Goal: Transaction & Acquisition: Subscribe to service/newsletter

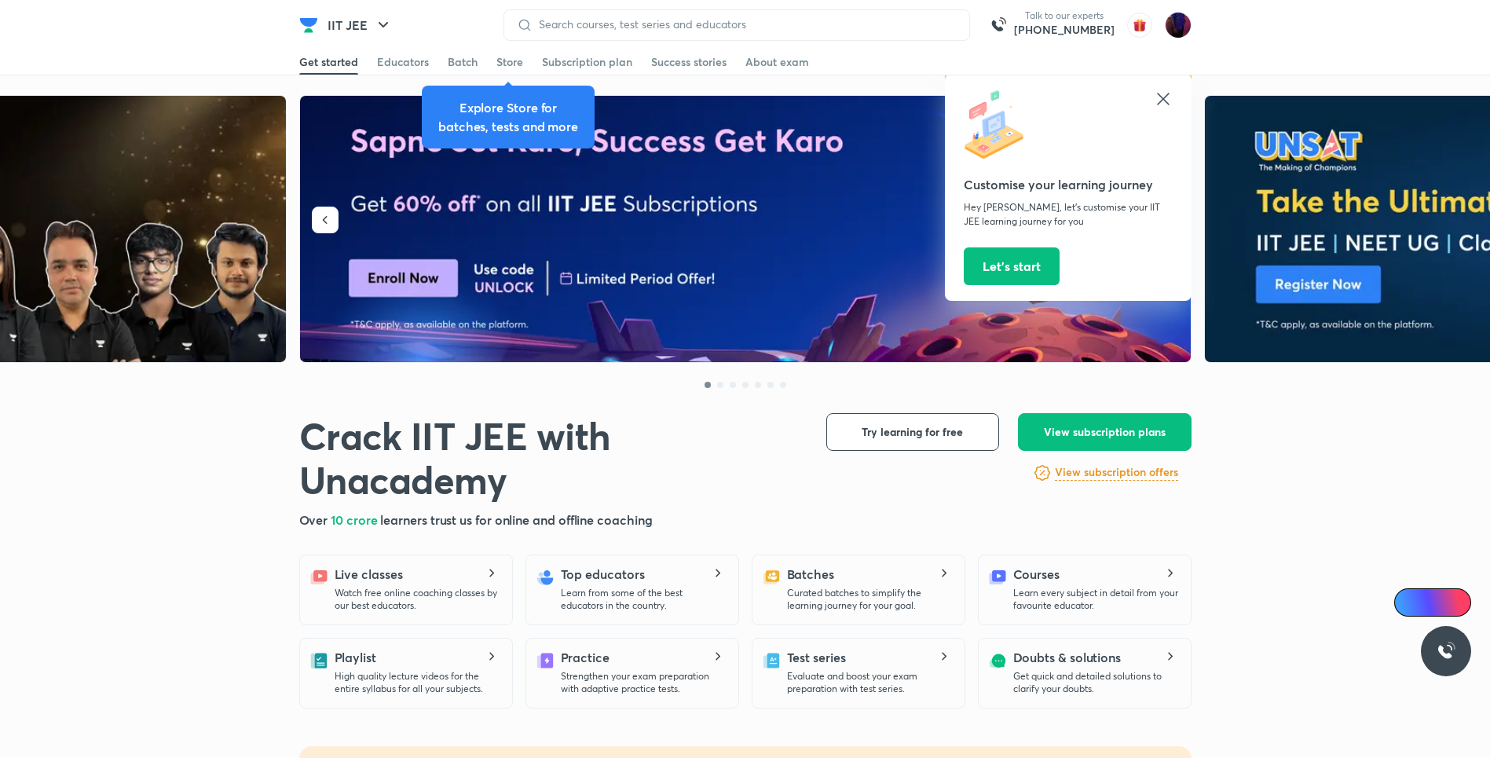
click at [723, 17] on div at bounding box center [736, 24] width 466 height 31
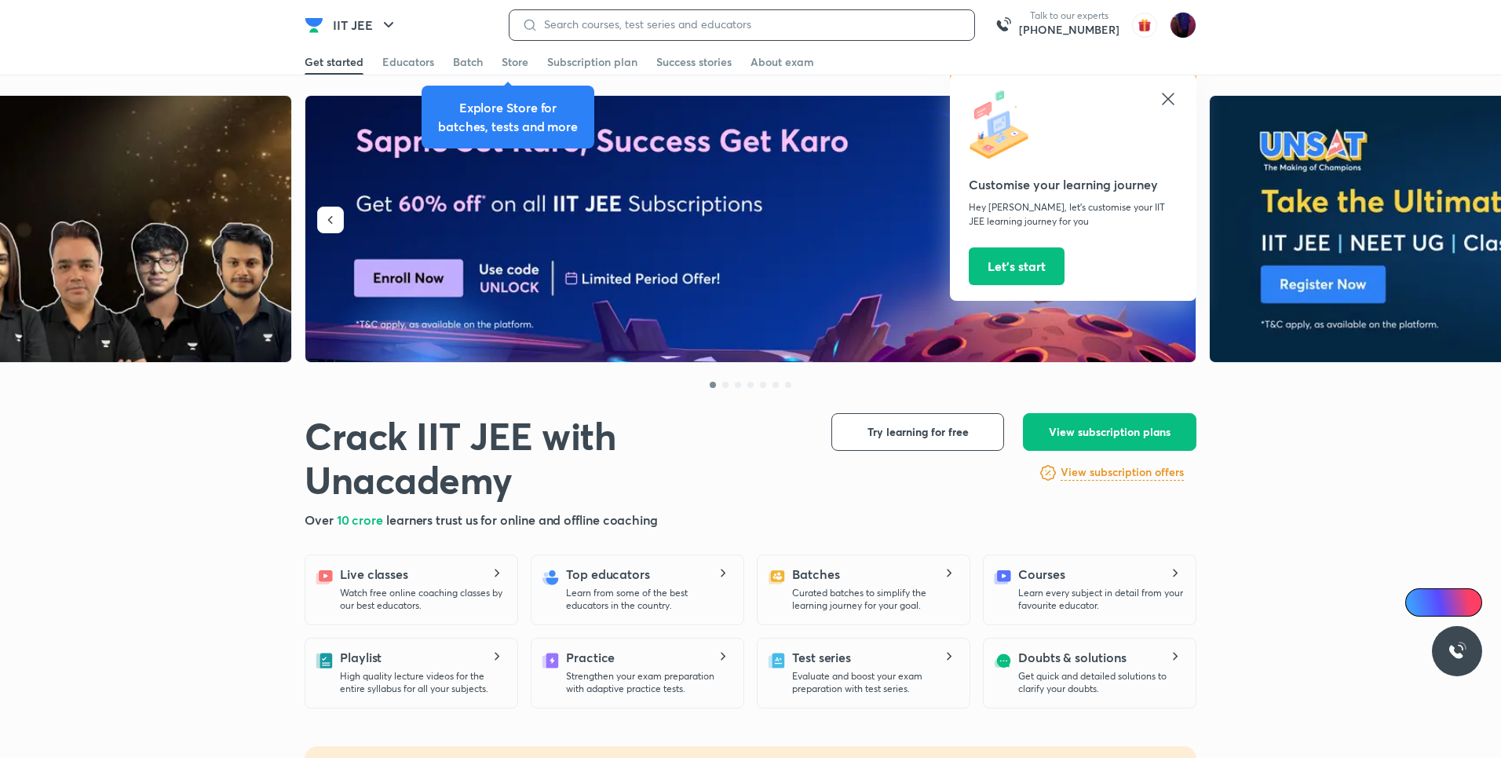
click at [705, 22] on input at bounding box center [750, 24] width 424 height 13
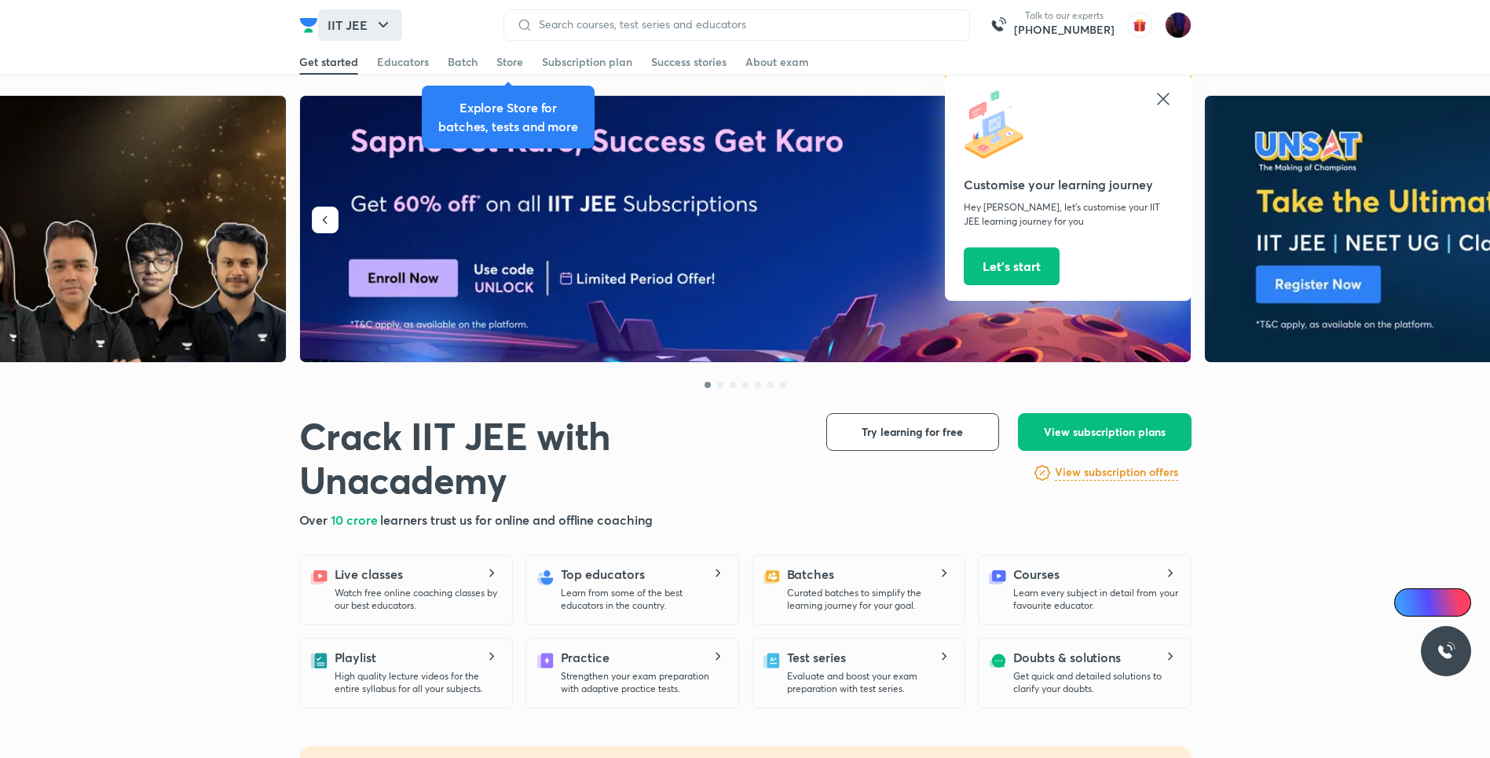
click at [378, 31] on icon "button" at bounding box center [383, 25] width 19 height 19
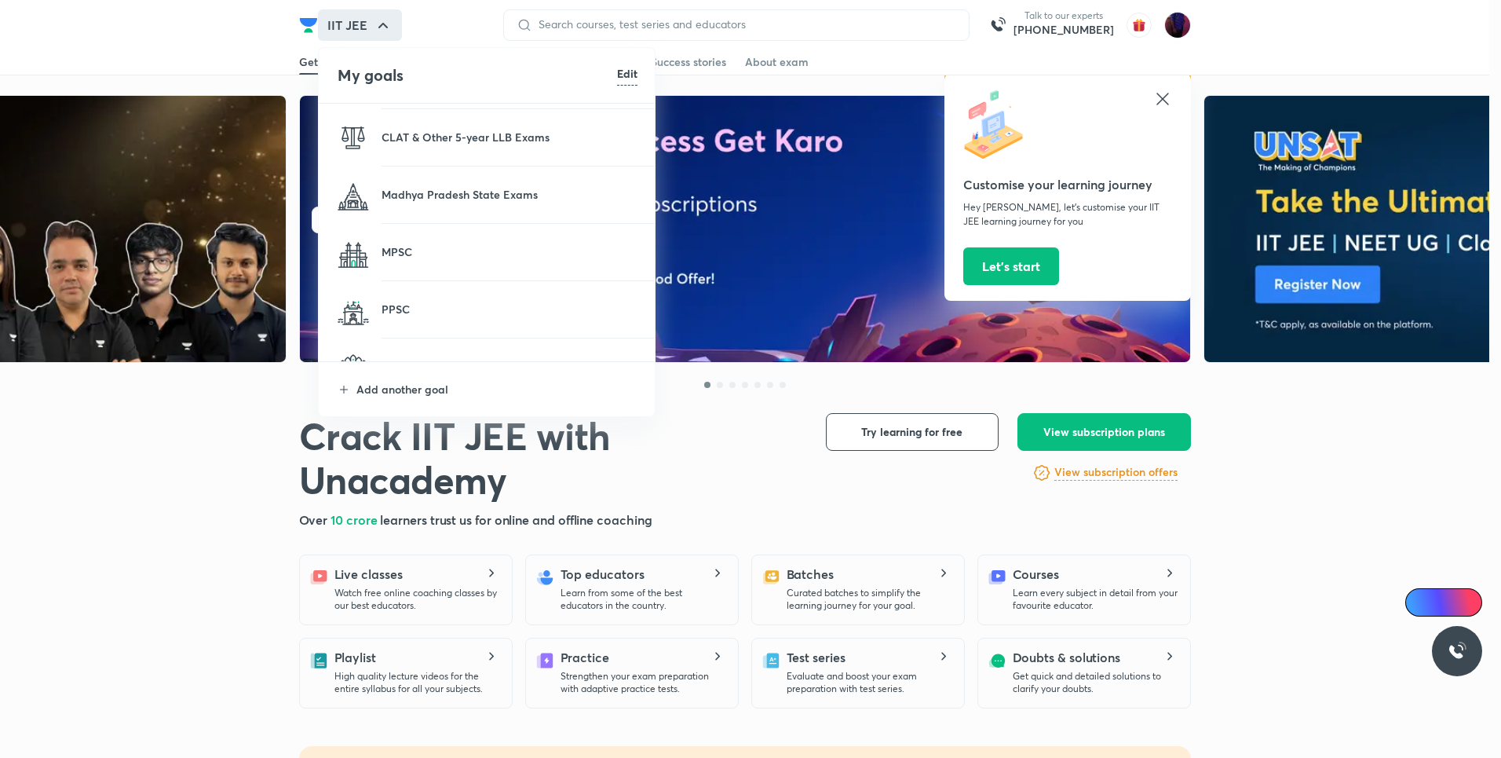
scroll to position [404, 0]
click at [616, 78] on h4 "My goals" at bounding box center [478, 76] width 280 height 24
click at [623, 78] on h6 "Edit" at bounding box center [627, 73] width 20 height 16
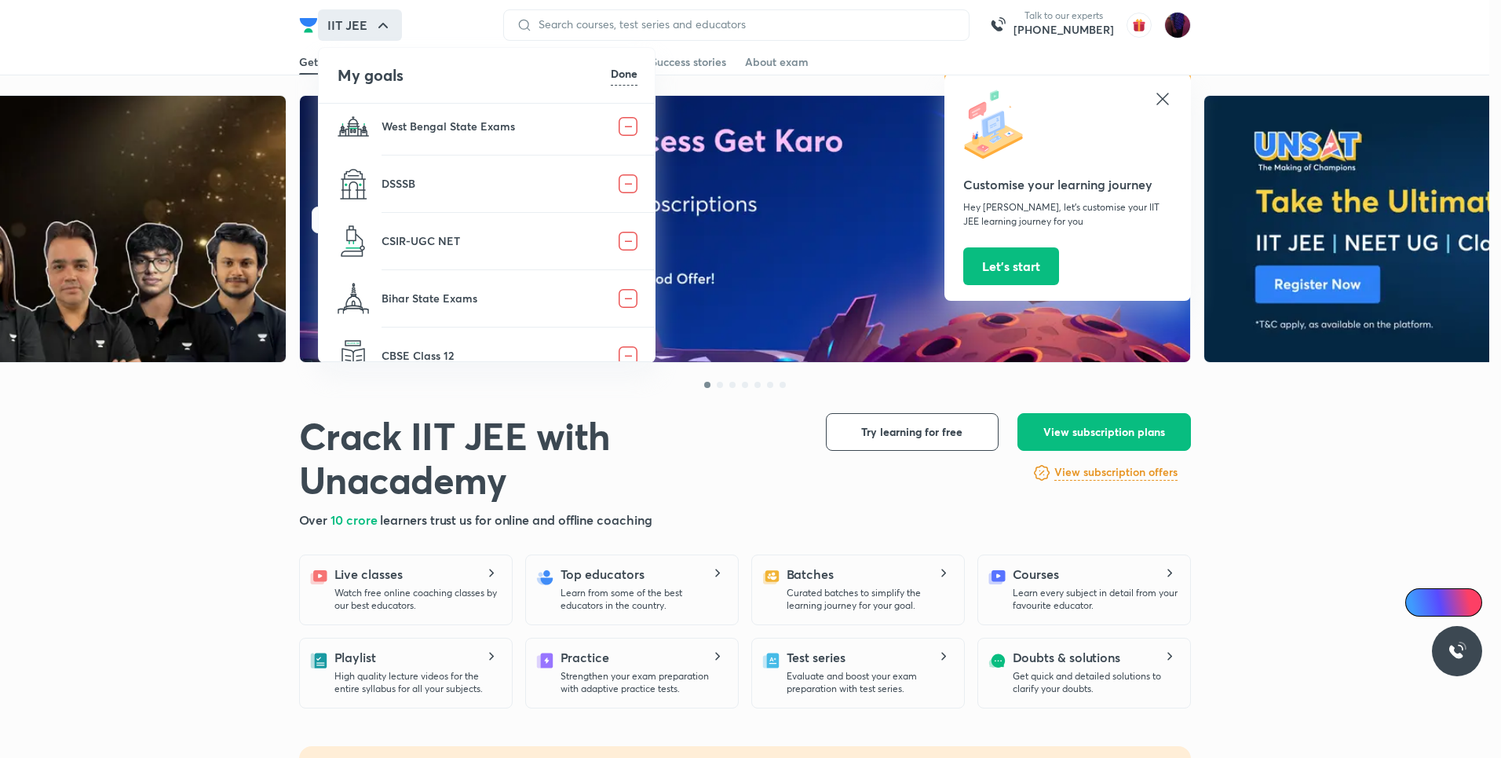
scroll to position [1519, 0]
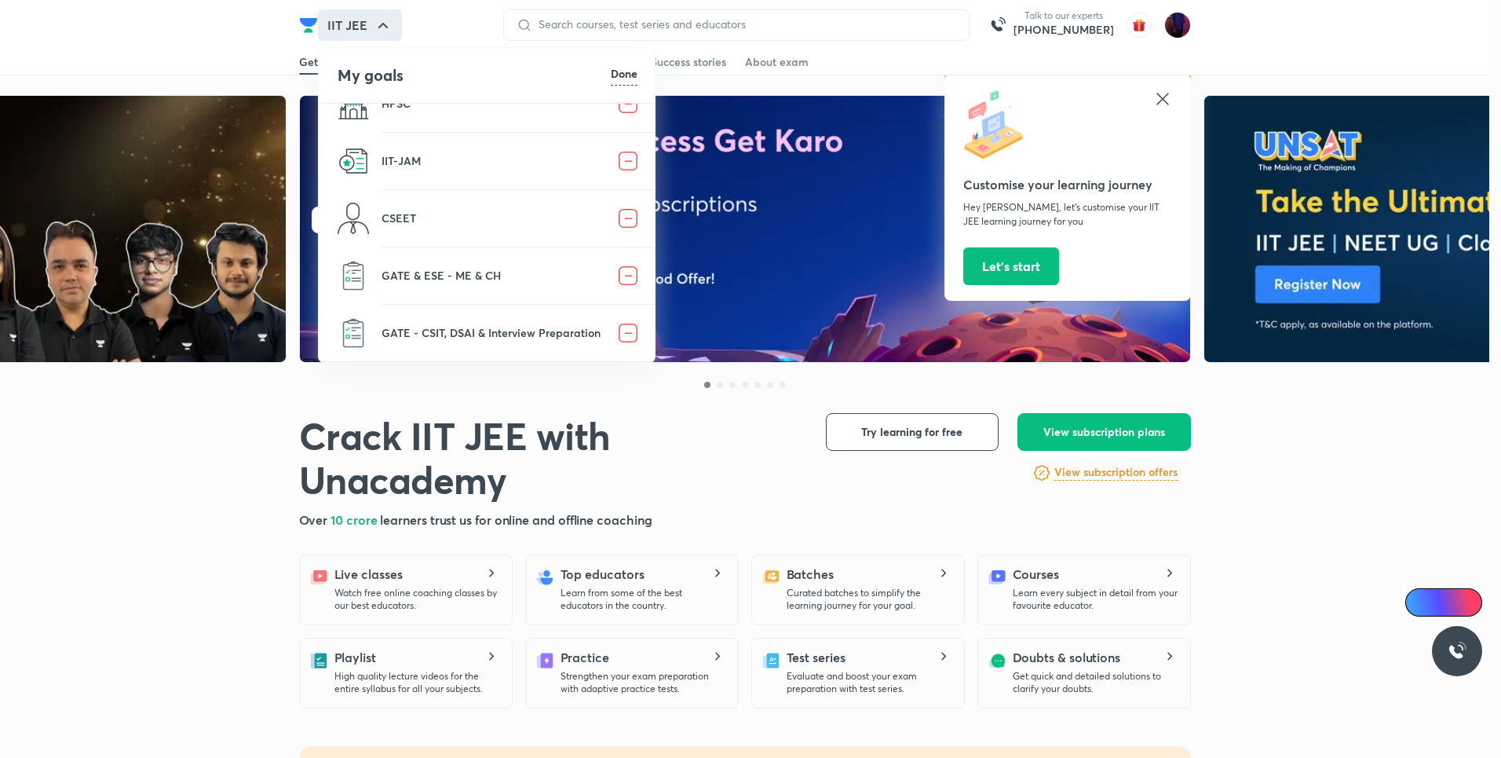
click at [726, 20] on div at bounding box center [750, 379] width 1501 height 758
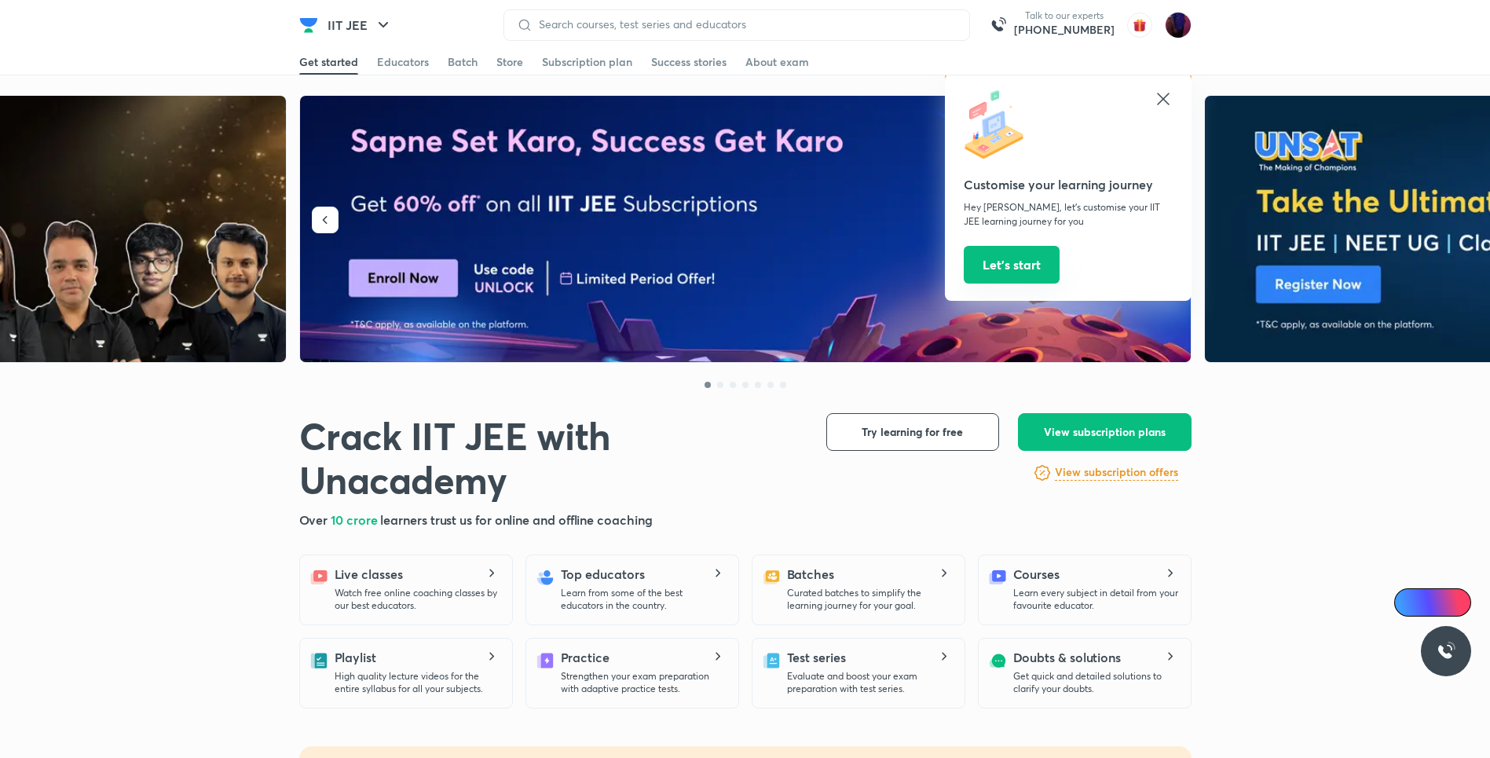
click at [1018, 269] on button "Let’s start" at bounding box center [1011, 265] width 96 height 38
click at [1161, 102] on icon at bounding box center [1162, 99] width 19 height 19
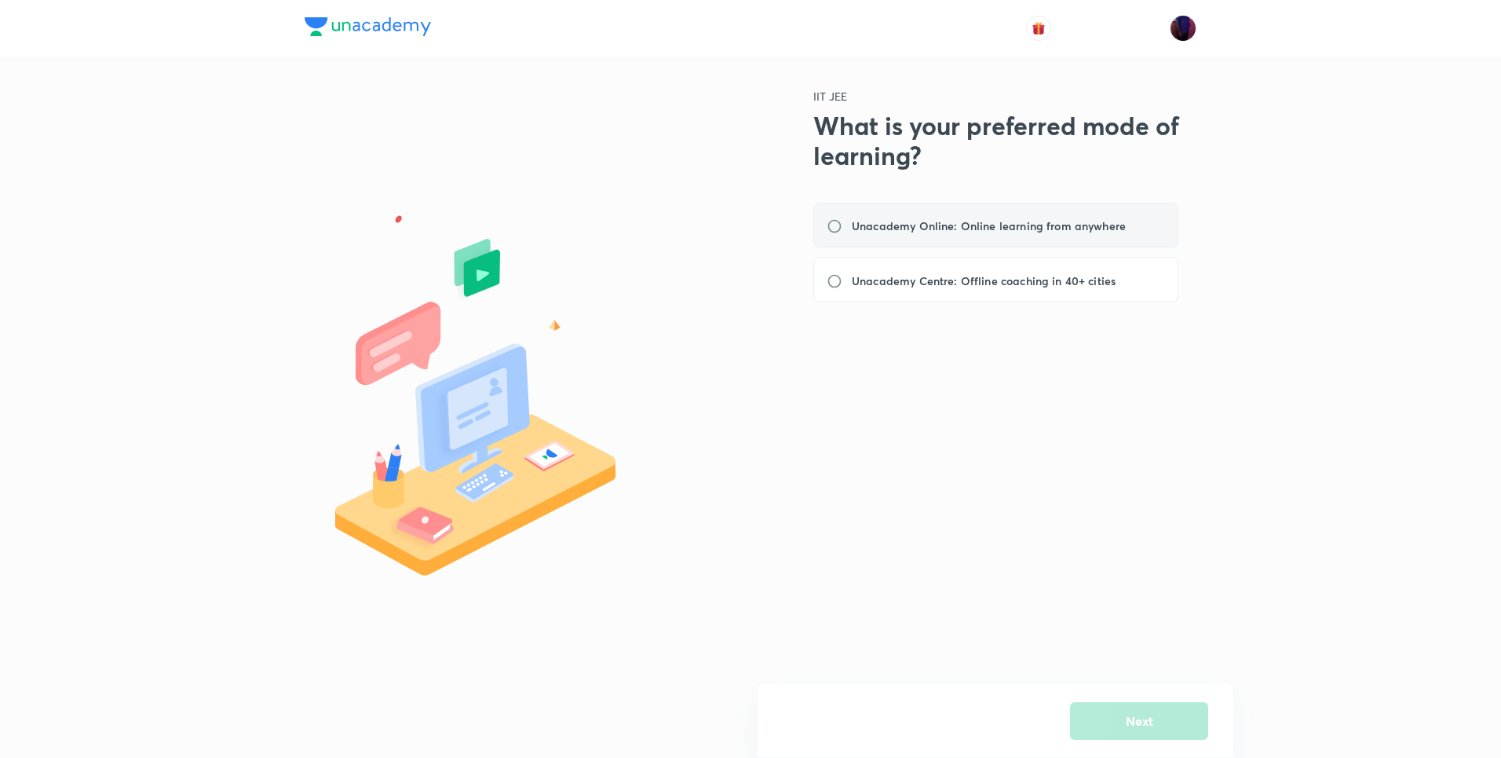
click at [880, 236] on div "Unacademy Online: Online learning from anywhere" at bounding box center [995, 226] width 365 height 46
radio input "true"
click at [1096, 717] on button "Next" at bounding box center [1139, 719] width 138 height 38
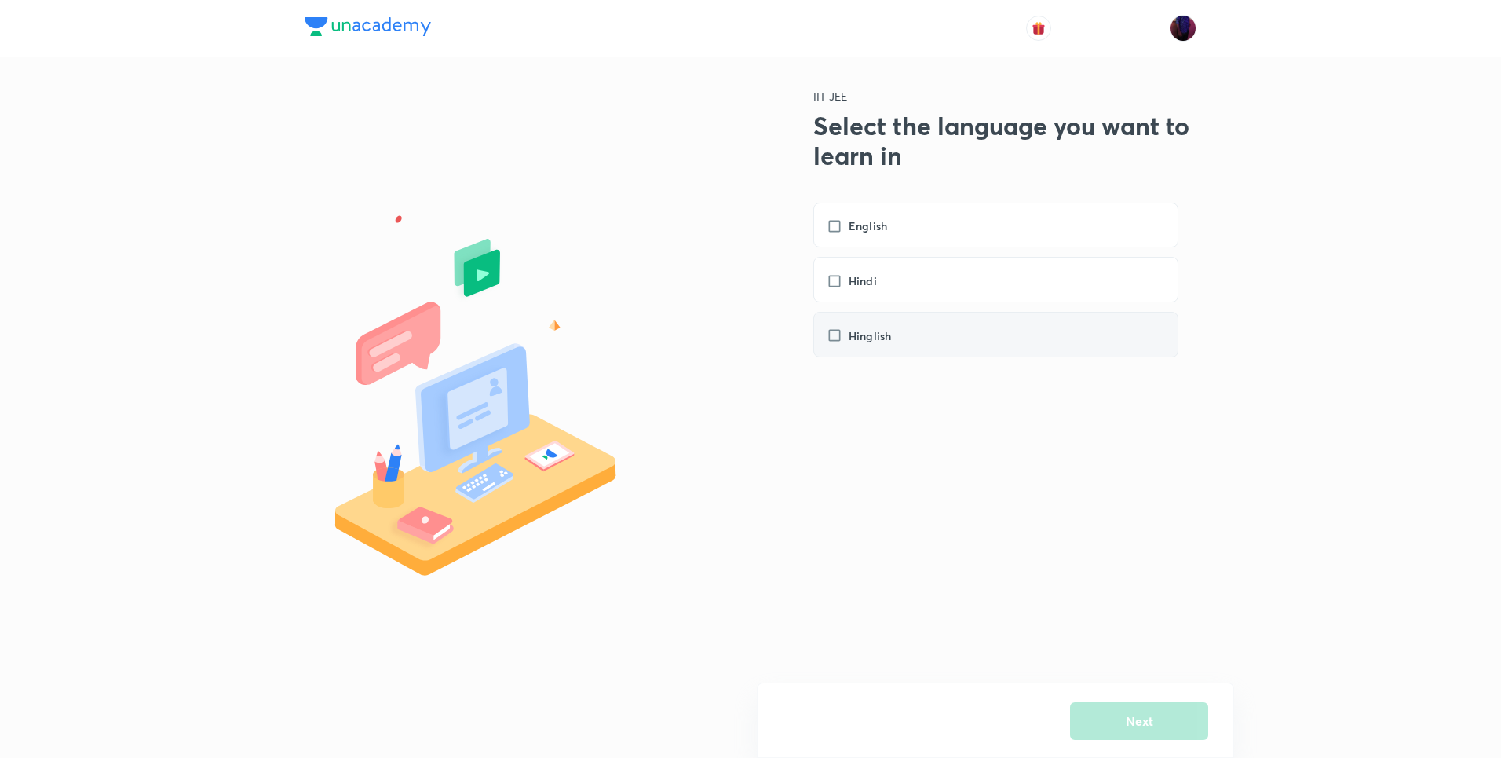
click at [841, 323] on div "Hinglish" at bounding box center [995, 335] width 365 height 46
checkbox input "true"
click at [1088, 731] on button "Next" at bounding box center [1139, 719] width 138 height 38
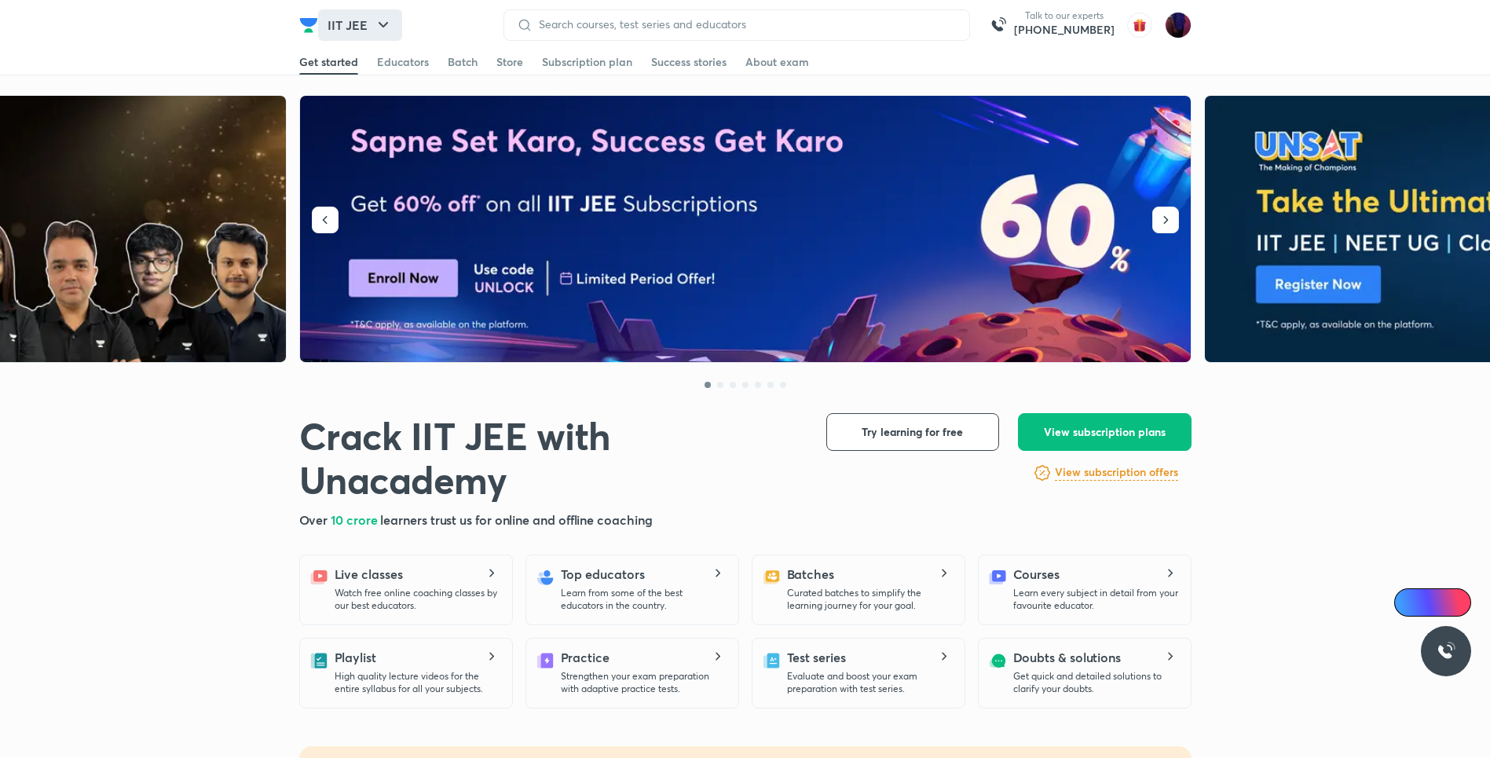
click at [370, 15] on button "IIT JEE" at bounding box center [360, 24] width 84 height 31
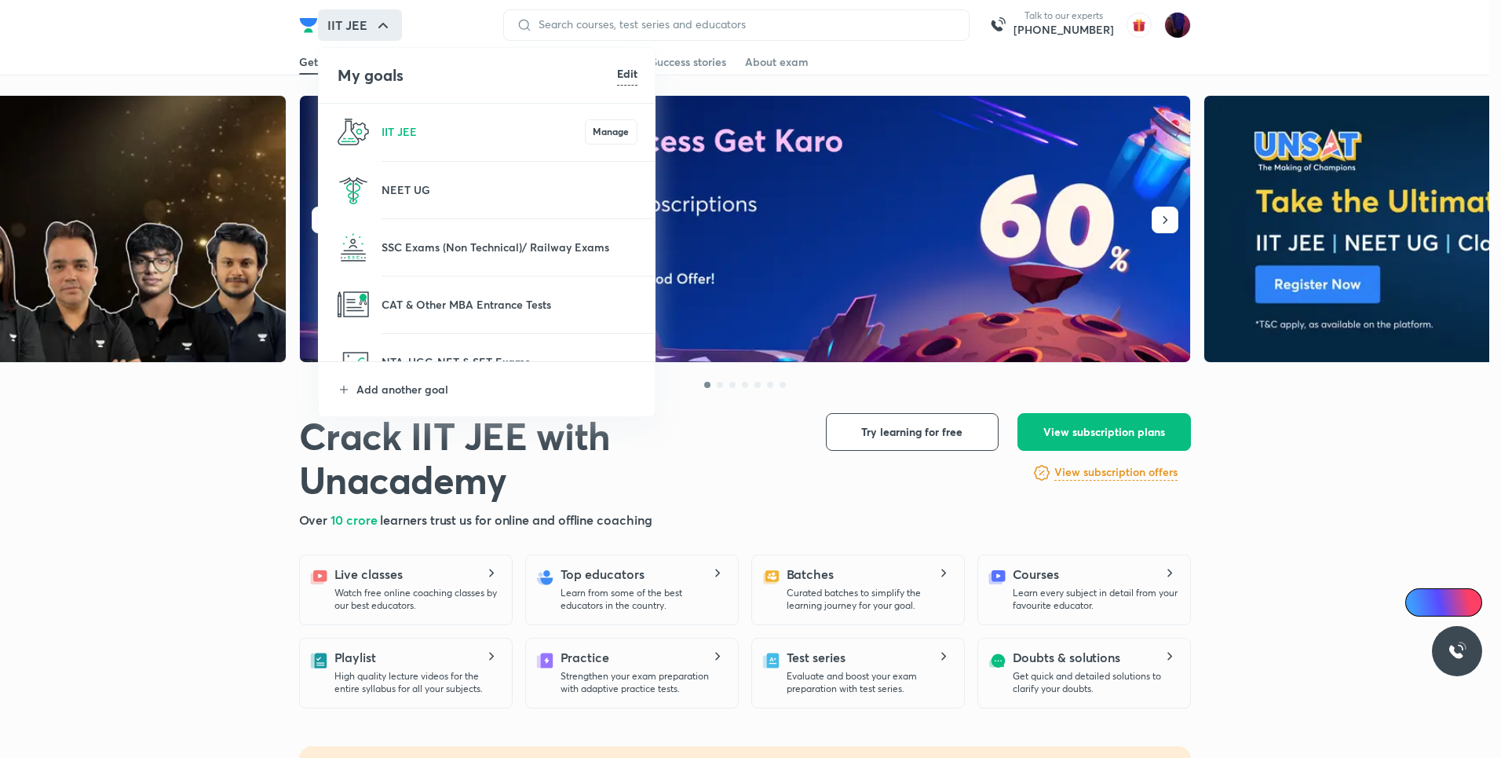
click at [627, 66] on h6 "Edit" at bounding box center [627, 73] width 20 height 16
click at [627, 188] on img at bounding box center [628, 190] width 19 height 19
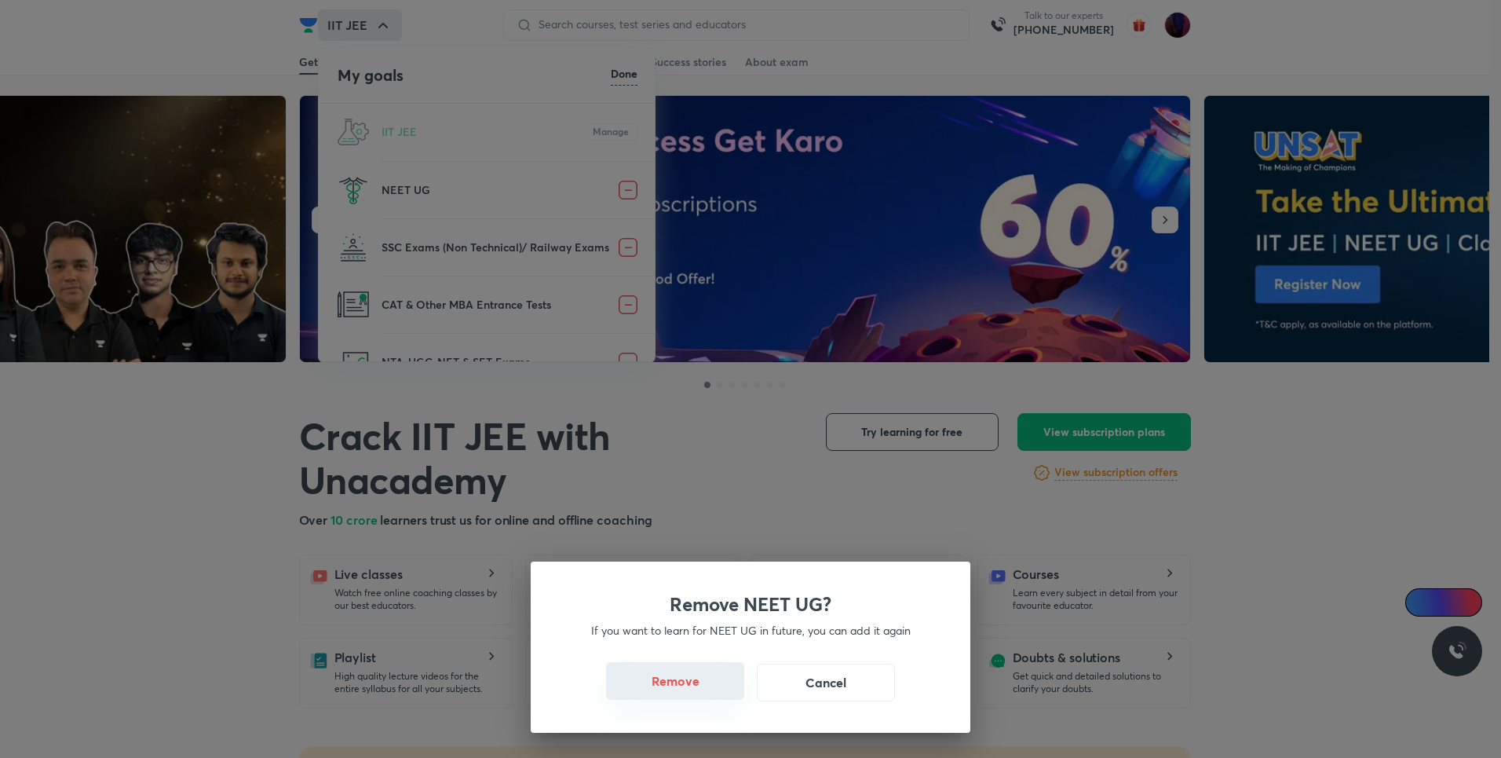
click at [645, 685] on button "Remove" at bounding box center [675, 681] width 138 height 38
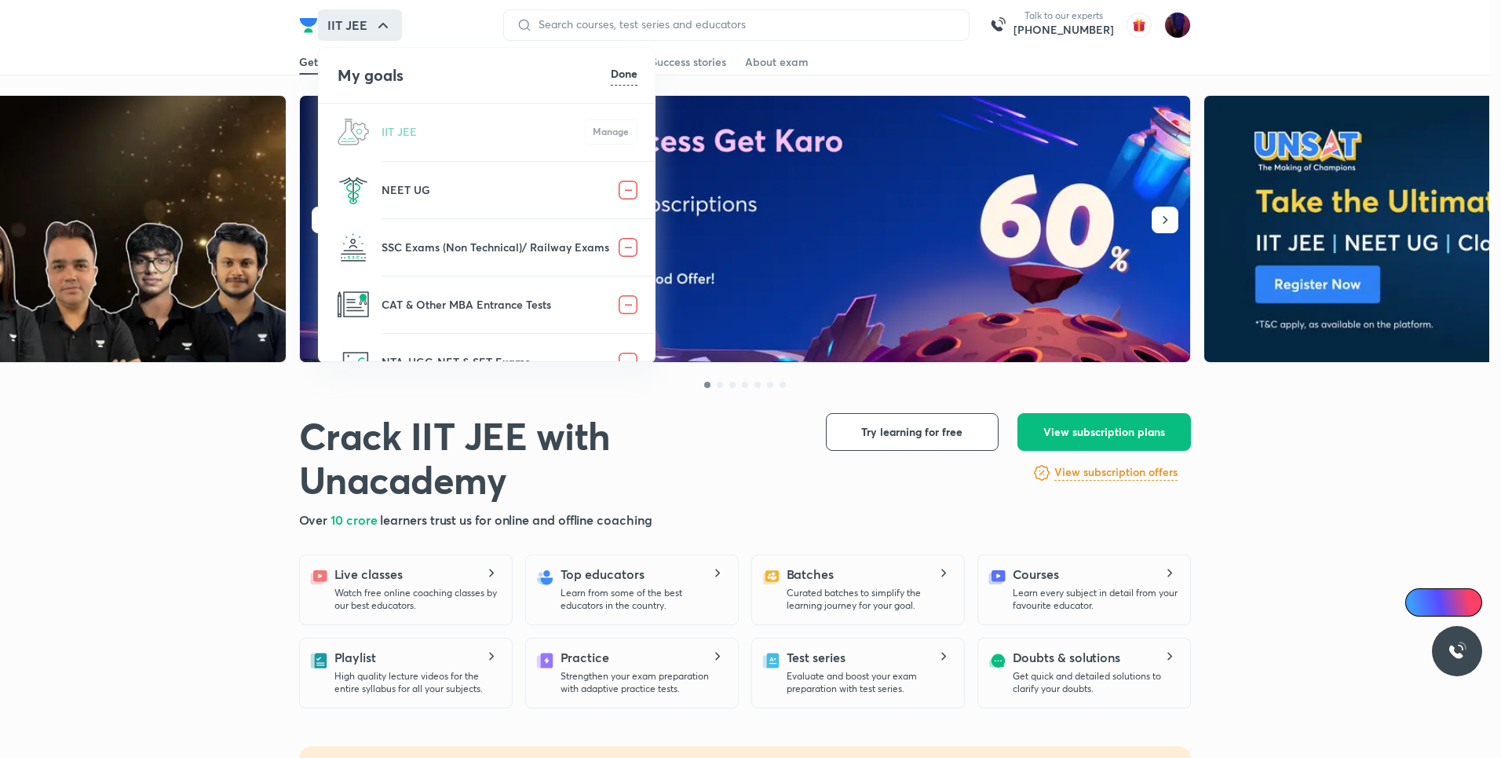
click at [620, 195] on img at bounding box center [628, 190] width 19 height 19
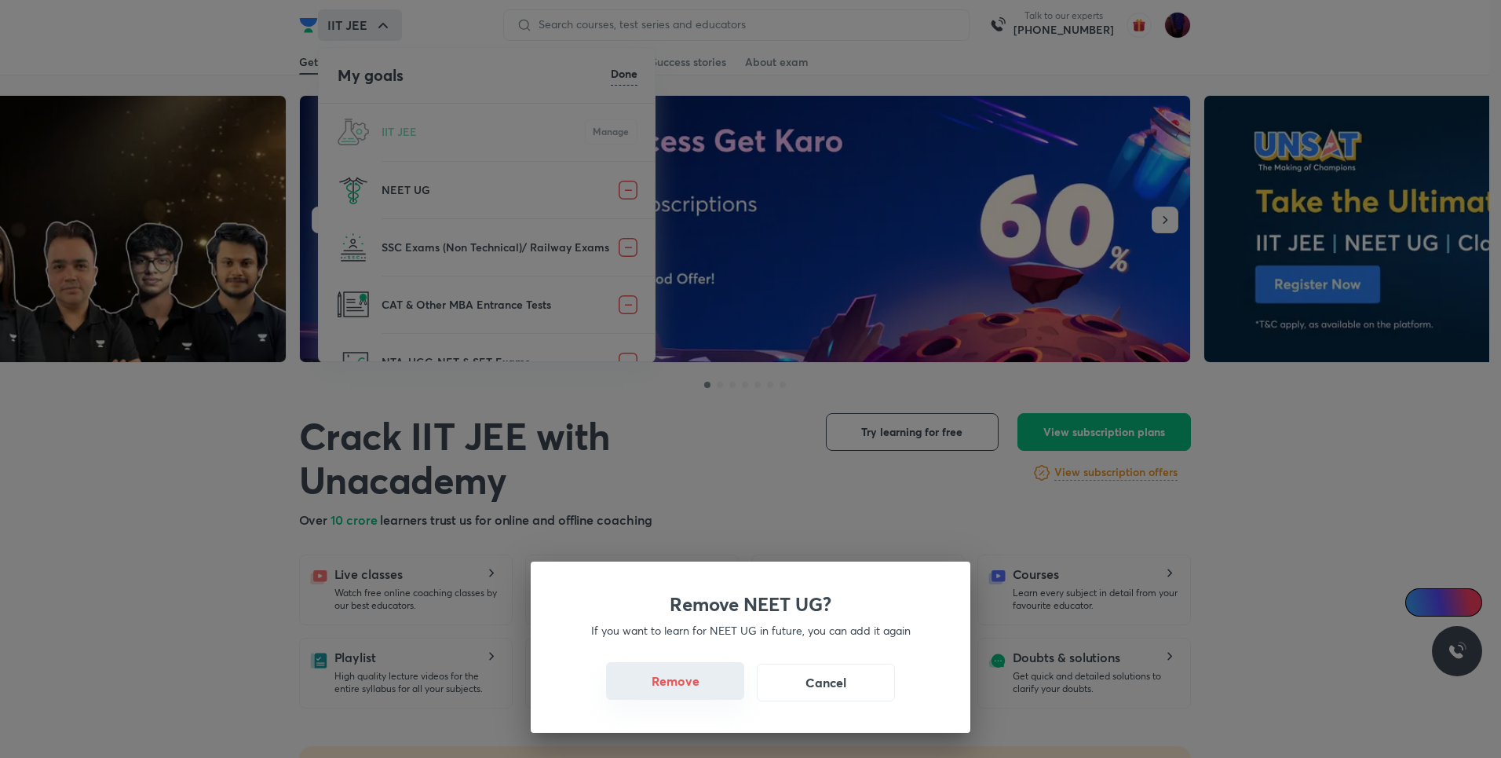
click at [644, 687] on button "Remove" at bounding box center [675, 681] width 138 height 38
click at [667, 674] on button "Remove" at bounding box center [675, 681] width 138 height 38
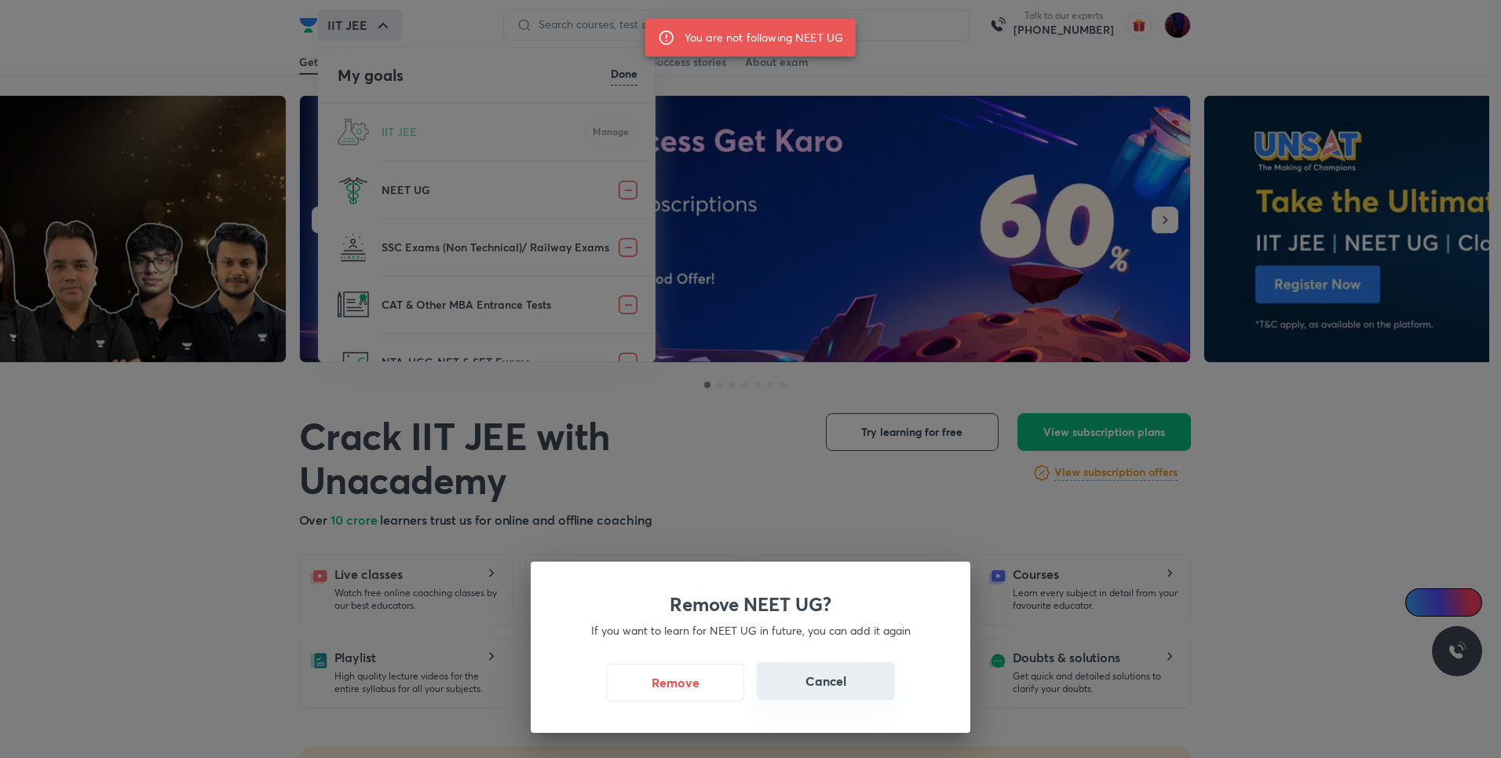
click at [800, 698] on button "Cancel" at bounding box center [826, 681] width 138 height 38
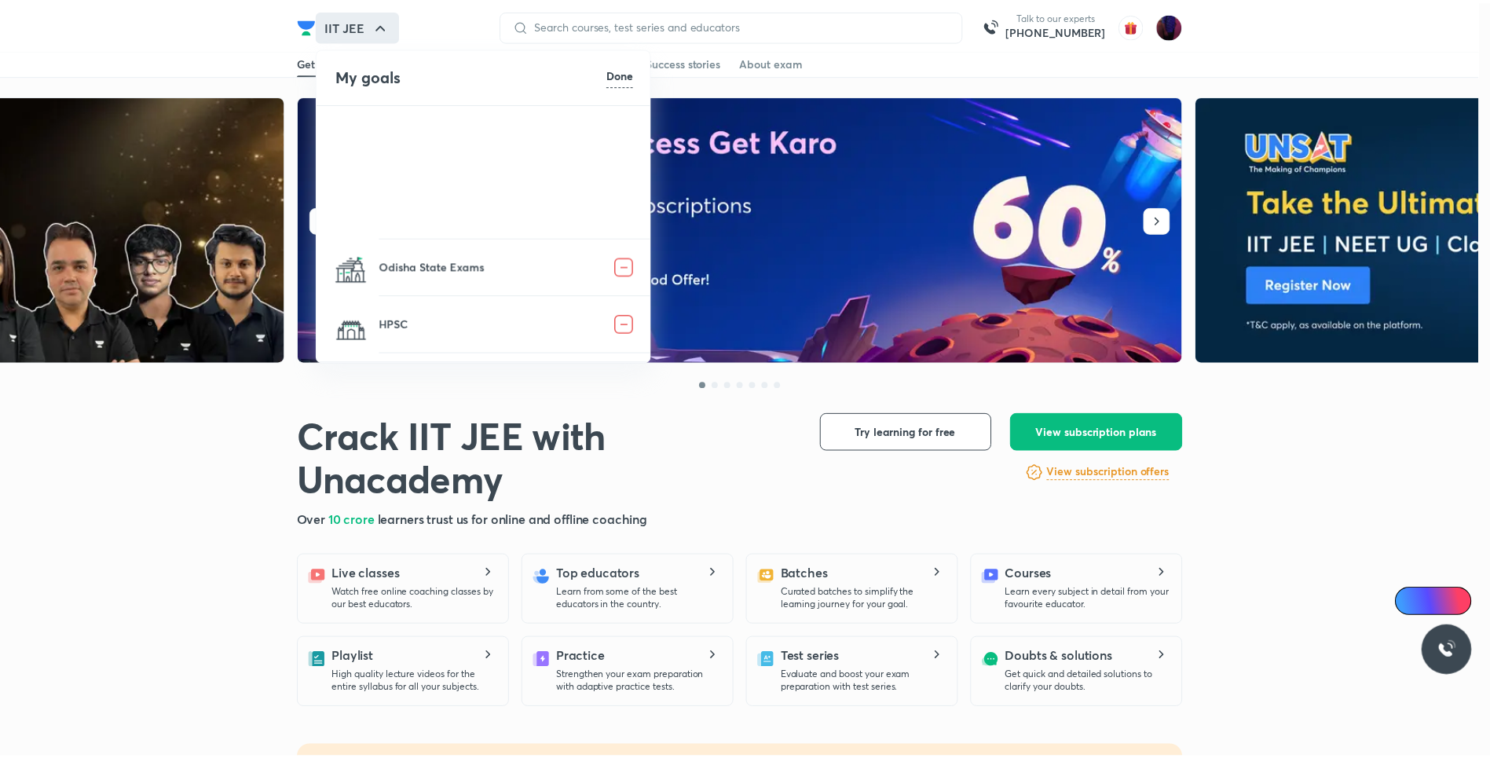
scroll to position [1519, 0]
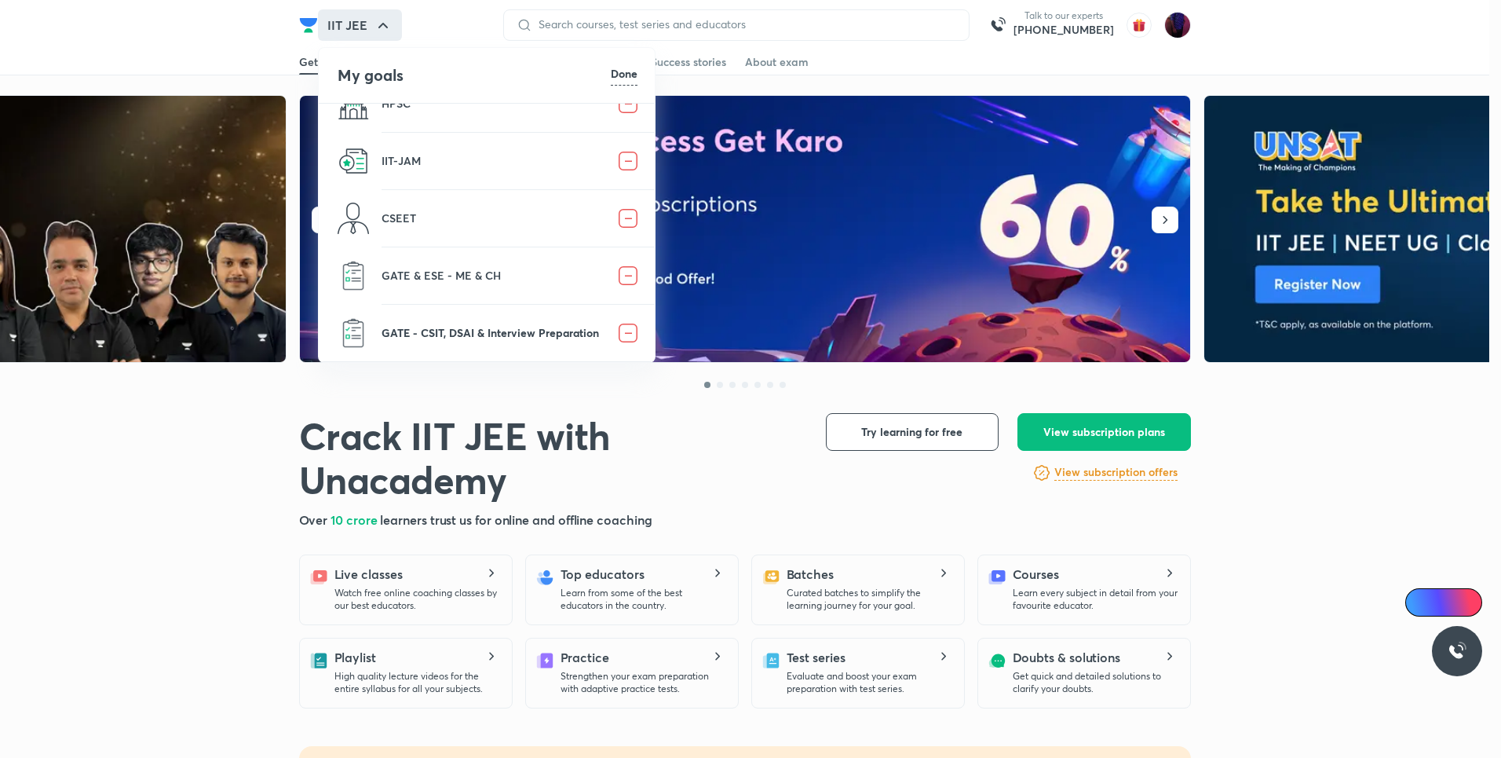
click at [408, 338] on p "GATE - CSIT, DSAI & Interview Preparation" at bounding box center [500, 332] width 237 height 16
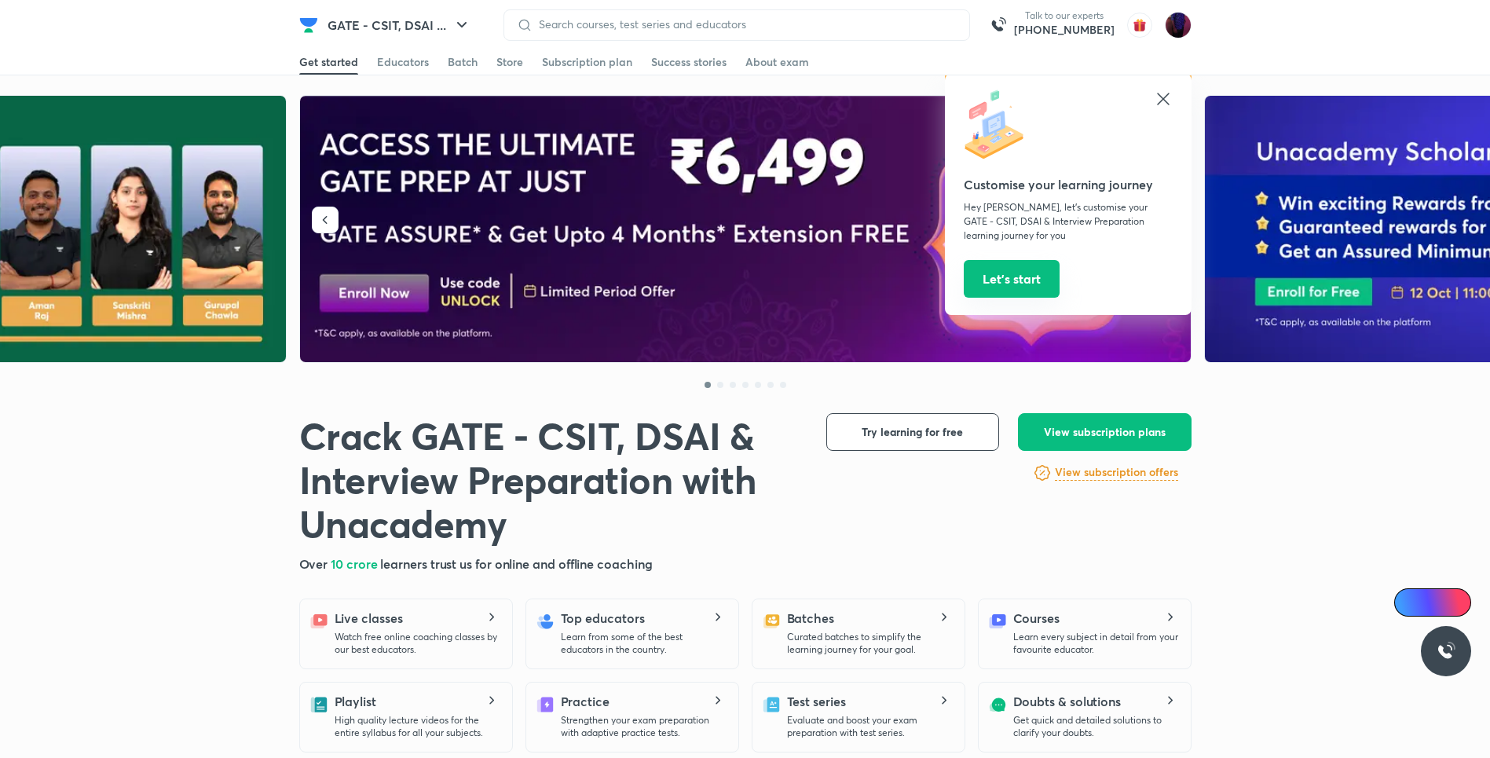
click at [970, 271] on button "Let’s start" at bounding box center [1011, 279] width 96 height 38
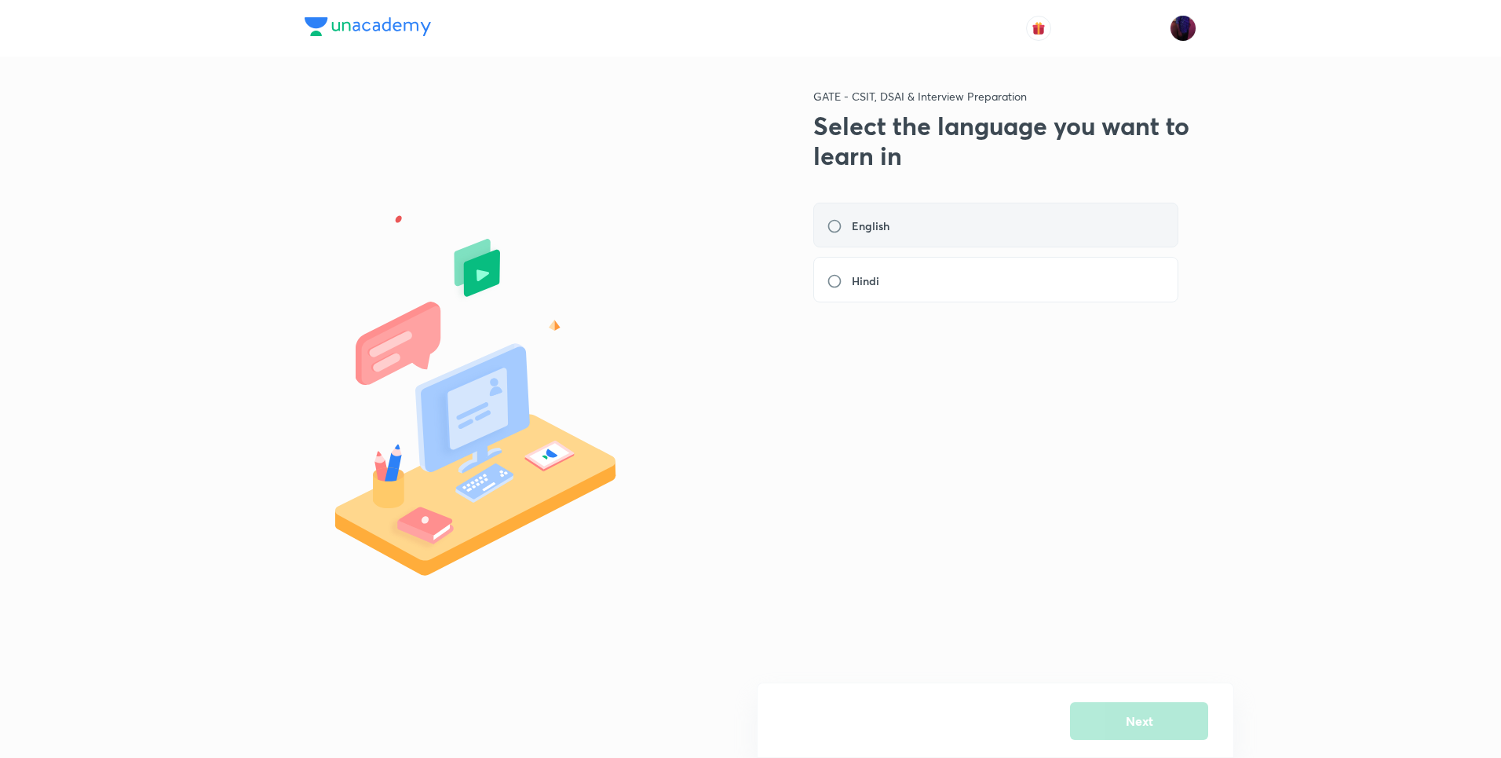
click at [890, 245] on div "English" at bounding box center [995, 226] width 365 height 46
radio input "true"
click at [1089, 723] on button "Next" at bounding box center [1139, 719] width 138 height 38
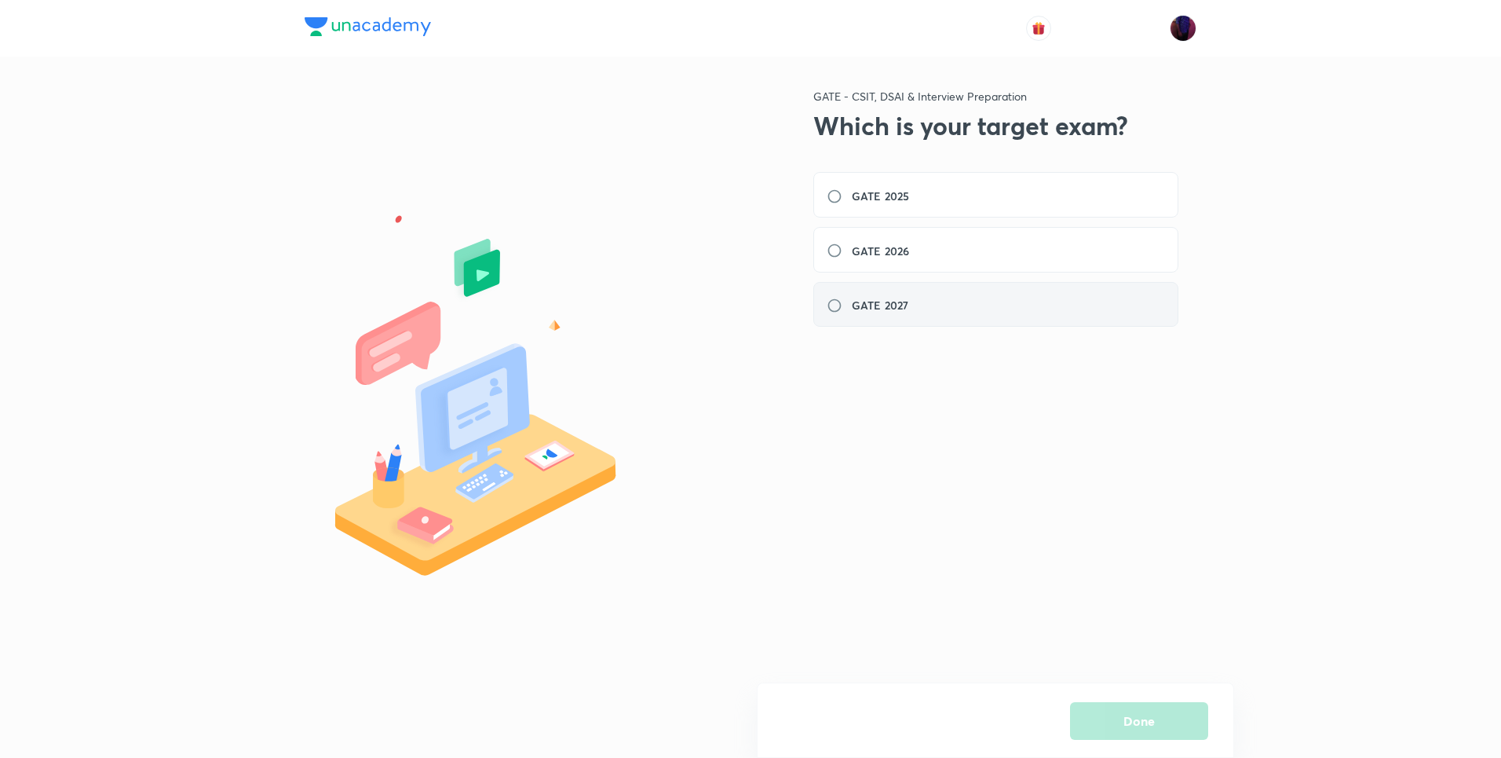
click at [916, 303] on label "GATE 2027" at bounding box center [872, 305] width 91 height 16
radio input "true"
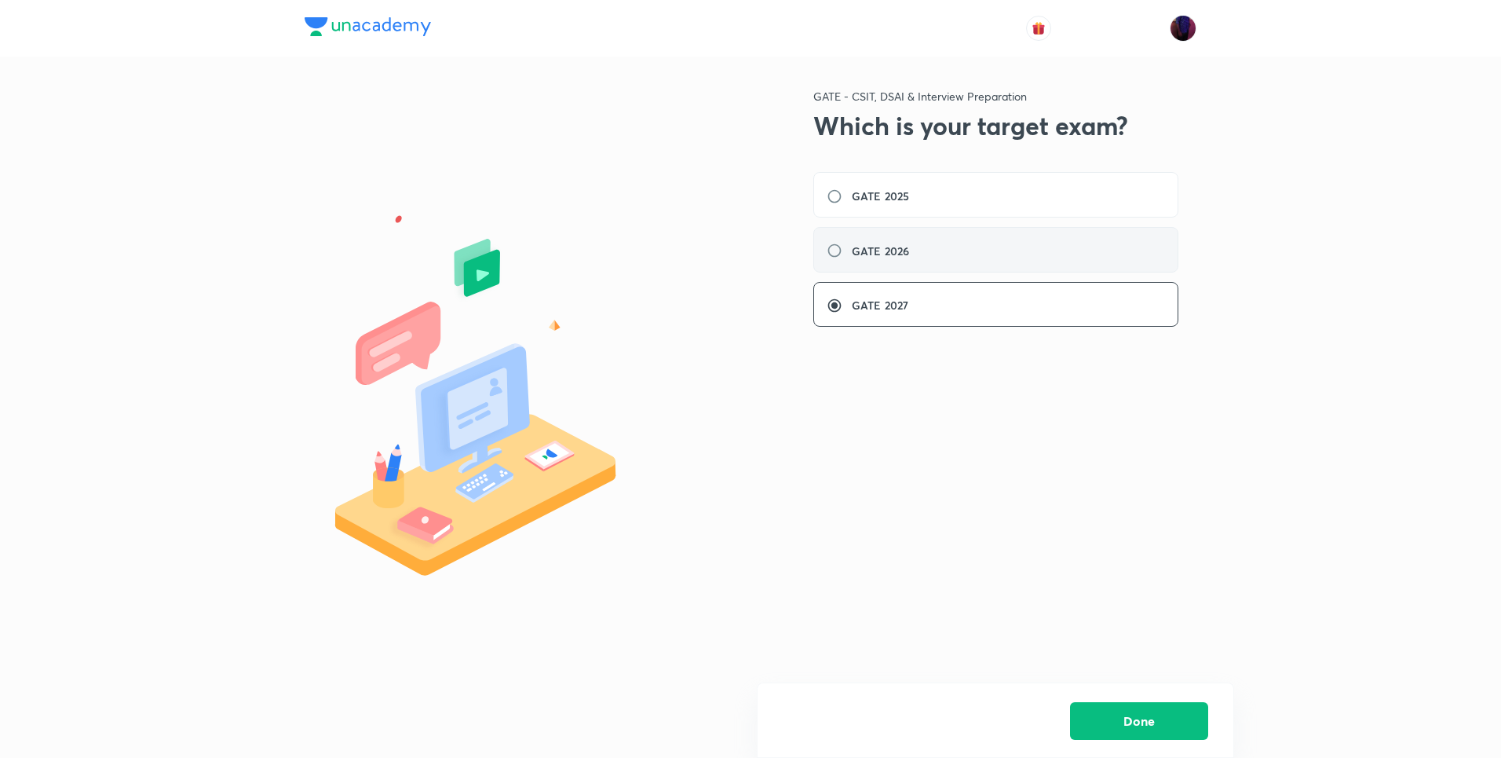
click at [885, 241] on div "GATE 2026" at bounding box center [995, 250] width 365 height 46
radio input "true"
radio input "false"
click at [942, 320] on div "GATE 2027" at bounding box center [995, 305] width 365 height 46
radio input "false"
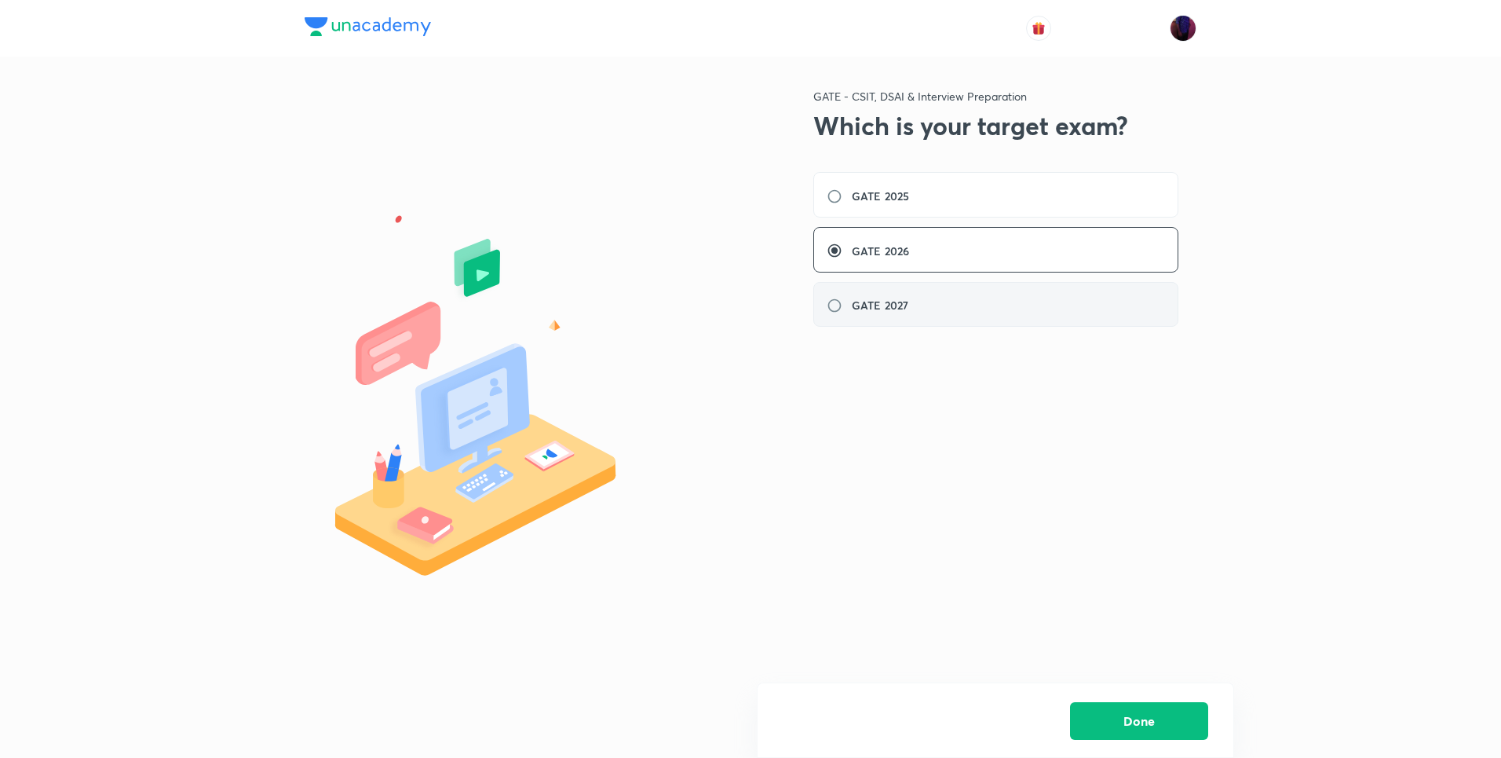
radio input "true"
click at [1095, 711] on button "Done" at bounding box center [1139, 719] width 138 height 38
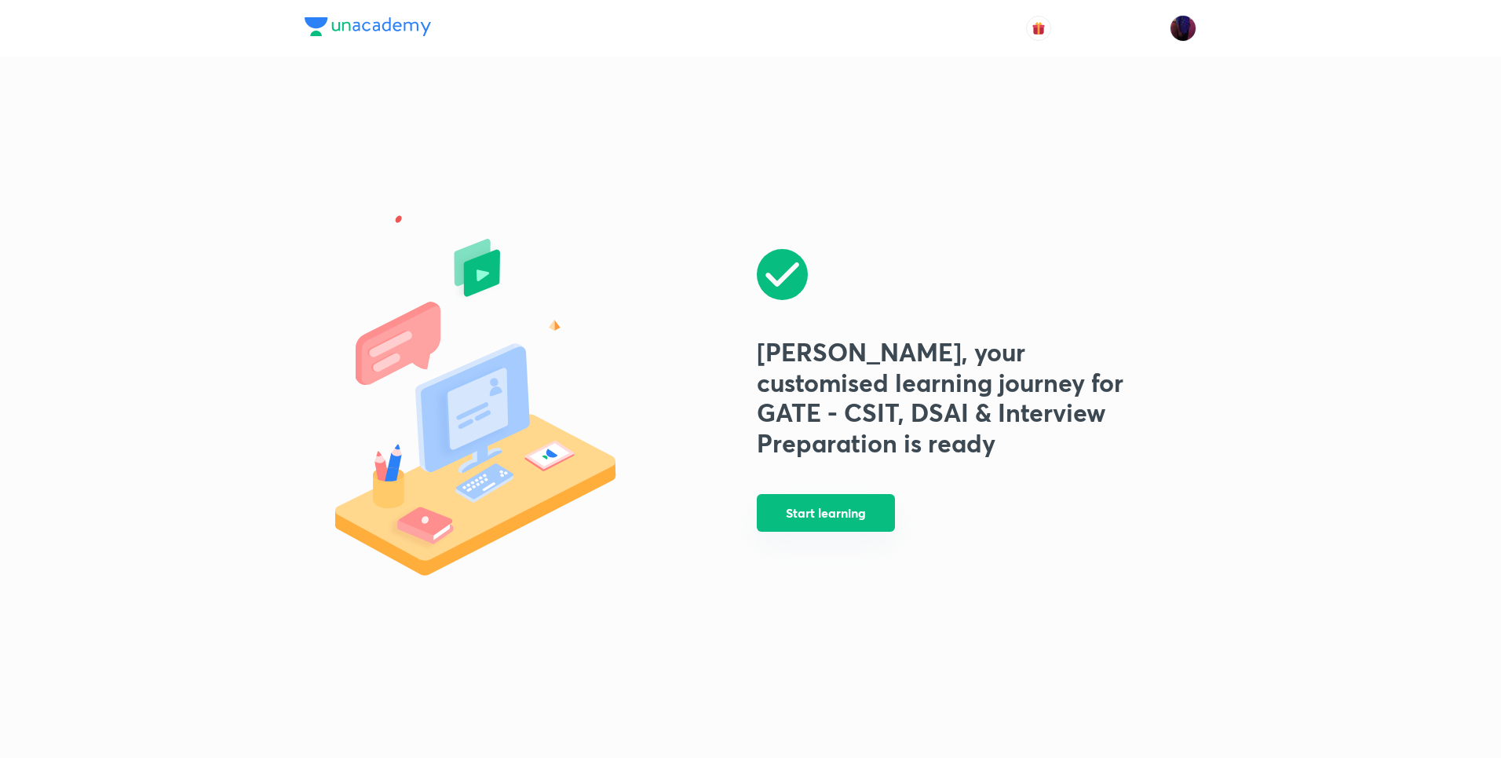
click at [875, 530] on button "Start learning" at bounding box center [826, 513] width 138 height 38
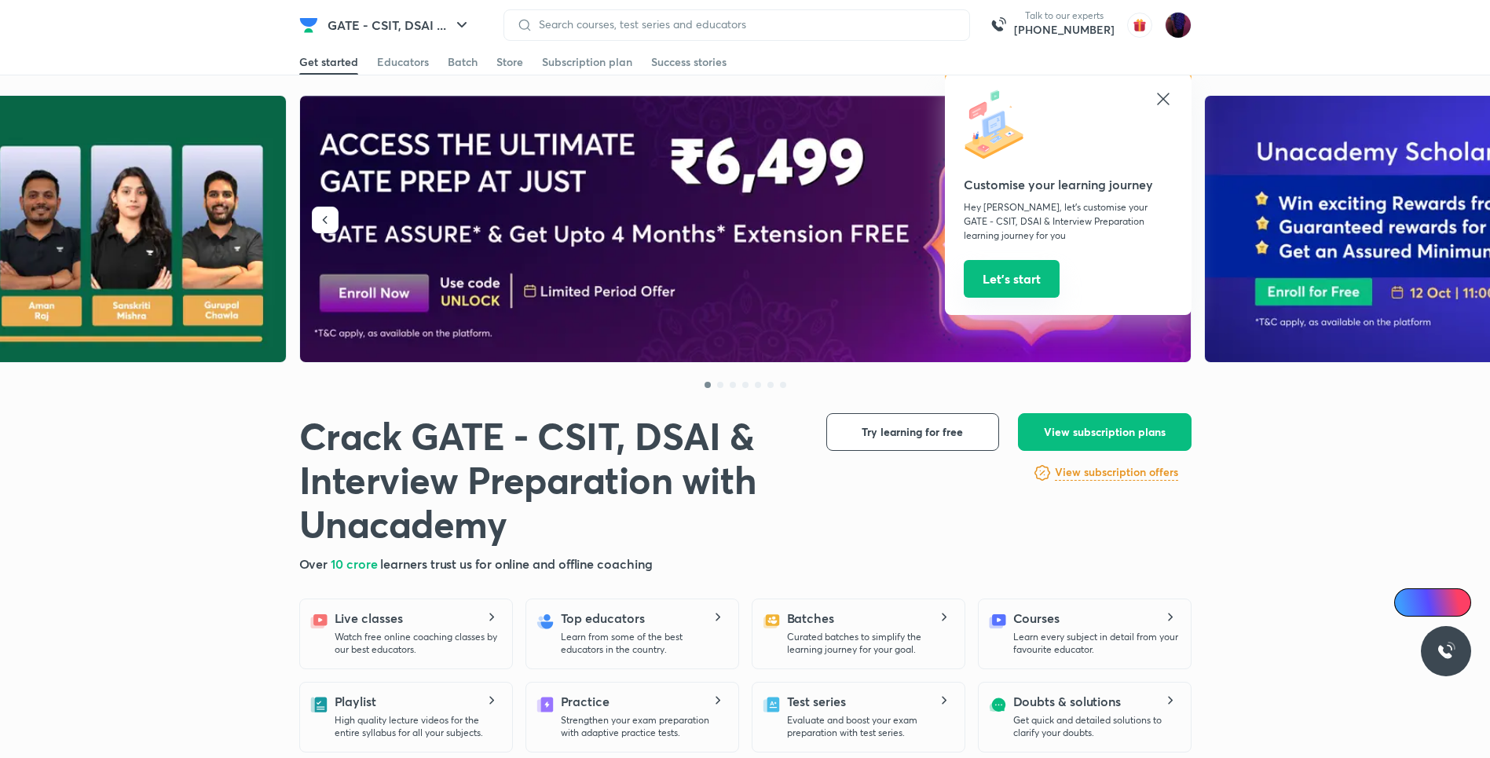
click at [1006, 286] on button "Let’s start" at bounding box center [1011, 279] width 96 height 38
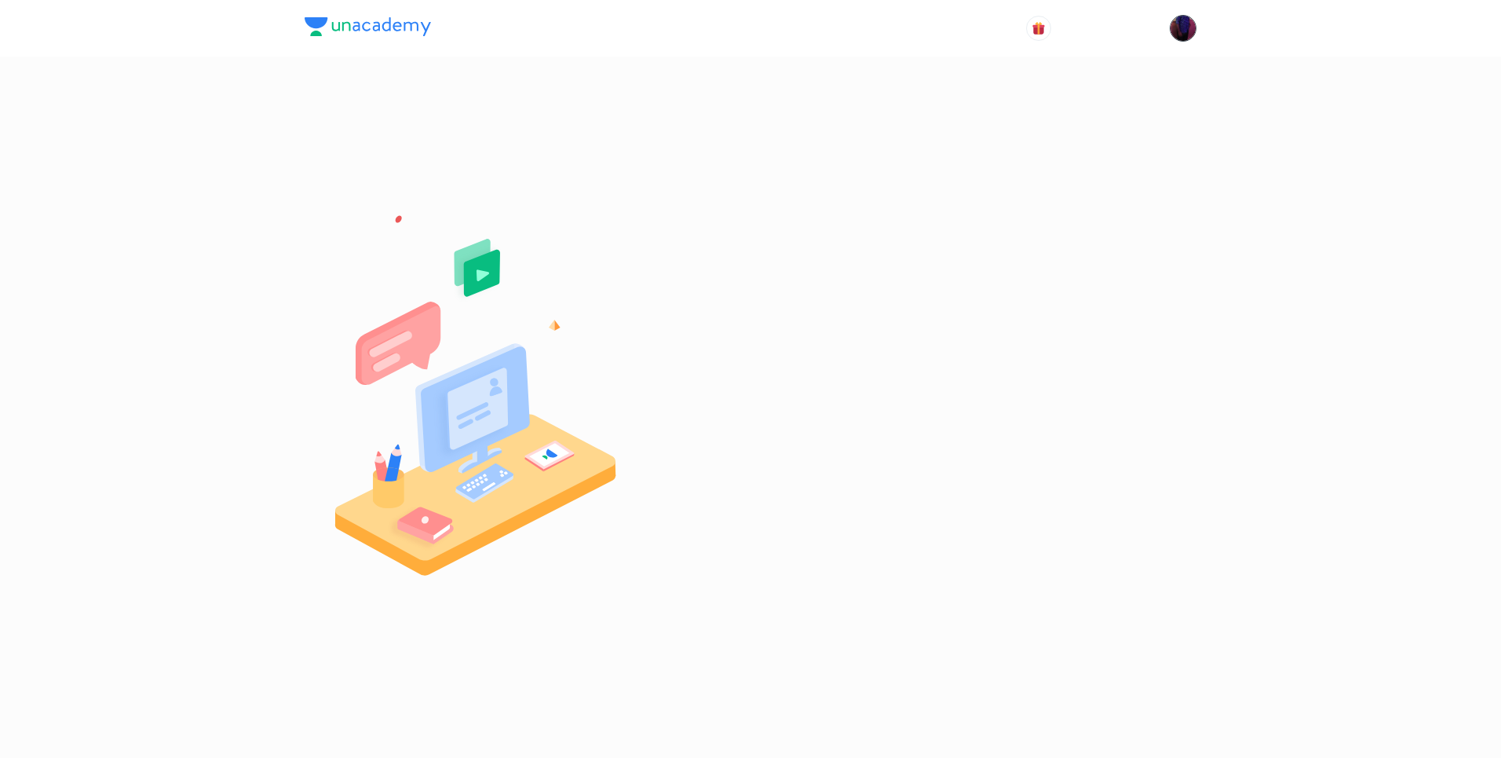
click at [1193, 28] on img at bounding box center [1183, 28] width 27 height 27
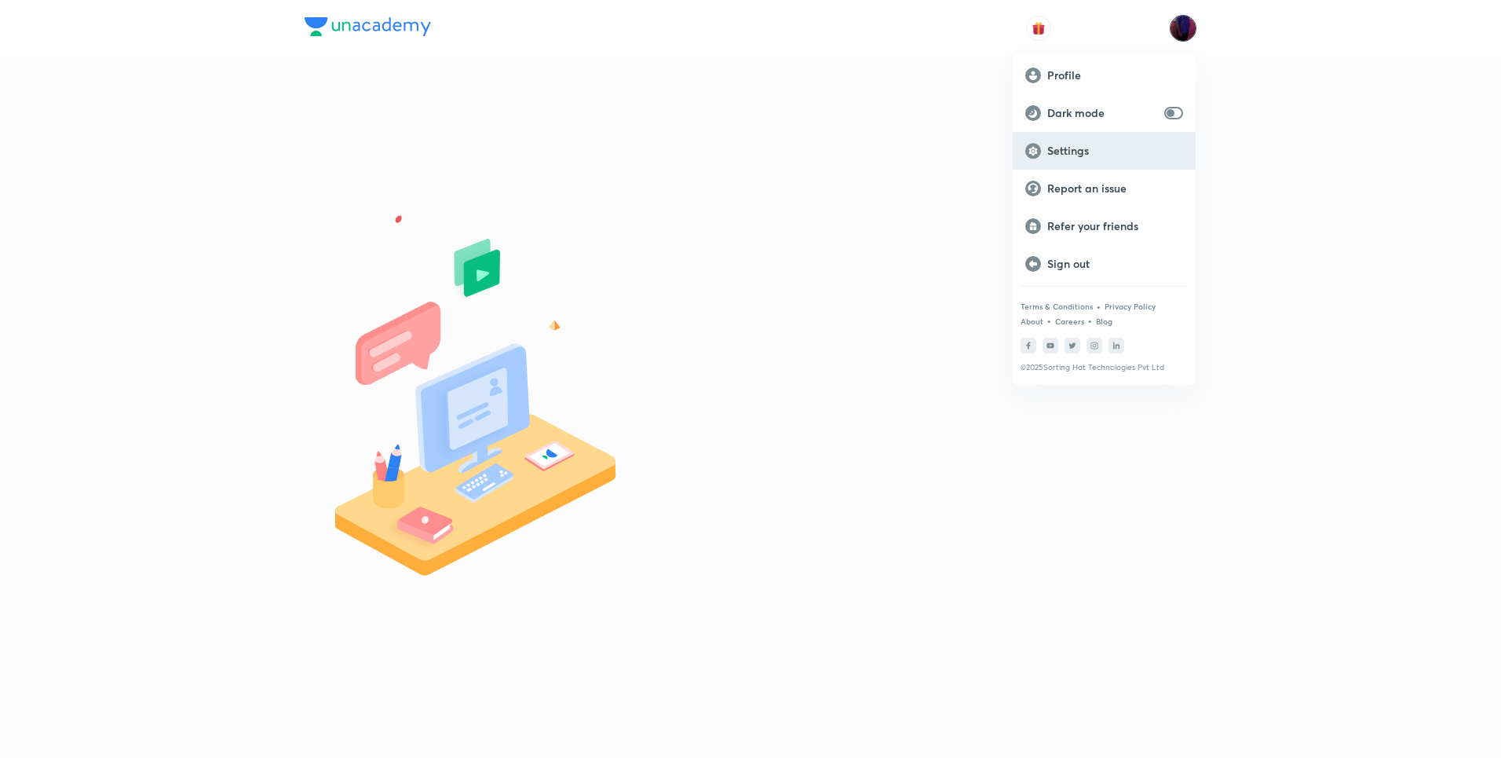
click at [1102, 161] on div "Settings" at bounding box center [1104, 151] width 183 height 38
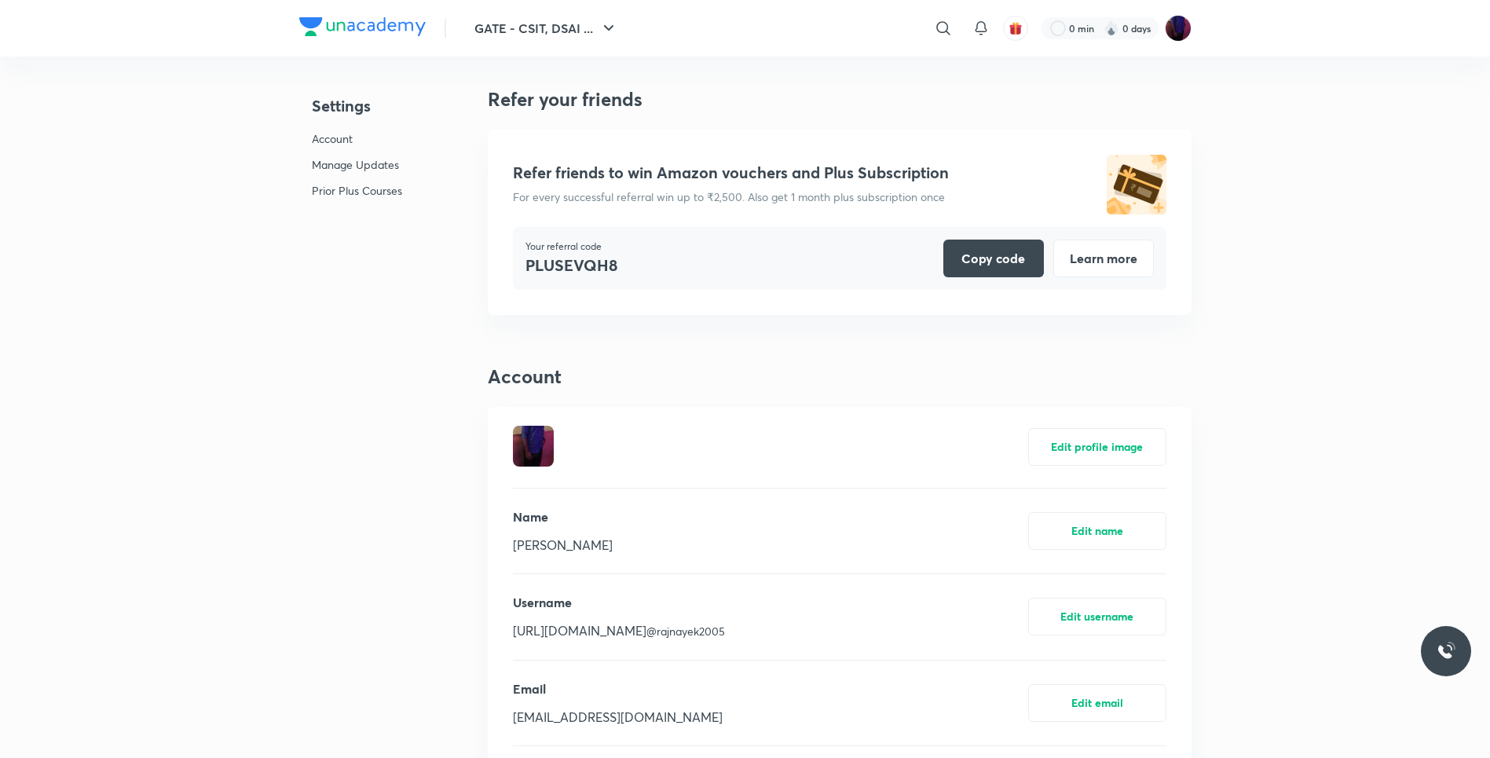
scroll to position [288, 0]
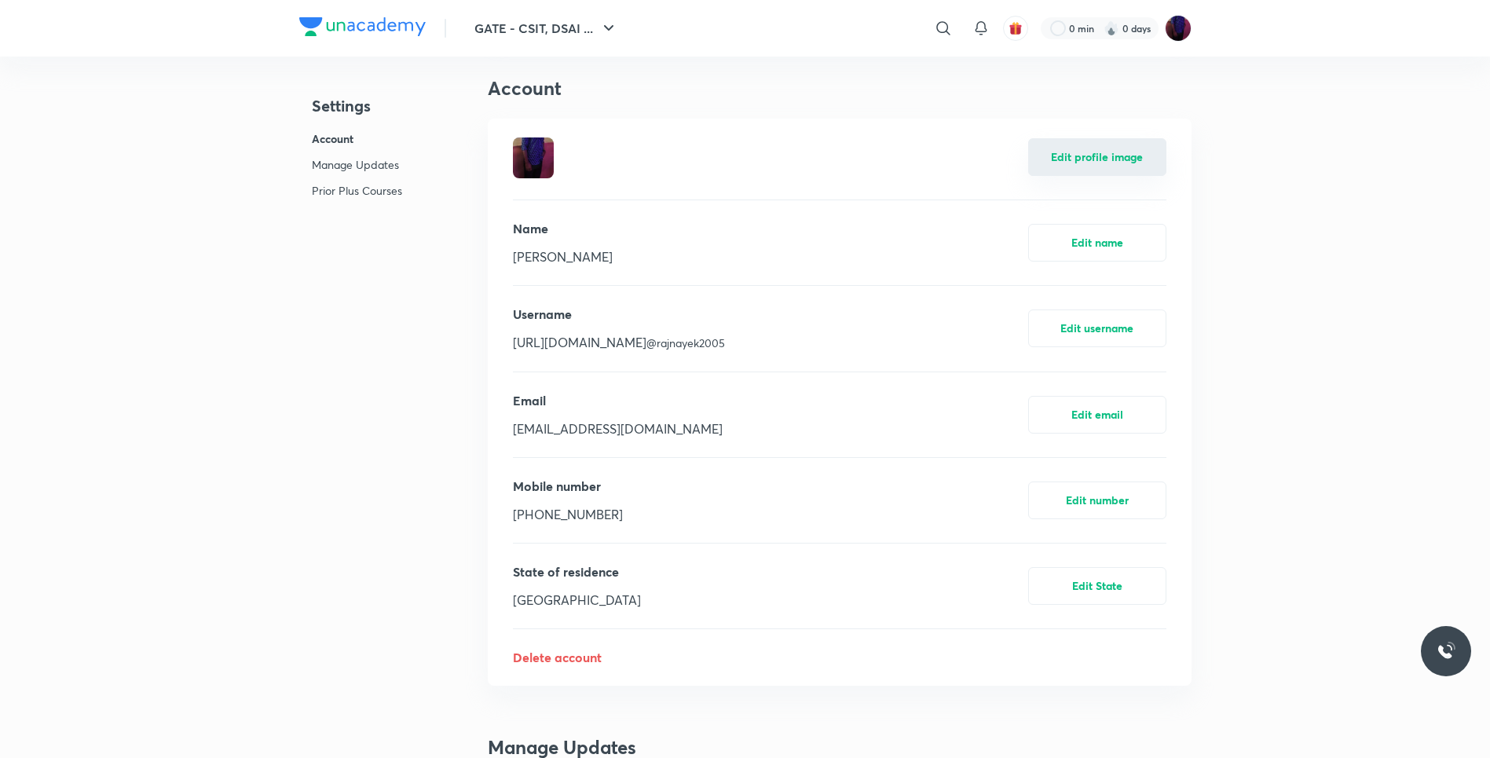
click at [1132, 152] on button "Edit profile image" at bounding box center [1097, 157] width 138 height 38
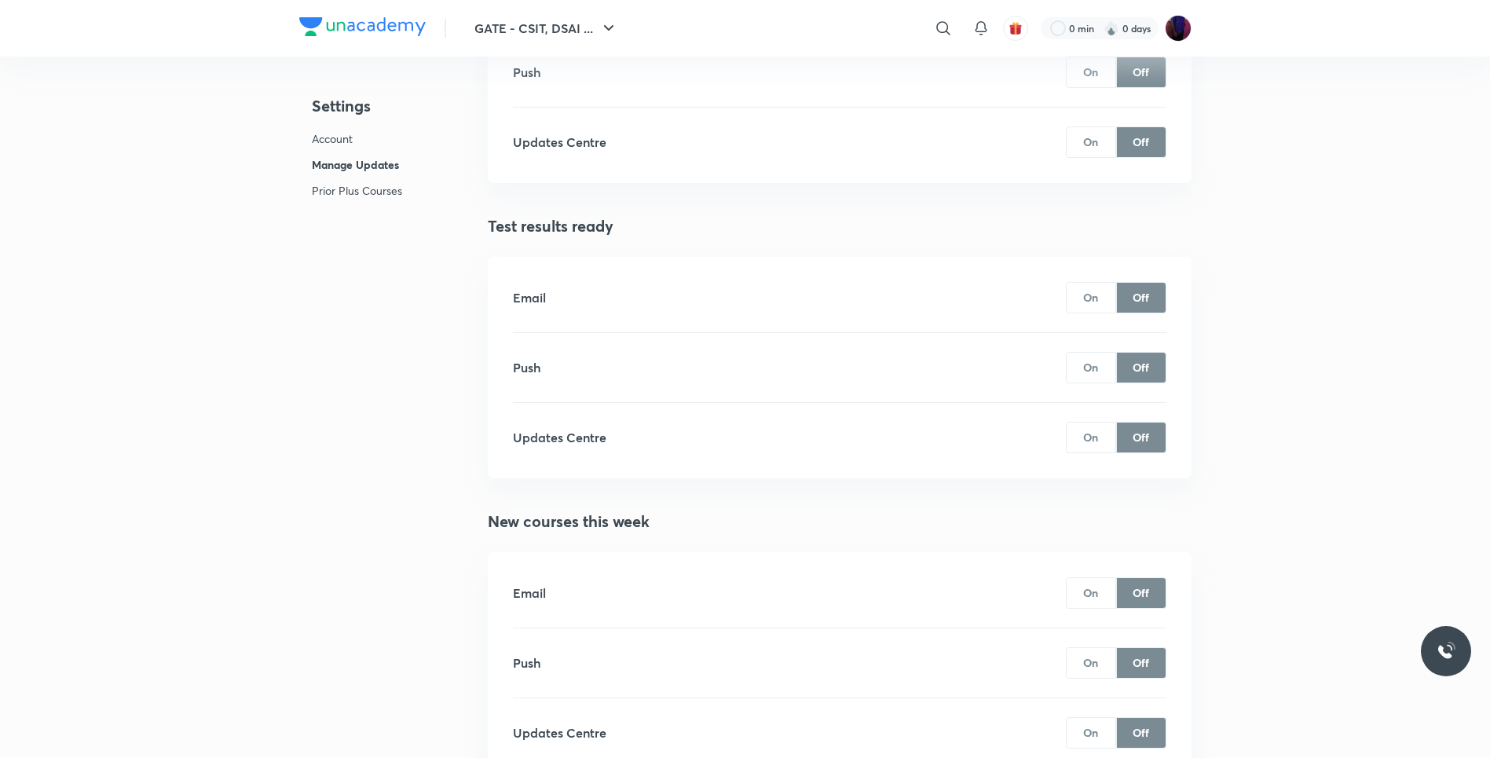
scroll to position [217, 0]
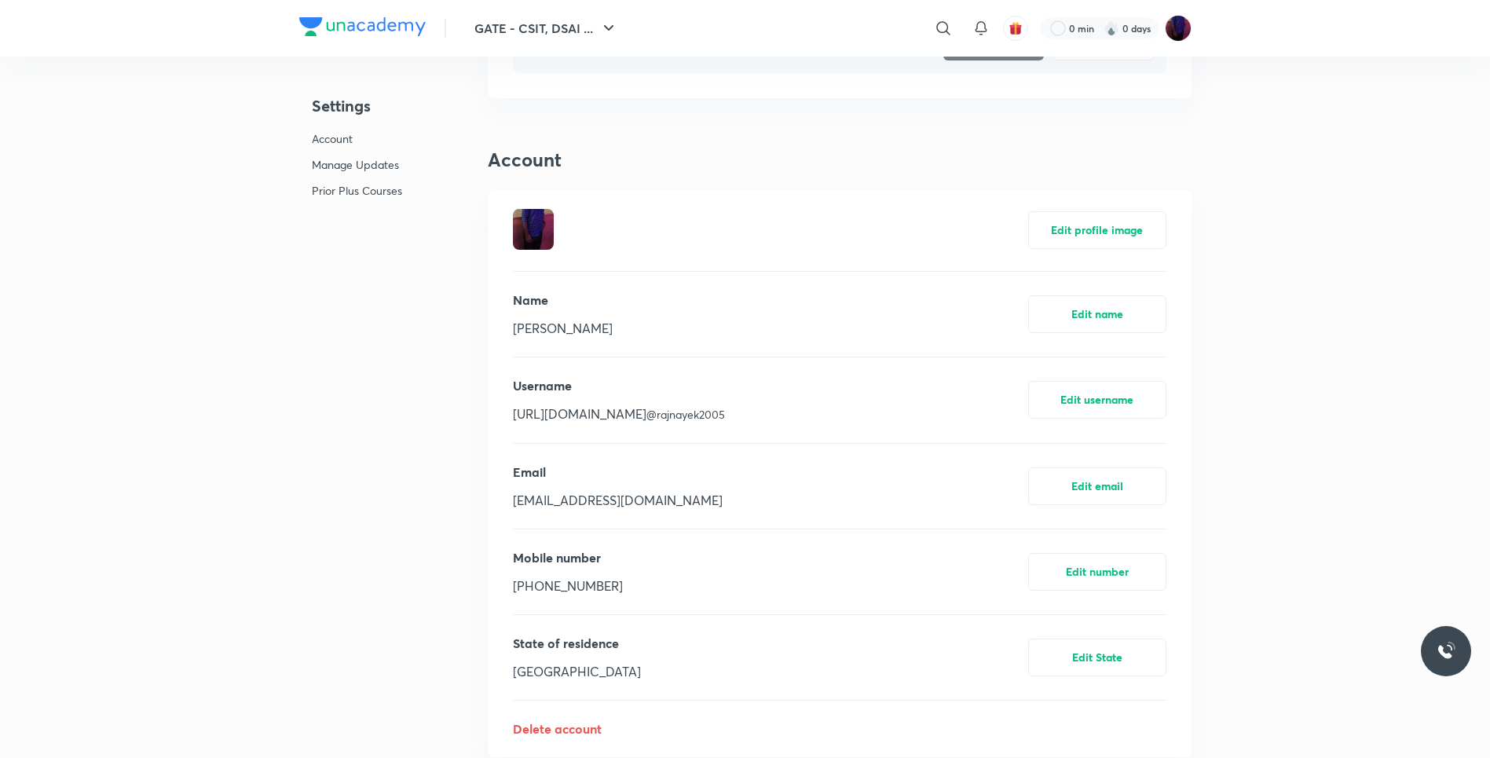
click at [317, 133] on p "Account" at bounding box center [357, 138] width 90 height 16
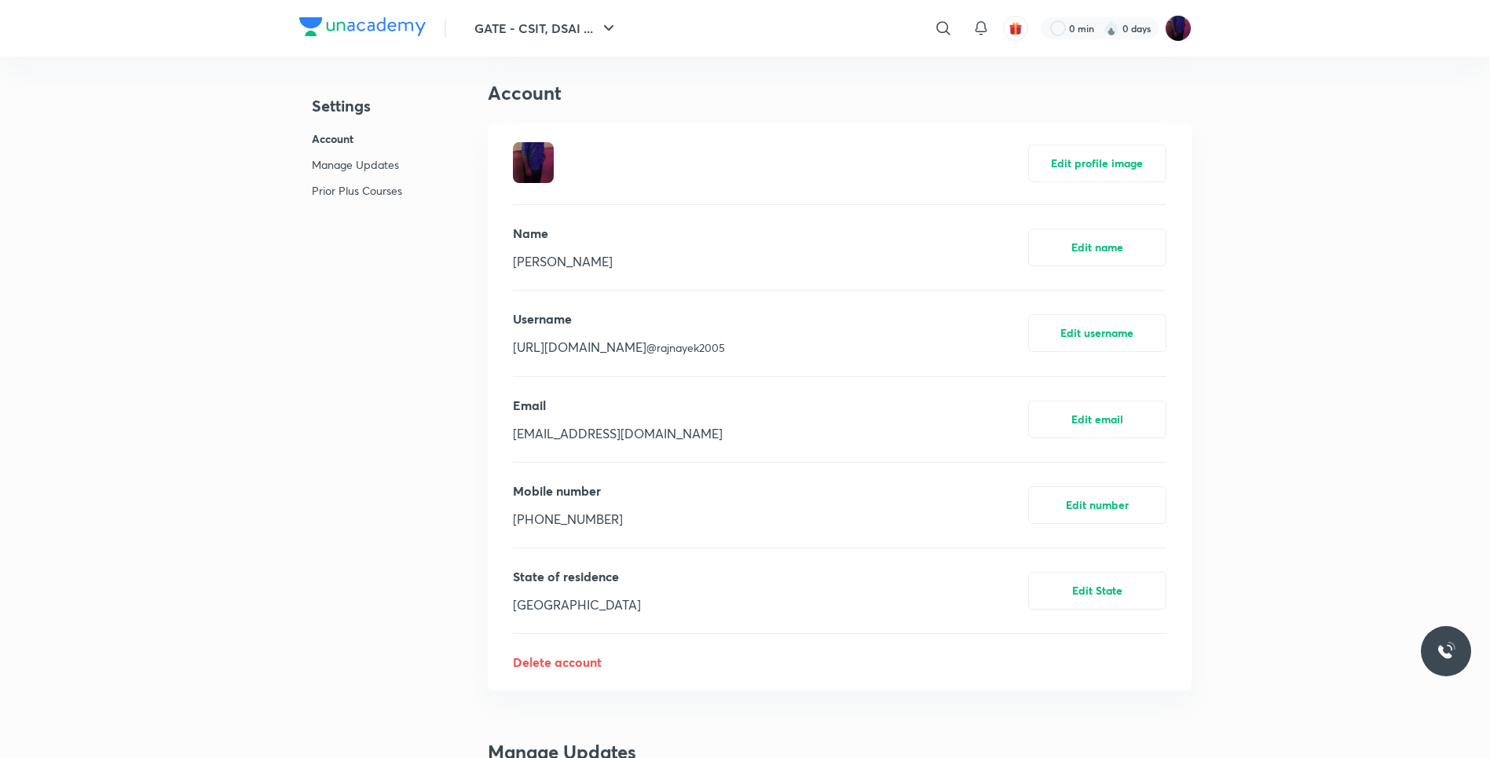
scroll to position [0, 0]
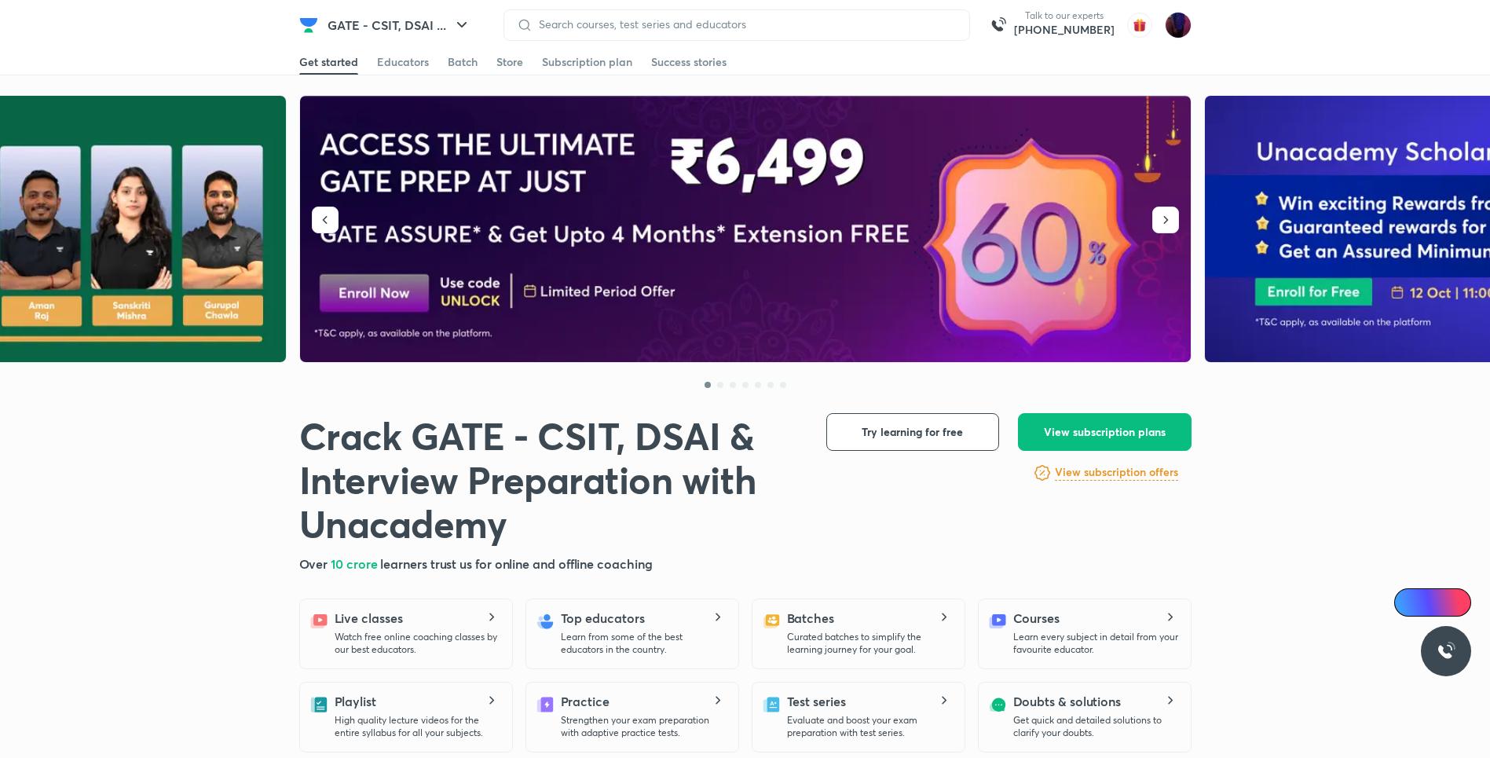
click at [605, 12] on div at bounding box center [736, 24] width 466 height 31
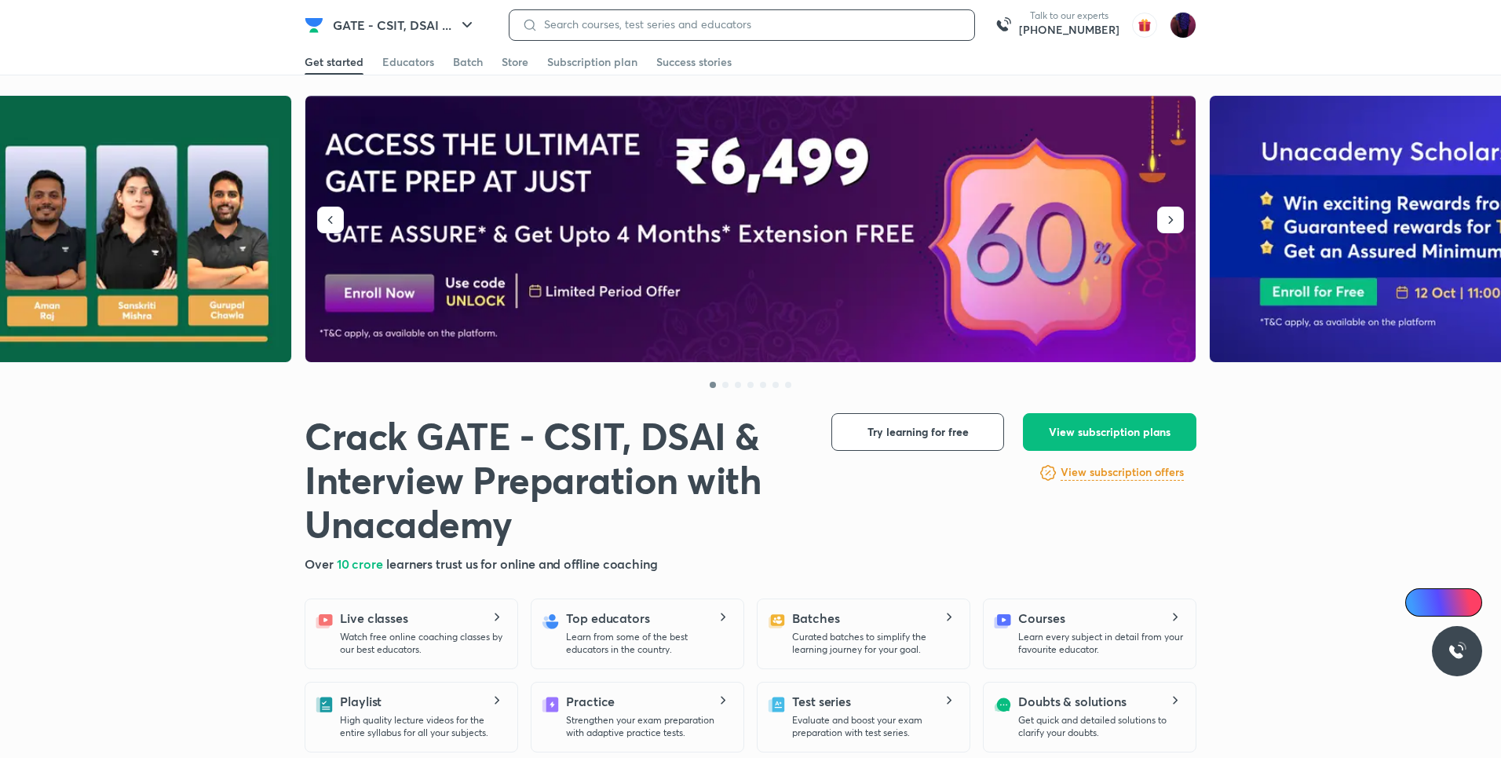
click at [594, 19] on input at bounding box center [750, 24] width 424 height 13
type input "gate biotech"
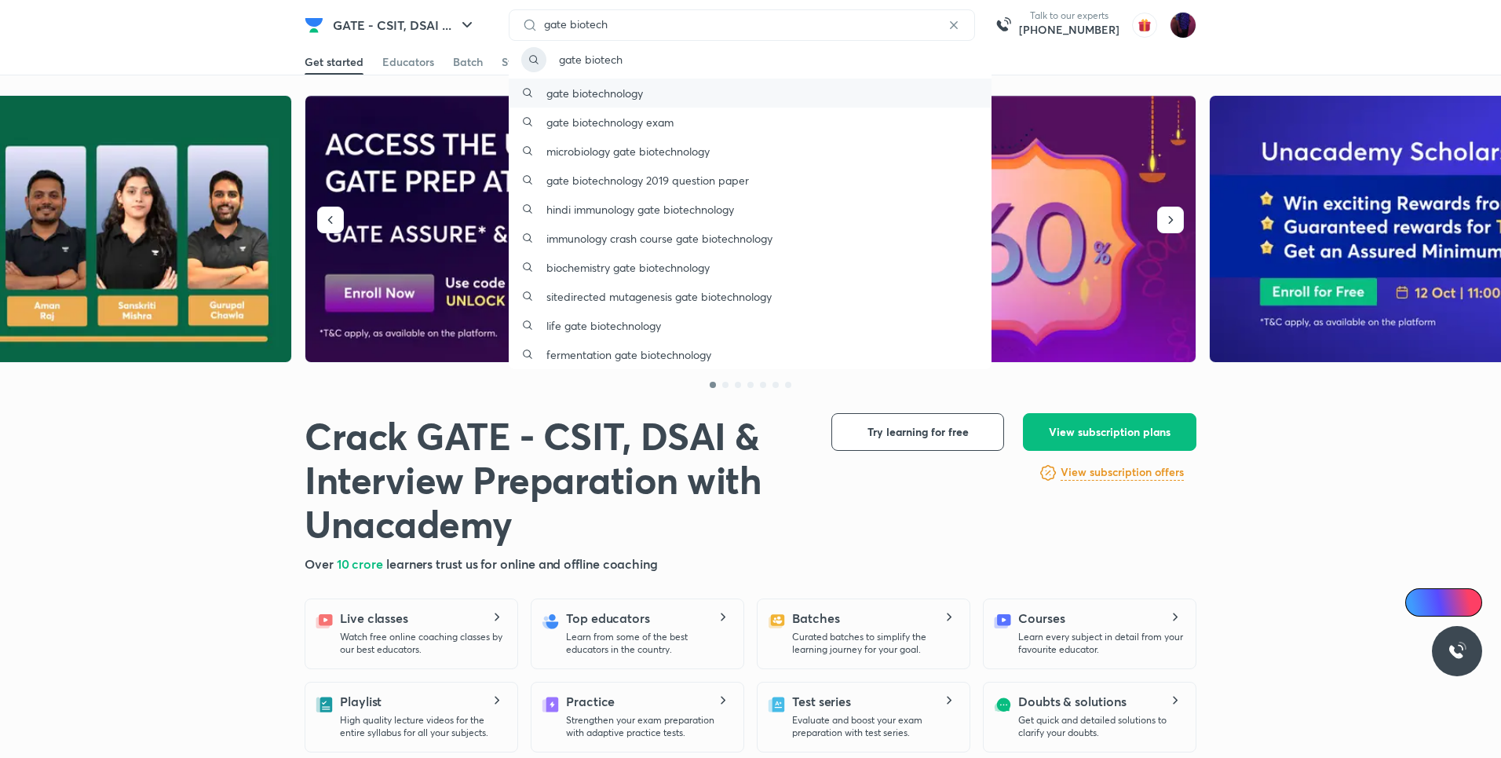
click at [675, 97] on div "gate biotechnology" at bounding box center [750, 93] width 483 height 29
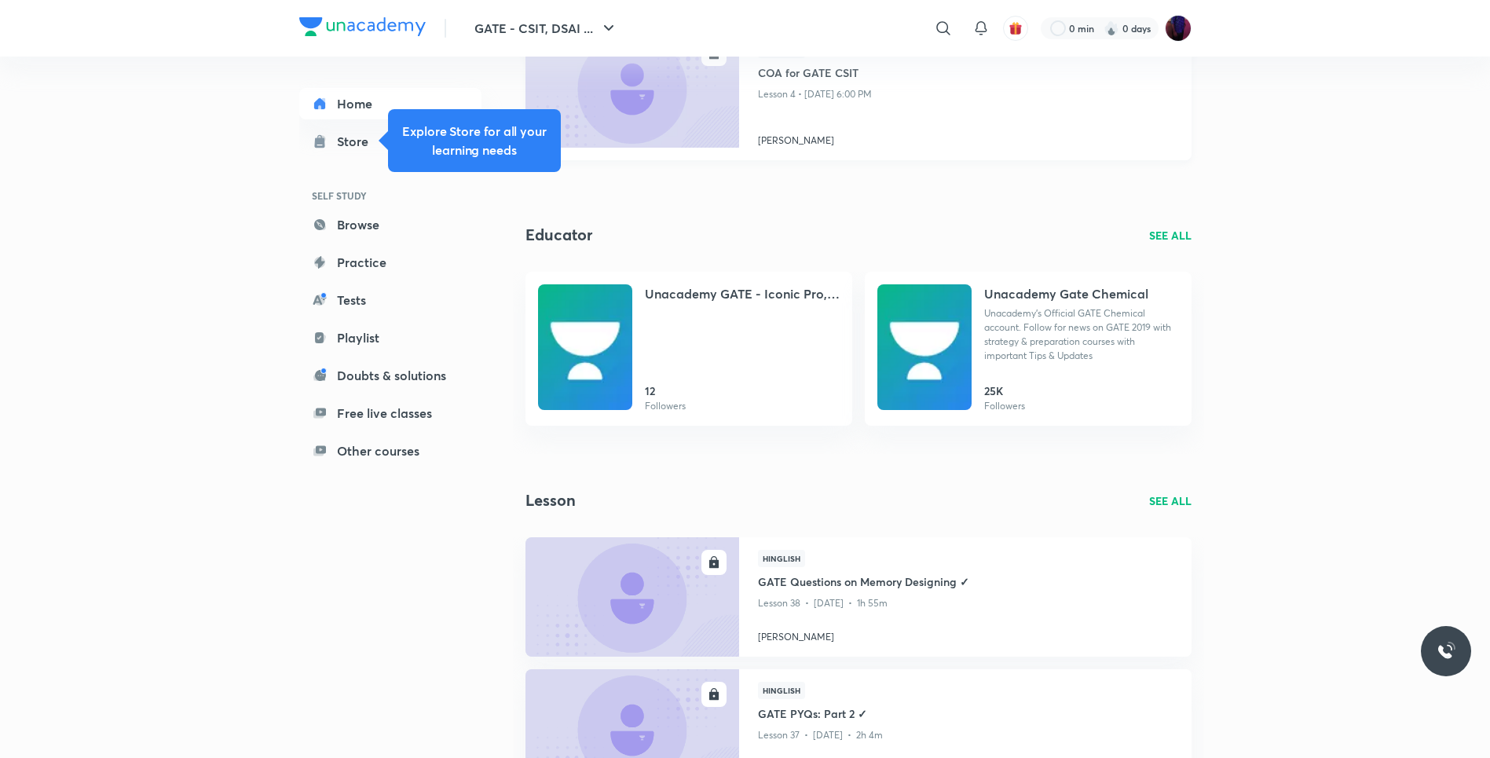
scroll to position [433, 0]
click at [713, 458] on div "Showing results for "gate biotechnology" Course SEE ALL ENROLL English Placemen…" at bounding box center [858, 689] width 666 height 2068
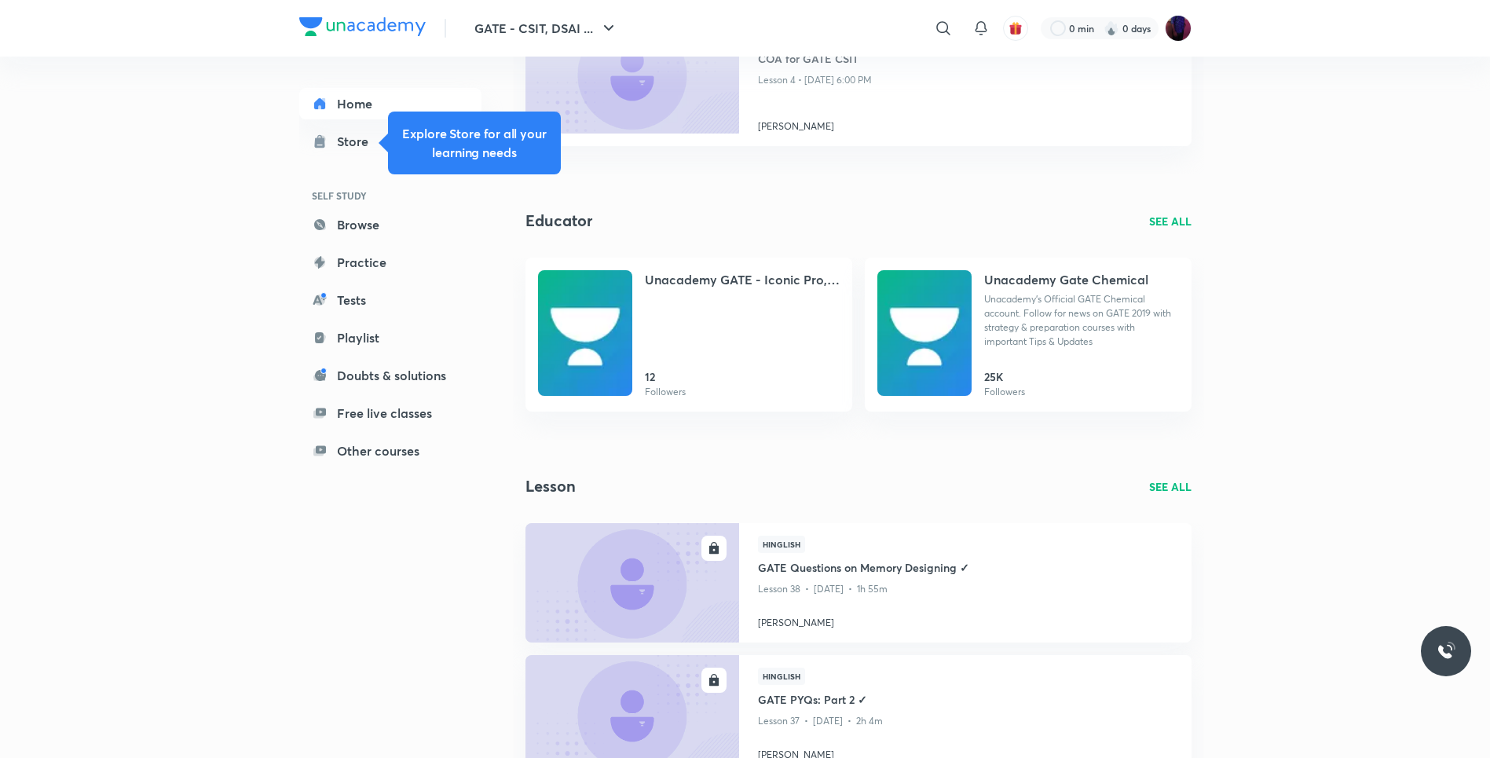
scroll to position [446, 0]
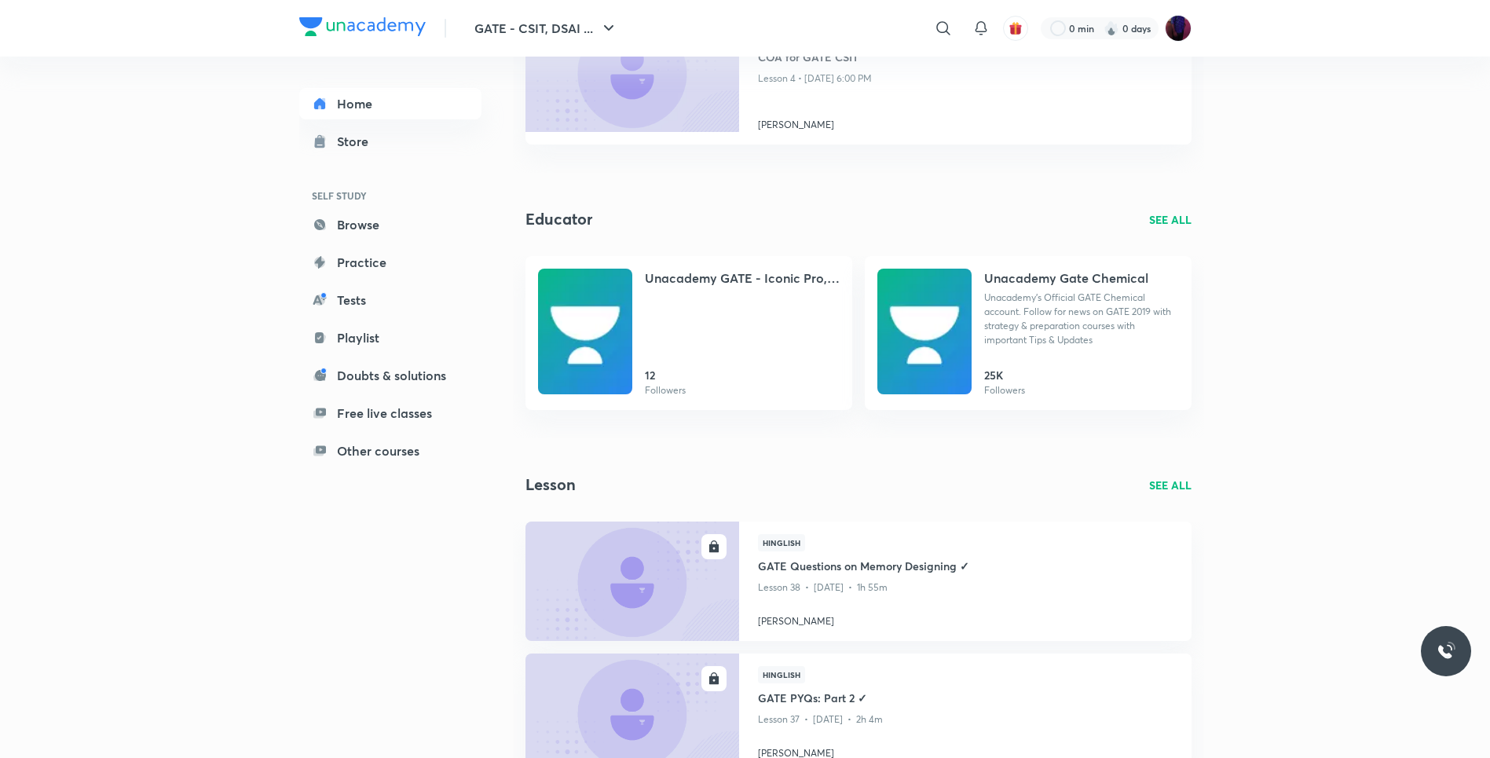
click at [217, 718] on div "GATE - CSIT, DSAI ... ​ 0 min 0 days Home Store SELF STUDY Browse Practice Test…" at bounding box center [745, 632] width 1490 height 2156
click at [593, 20] on button "GATE - CSIT, DSAI ..." at bounding box center [546, 28] width 163 height 31
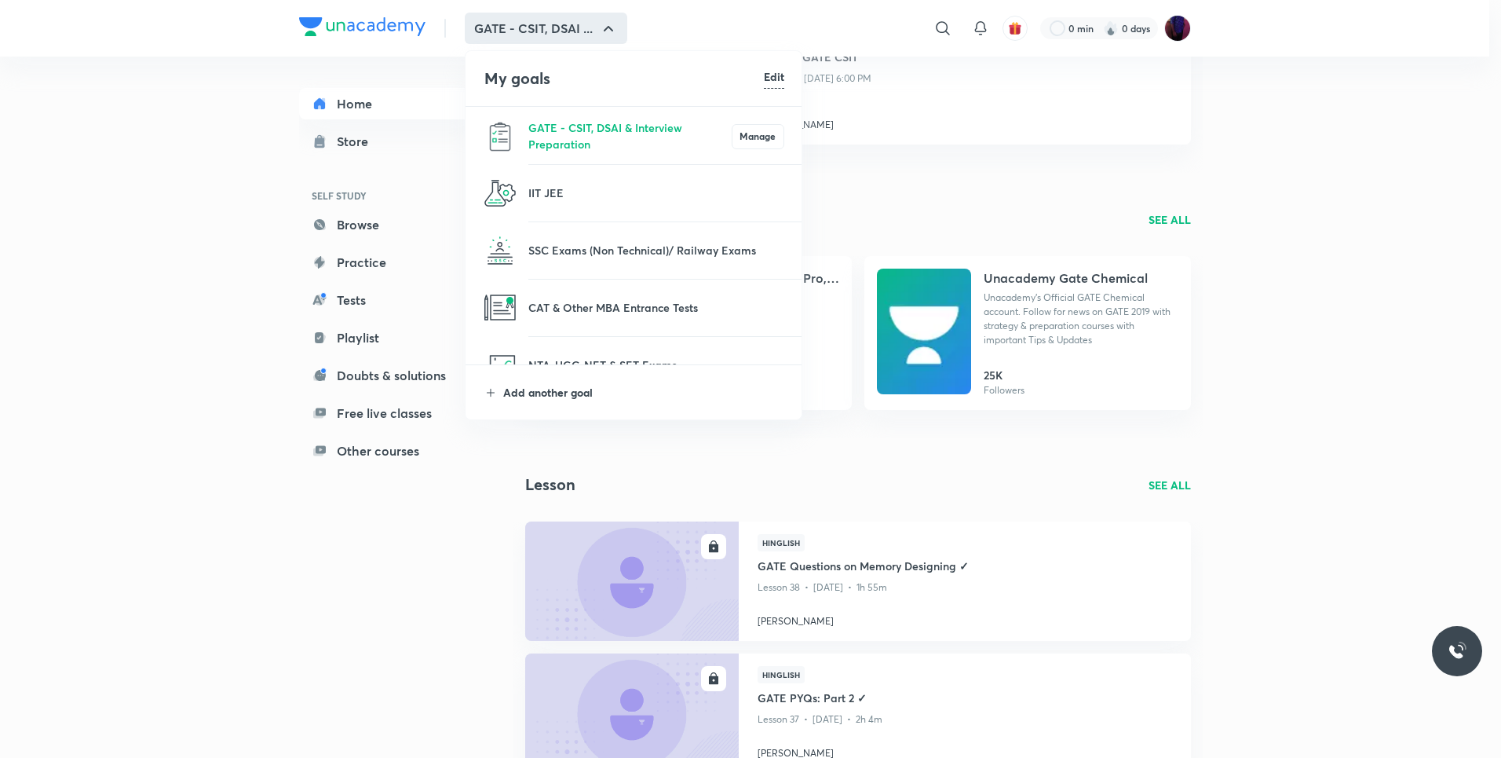
click at [534, 391] on p "Add another goal" at bounding box center [643, 392] width 281 height 16
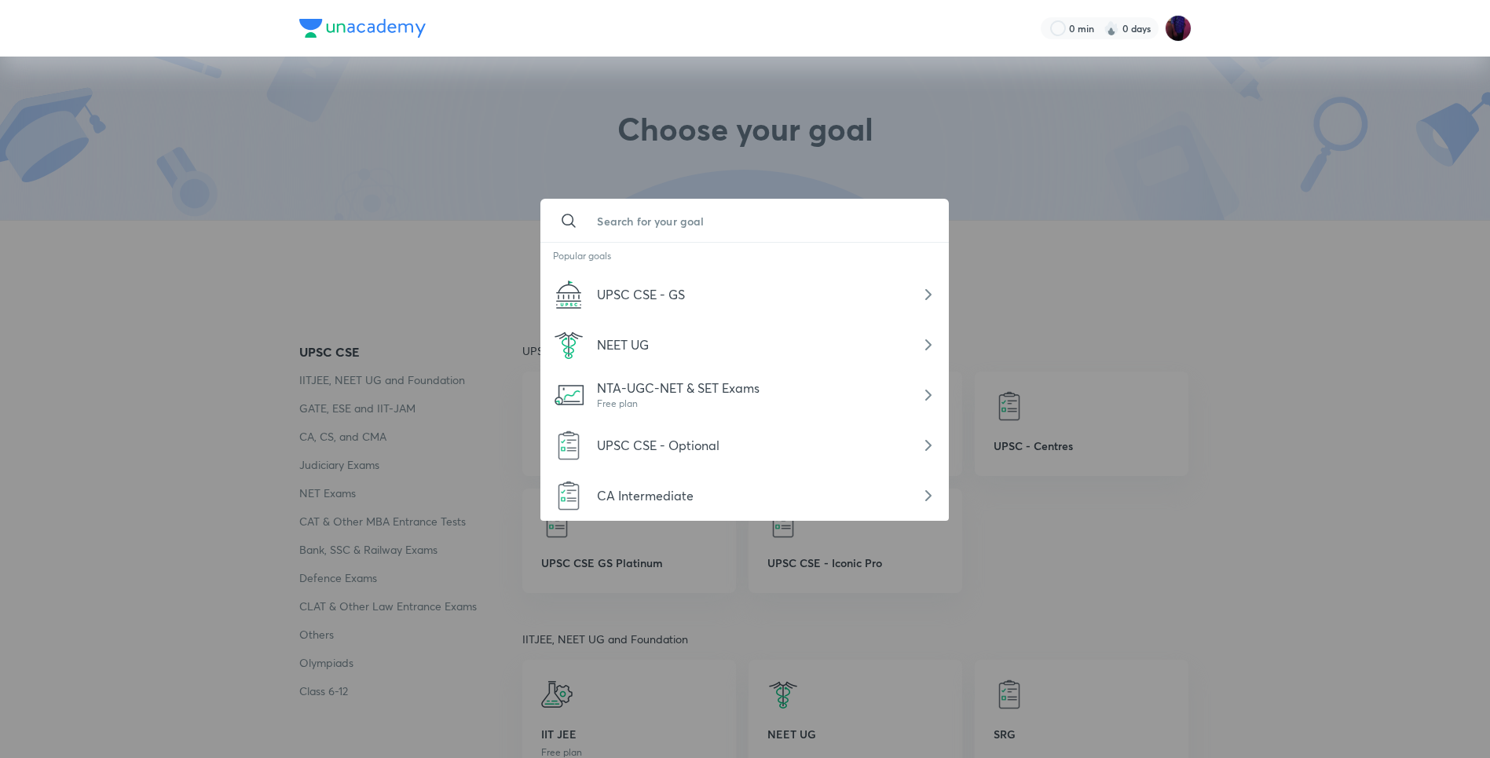
click at [678, 227] on input "text" at bounding box center [760, 220] width 352 height 42
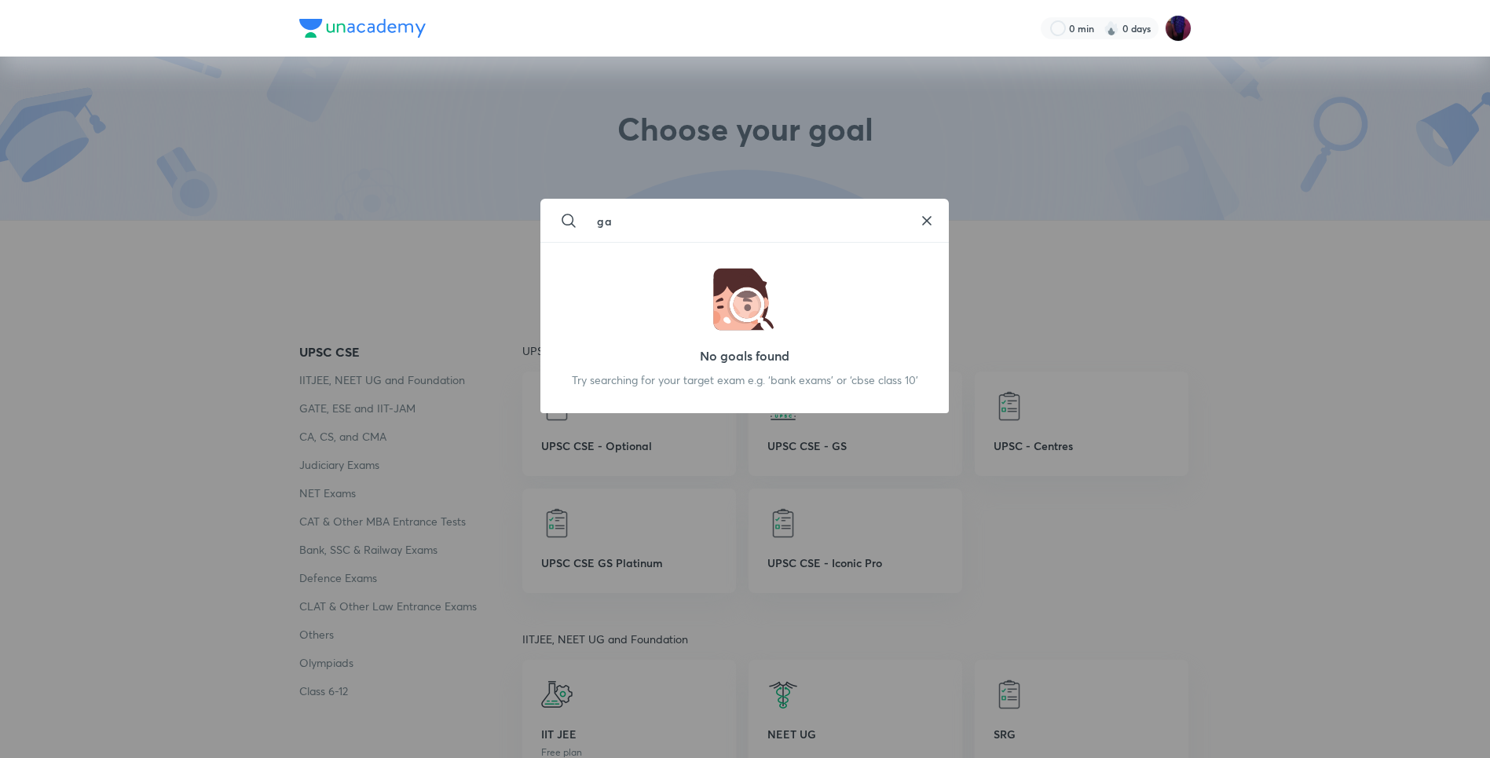
type input "g"
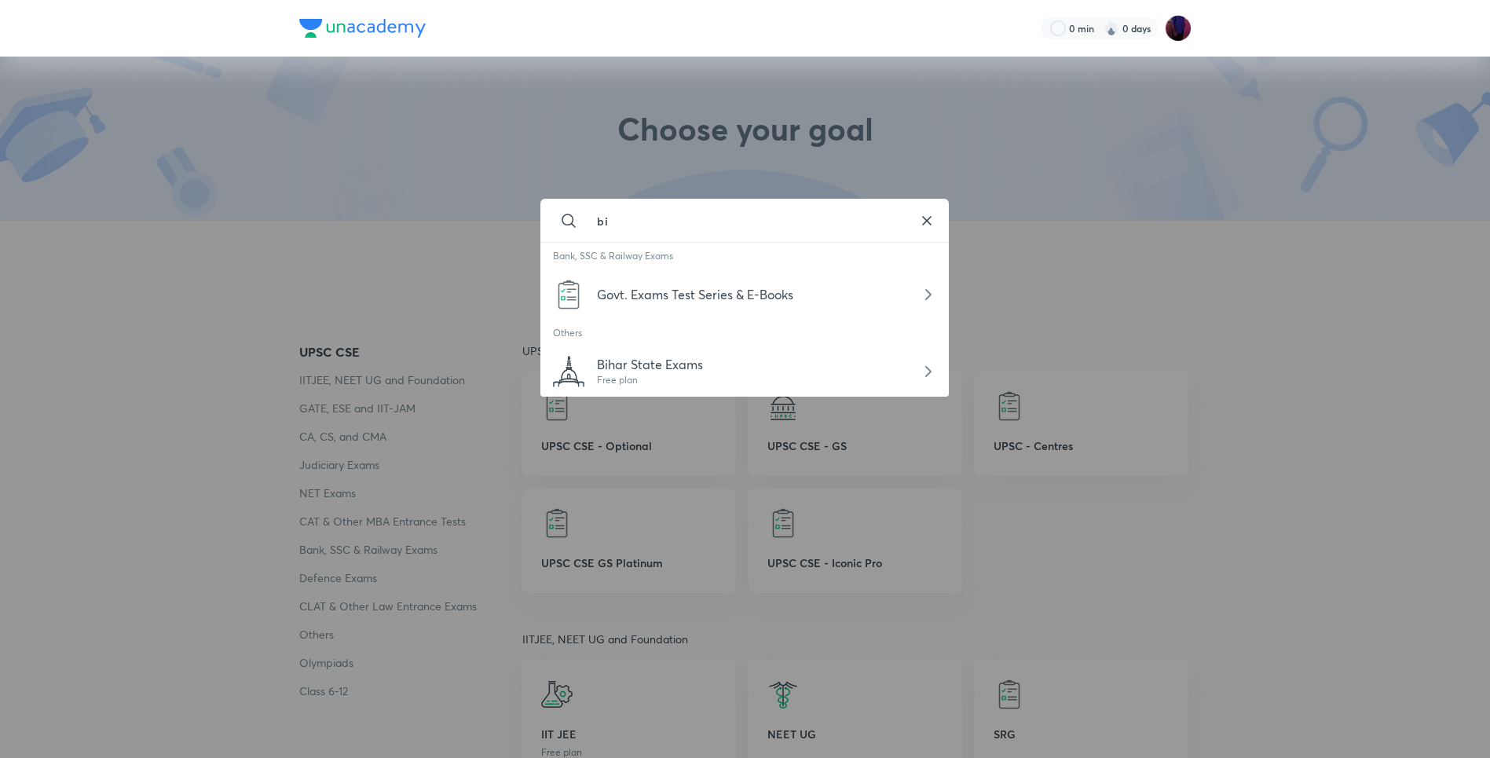
type input "b"
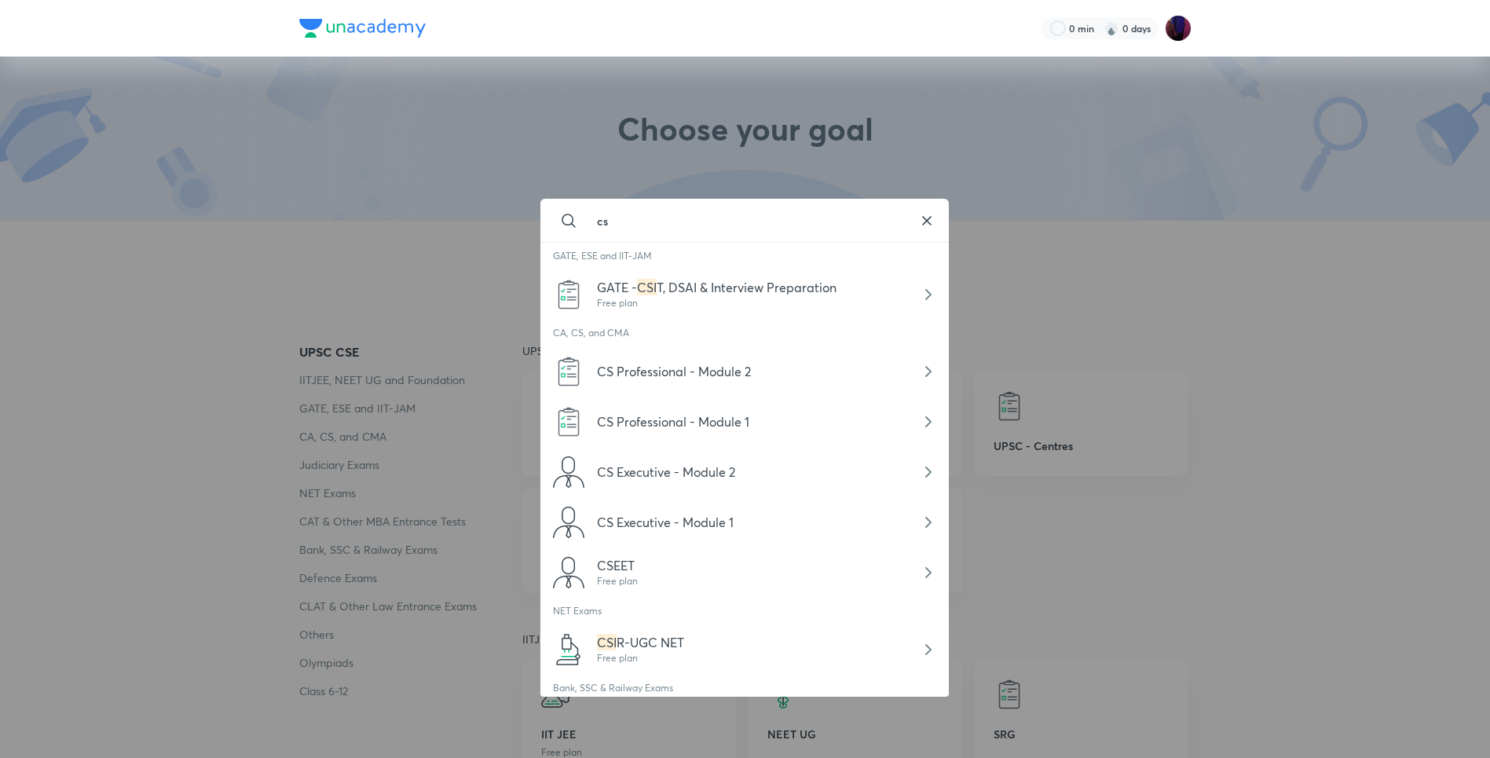
type input "c"
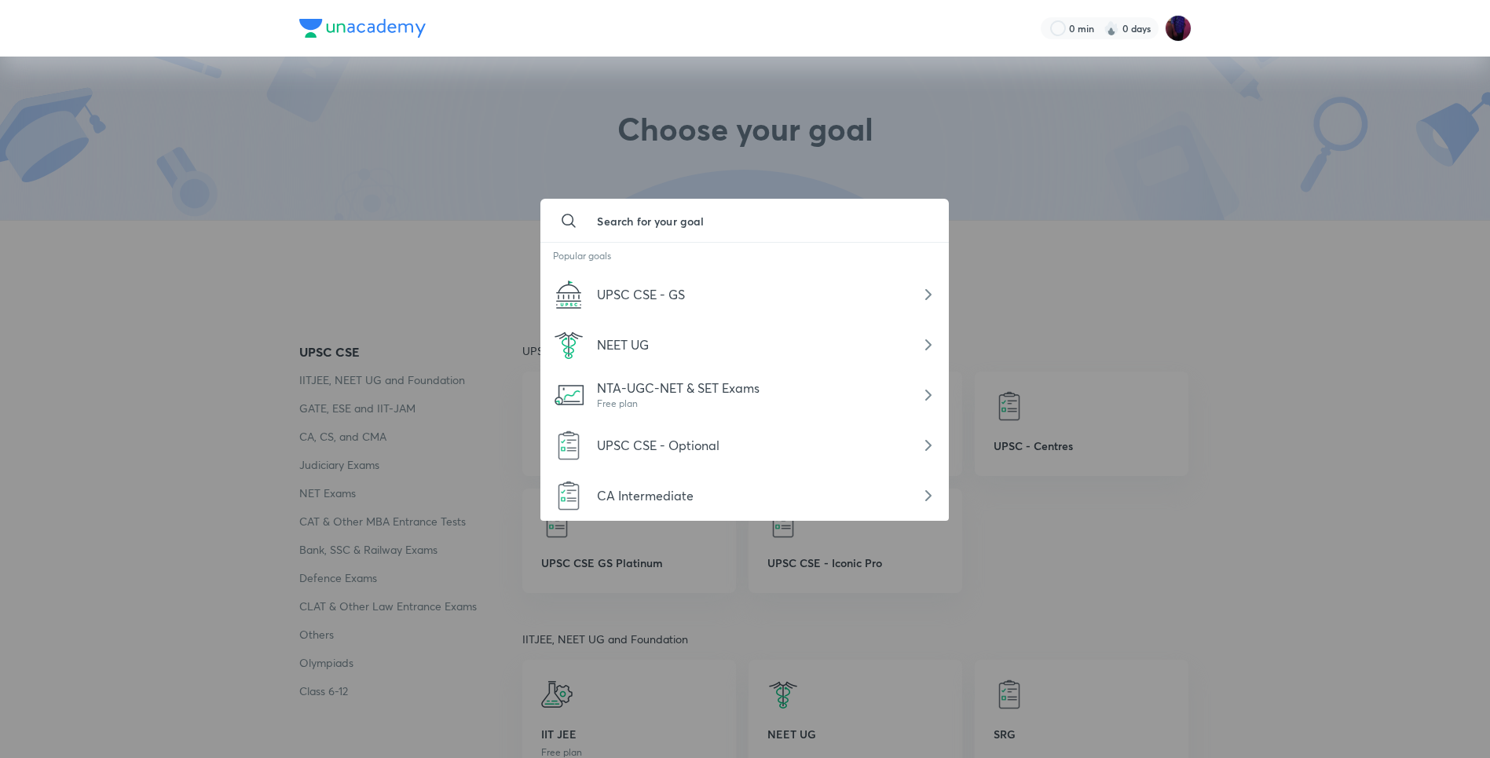
click at [325, 302] on div at bounding box center [745, 379] width 1490 height 758
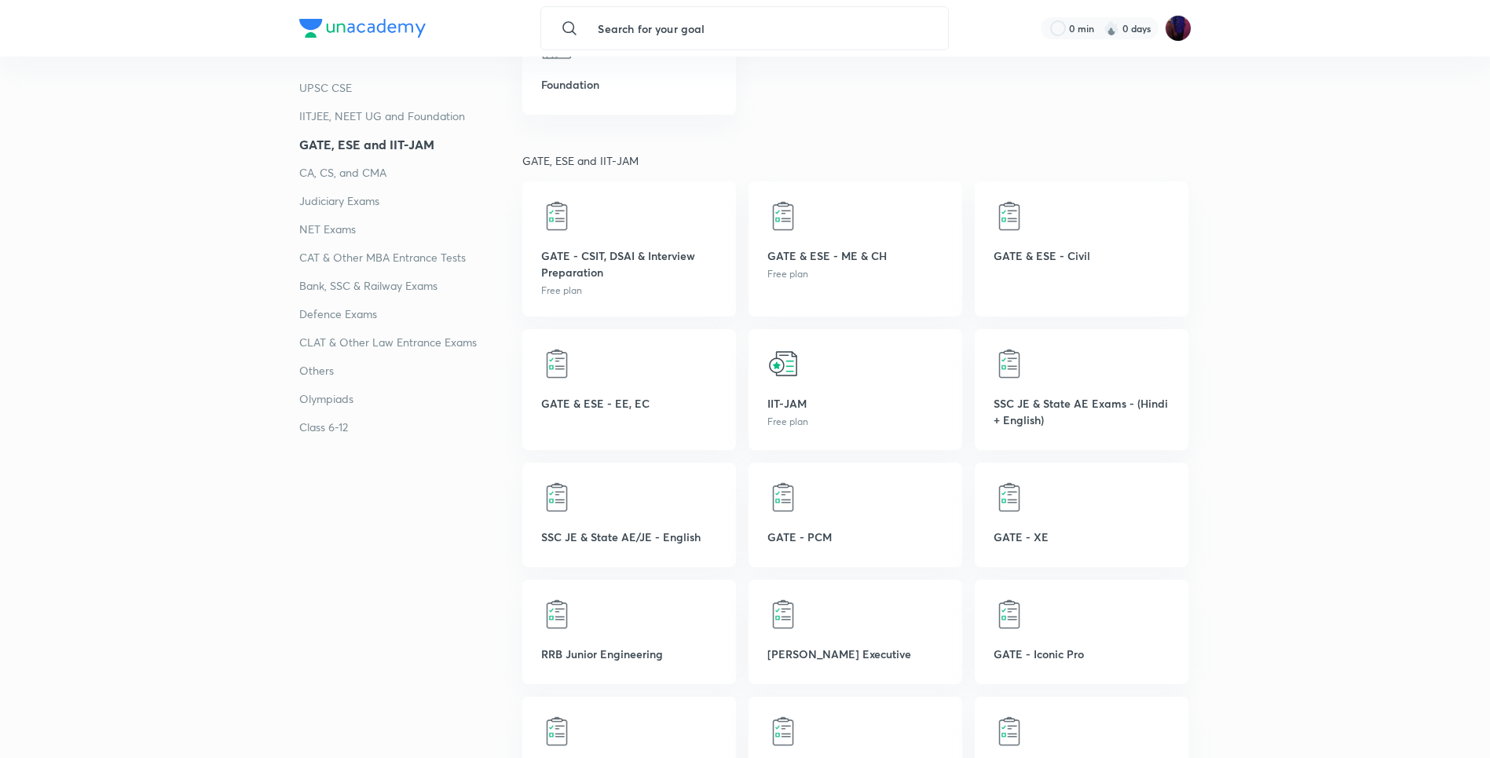
scroll to position [779, 0]
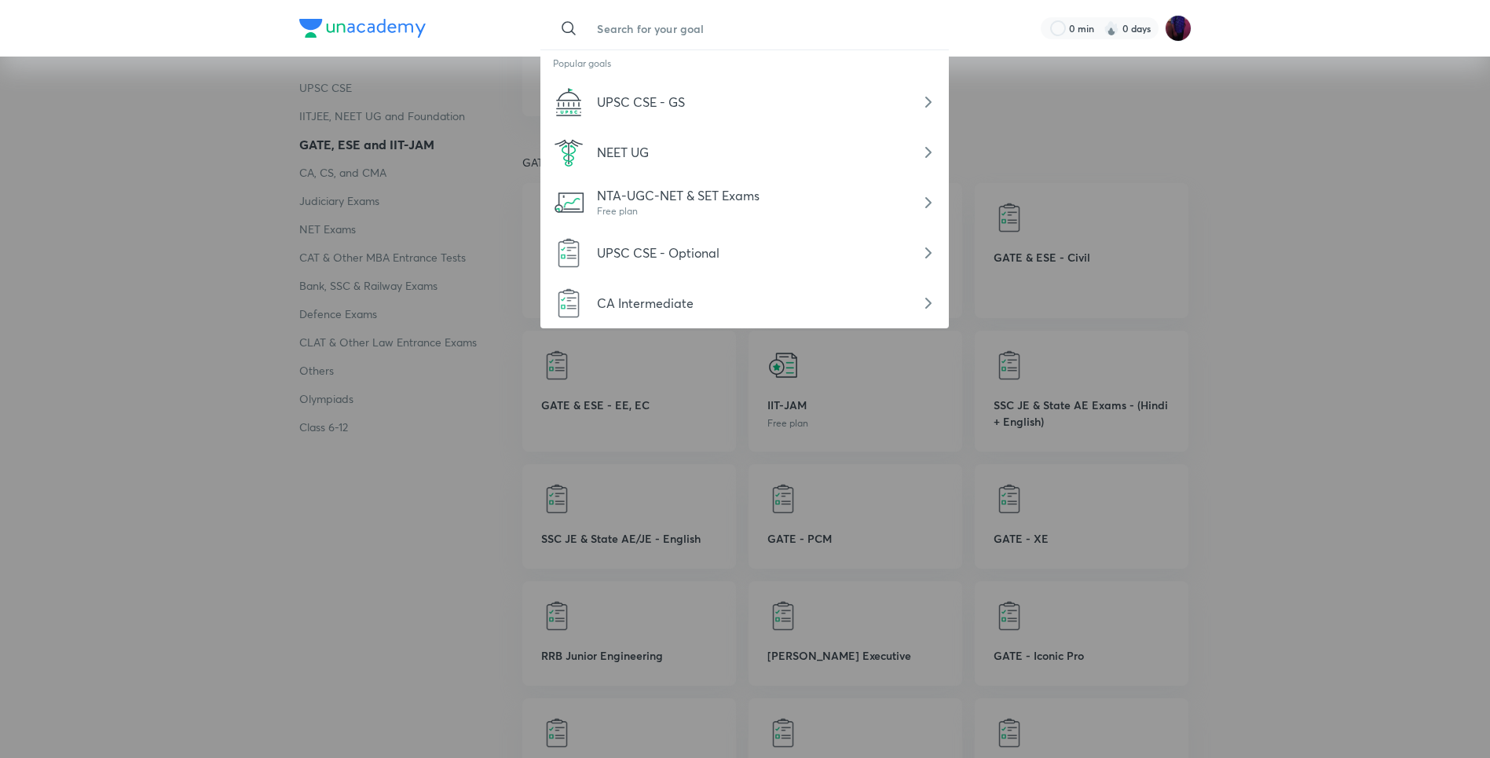
click at [642, 38] on input "text" at bounding box center [760, 28] width 352 height 42
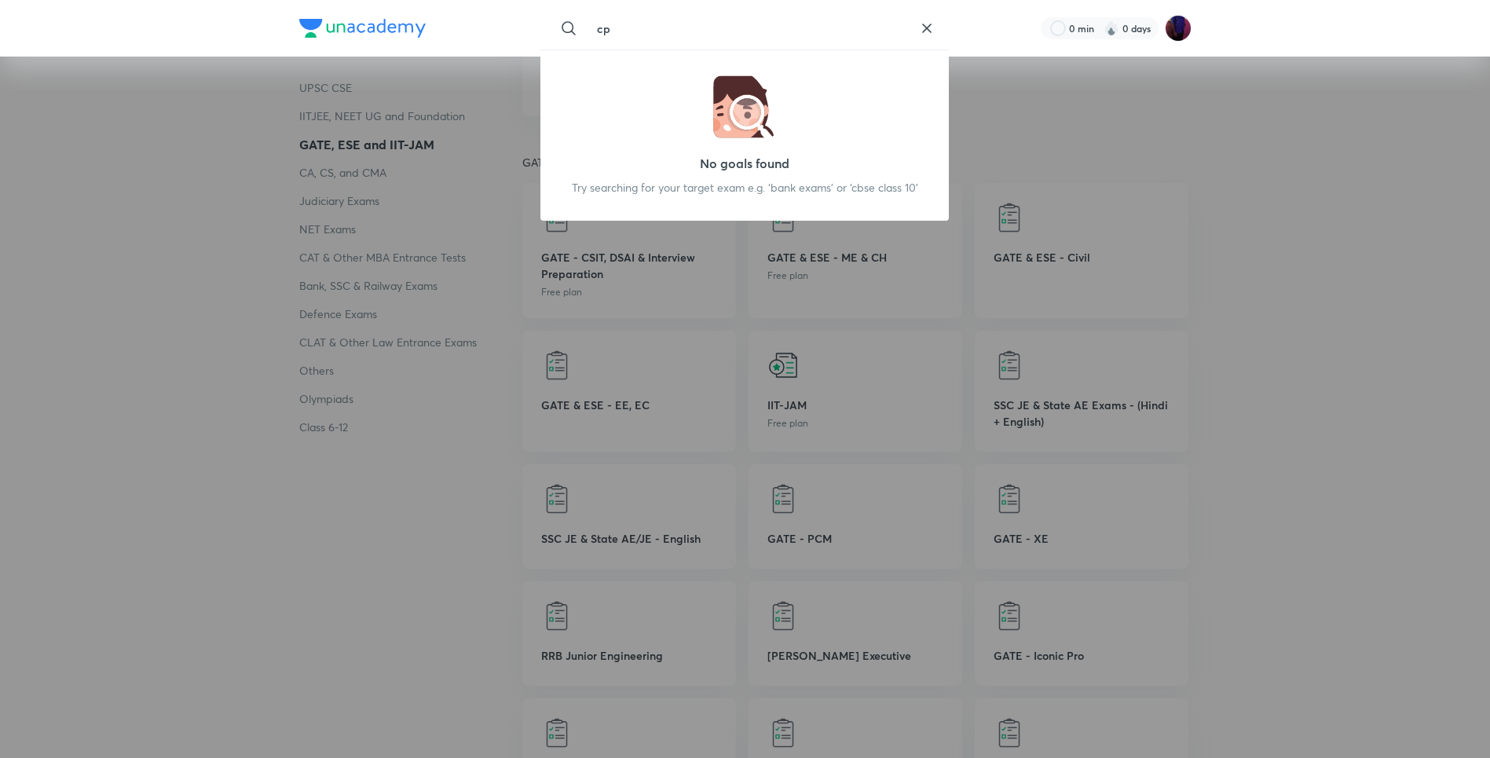
type input "c"
type input "s"
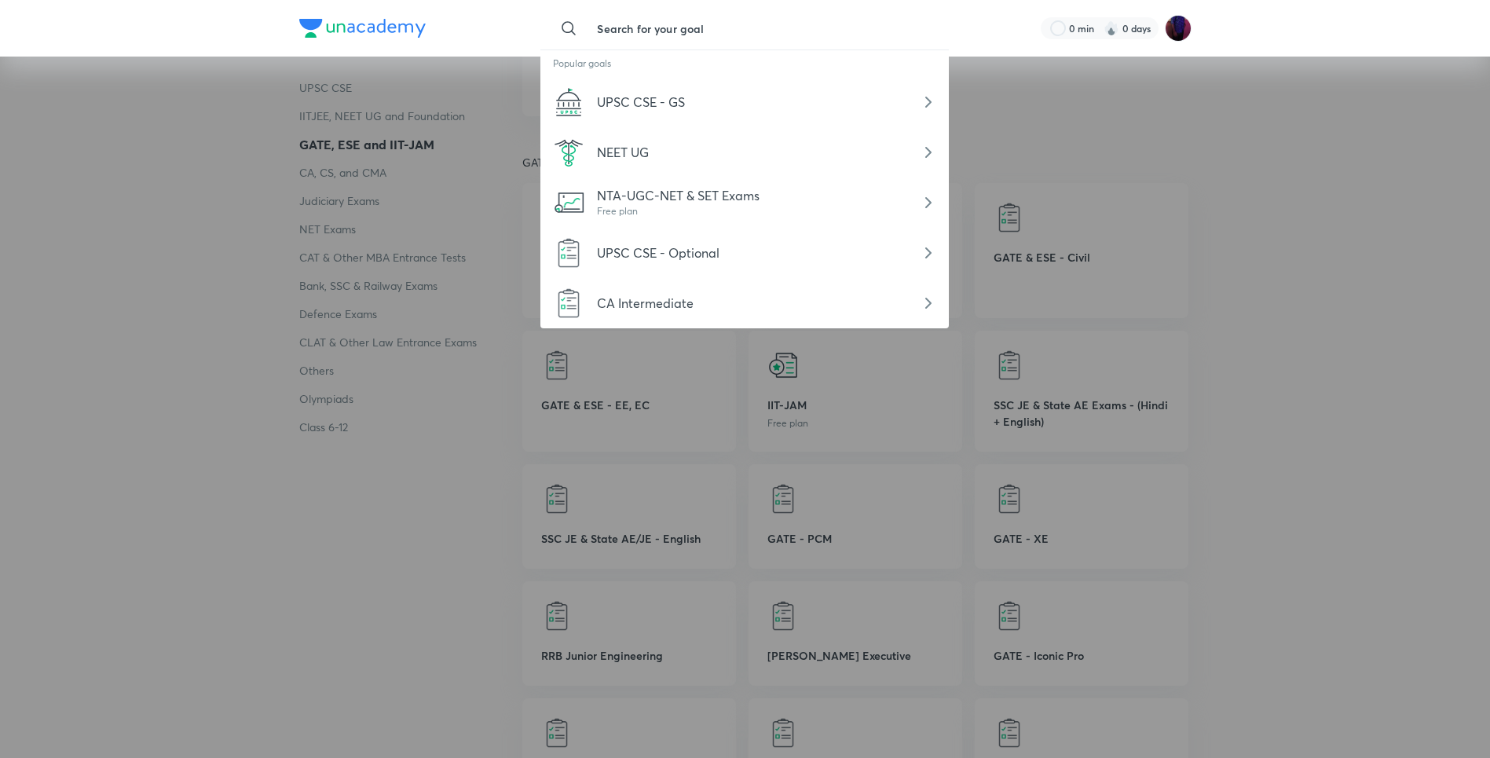
click at [1217, 241] on div at bounding box center [745, 379] width 1490 height 758
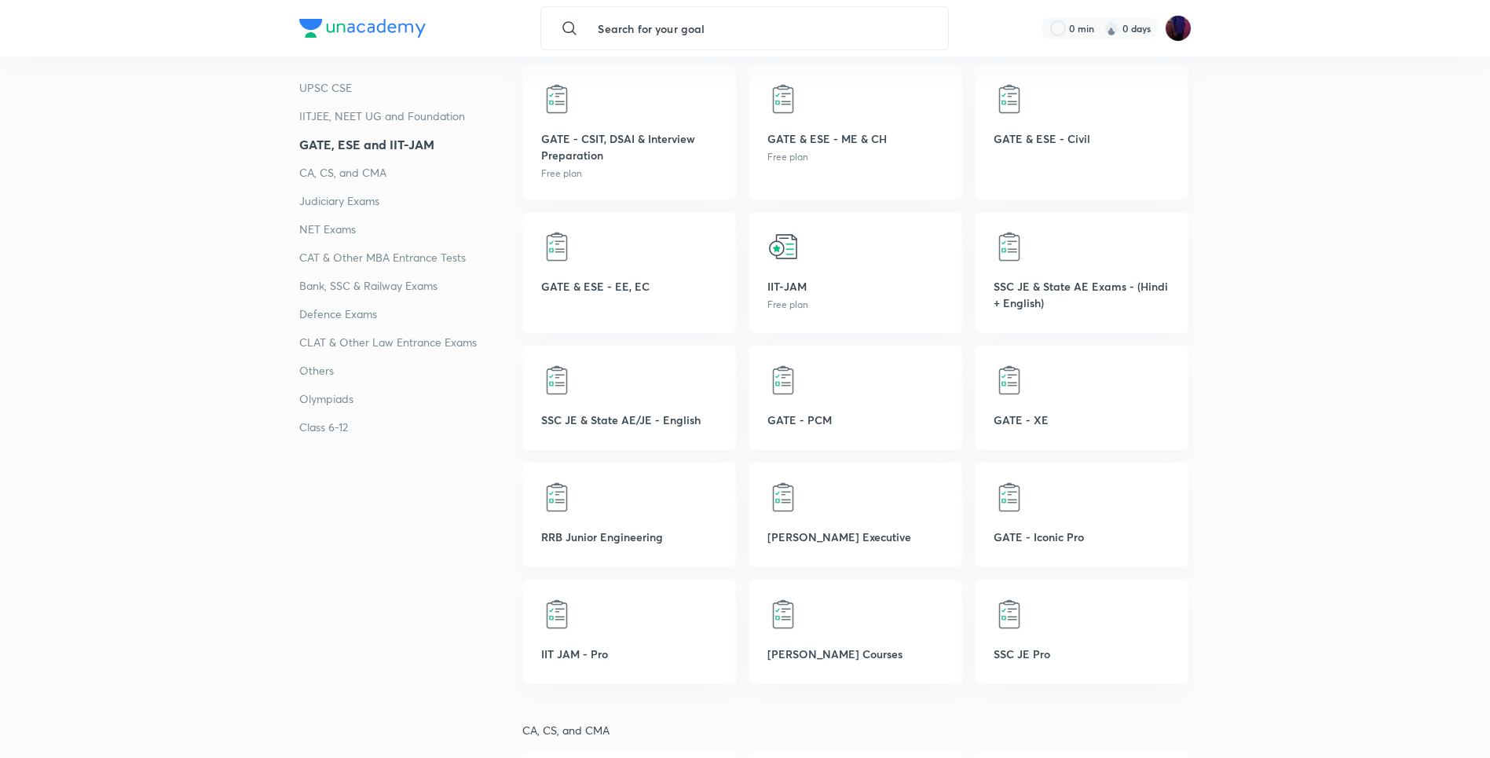
scroll to position [914, 0]
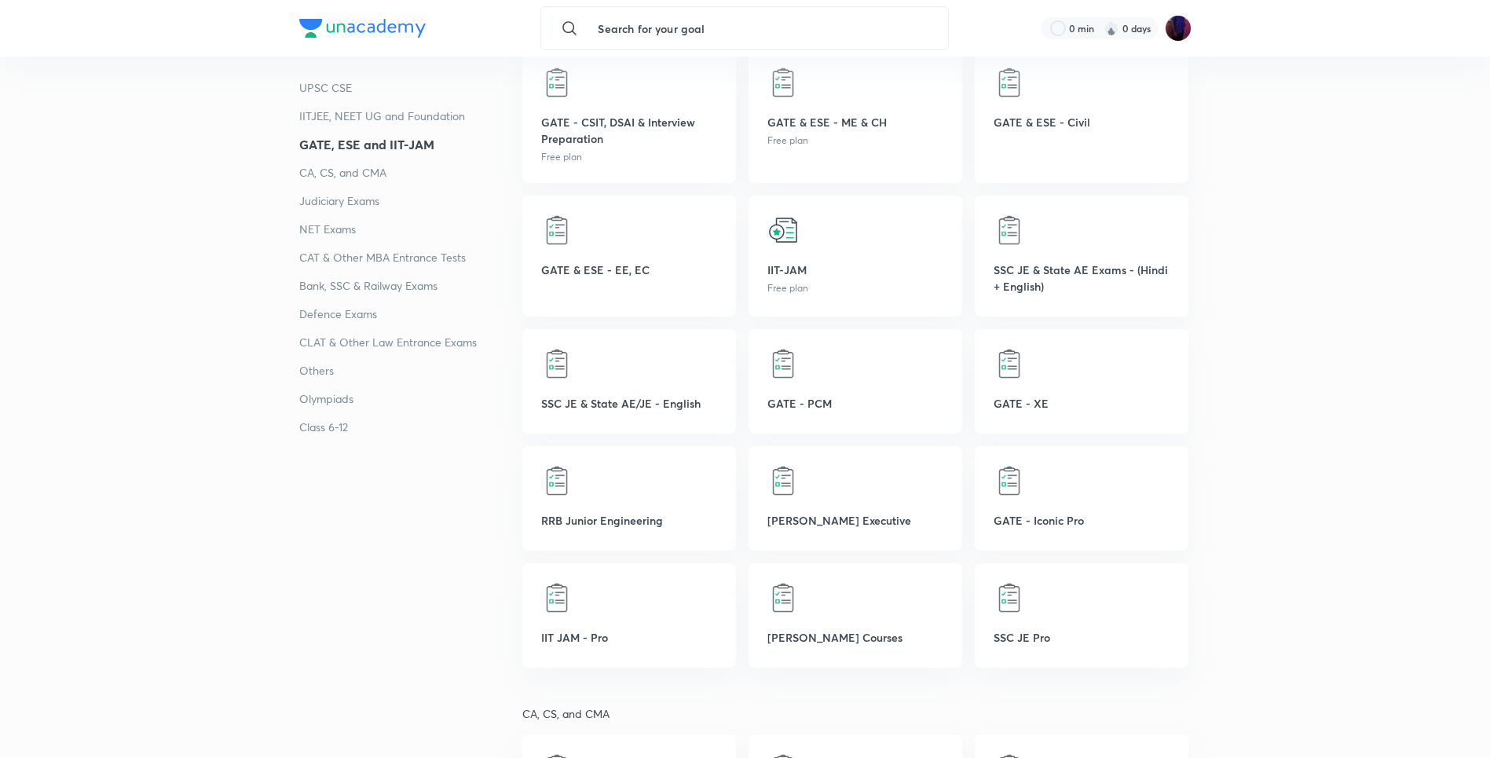
click at [623, 559] on div "GATE - CSIT, DSAI & Interview Preparation Free plan GATE & ESE - ME & CH Free p…" at bounding box center [856, 351] width 669 height 632
click at [584, 609] on div at bounding box center [629, 597] width 176 height 31
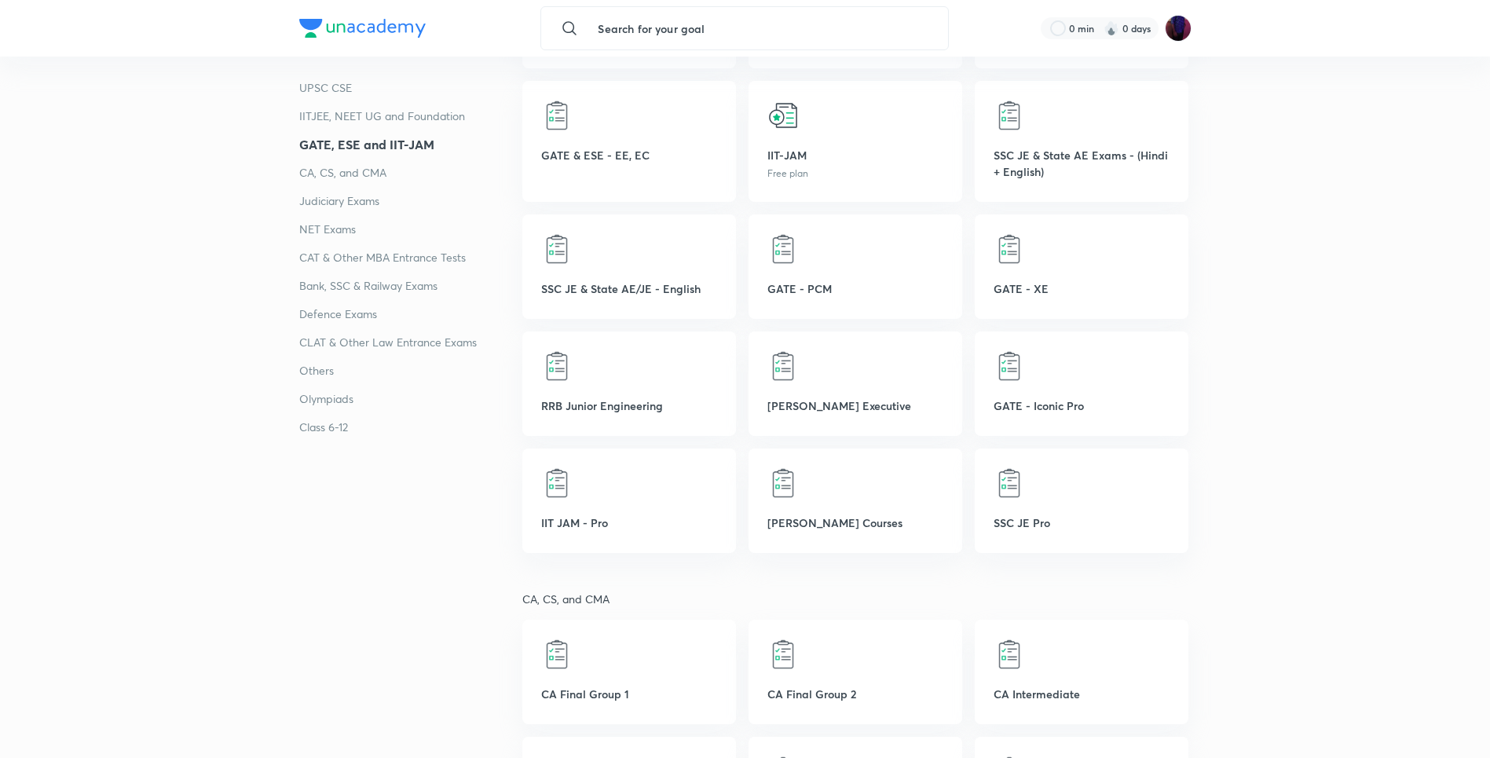
scroll to position [0, 0]
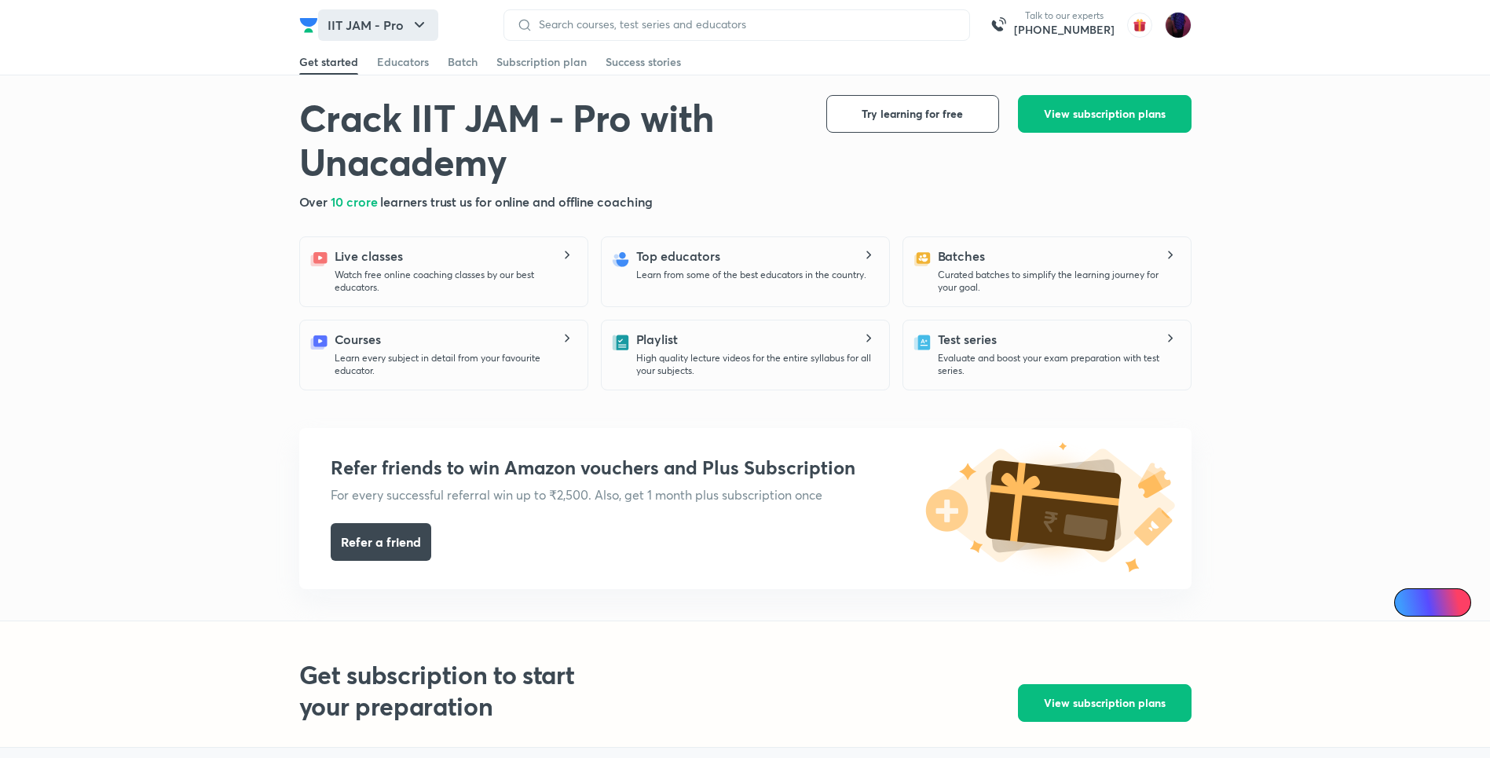
click at [413, 14] on button "IIT JAM - Pro" at bounding box center [378, 24] width 120 height 31
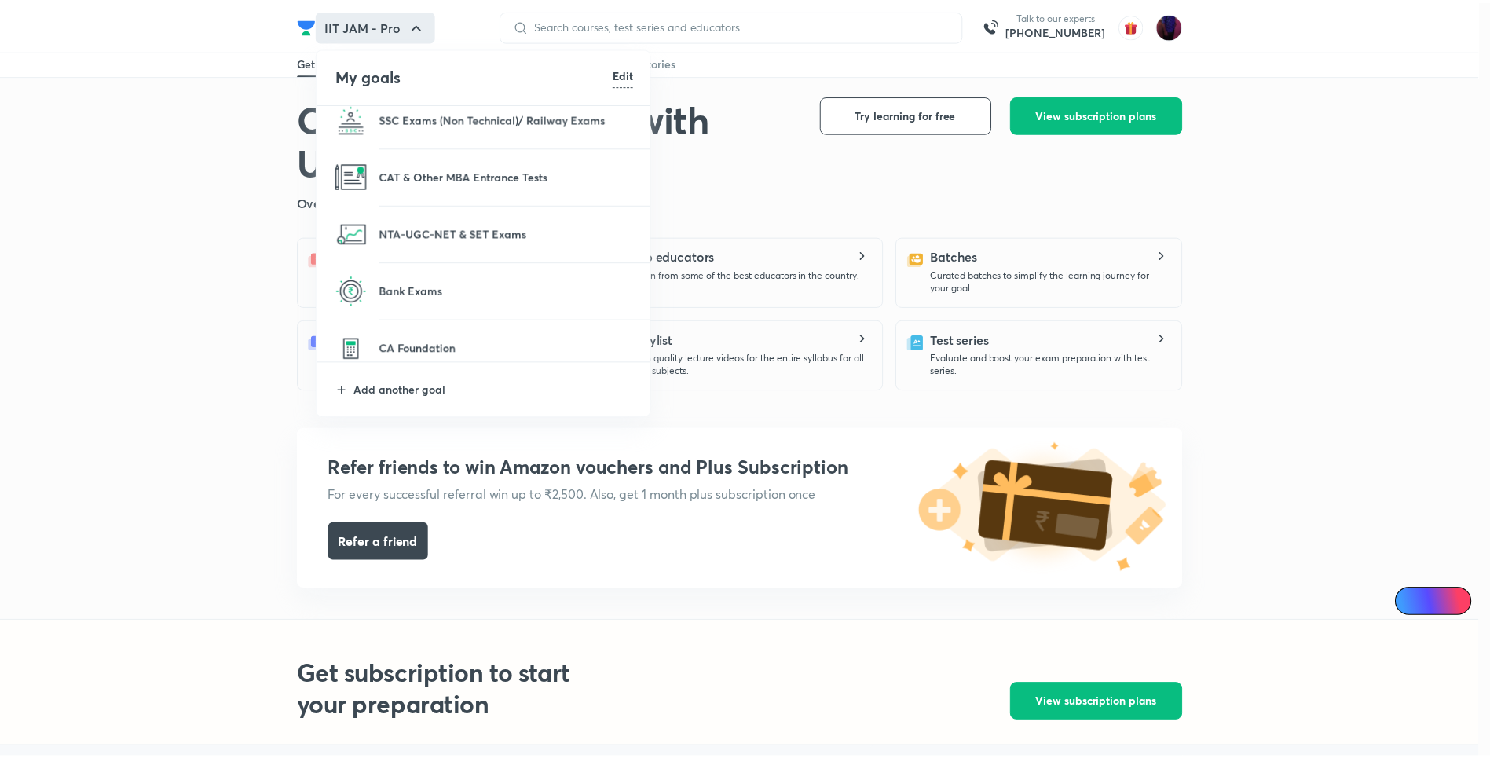
scroll to position [1519, 0]
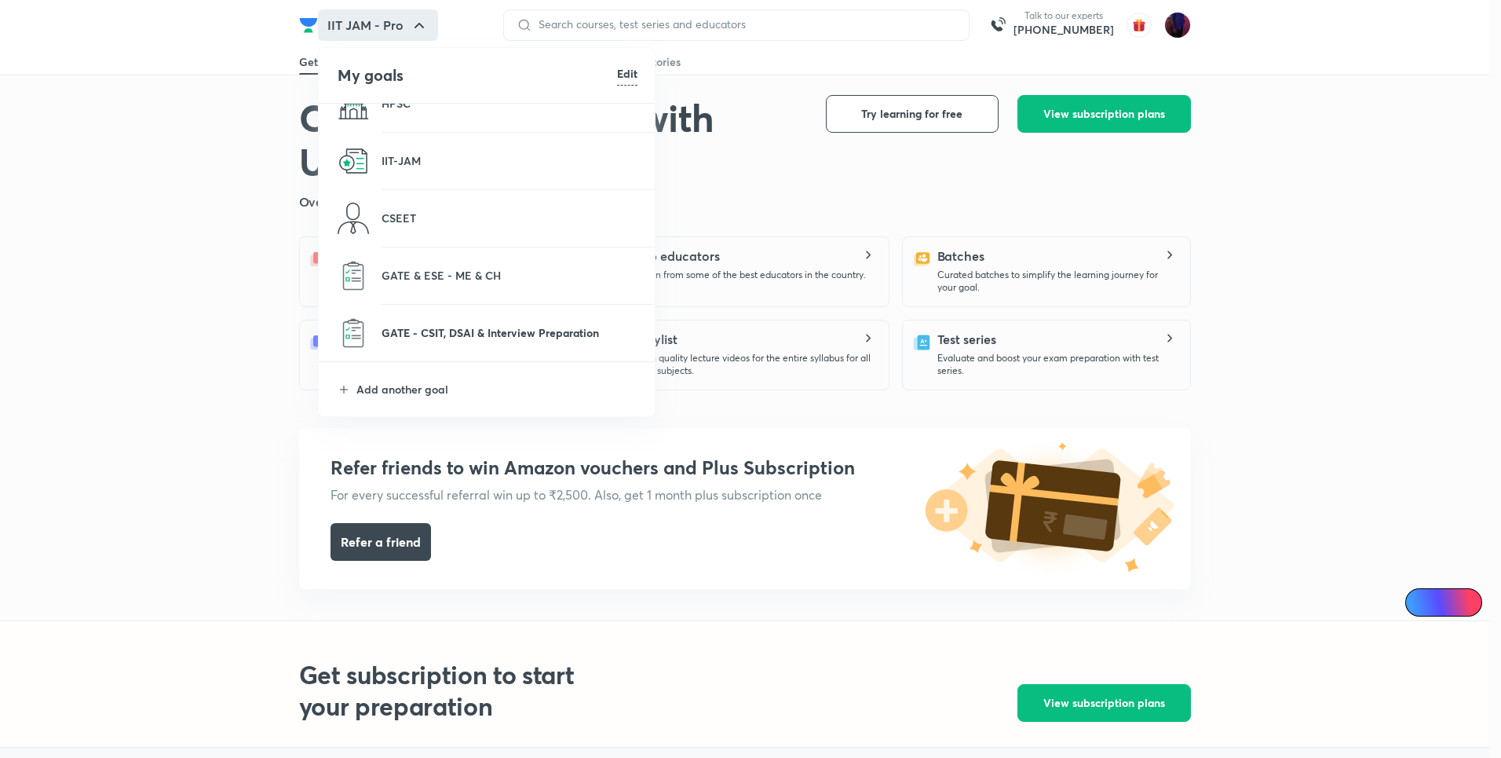
click at [399, 330] on p "GATE - CSIT, DSAI & Interview Preparation" at bounding box center [510, 332] width 256 height 16
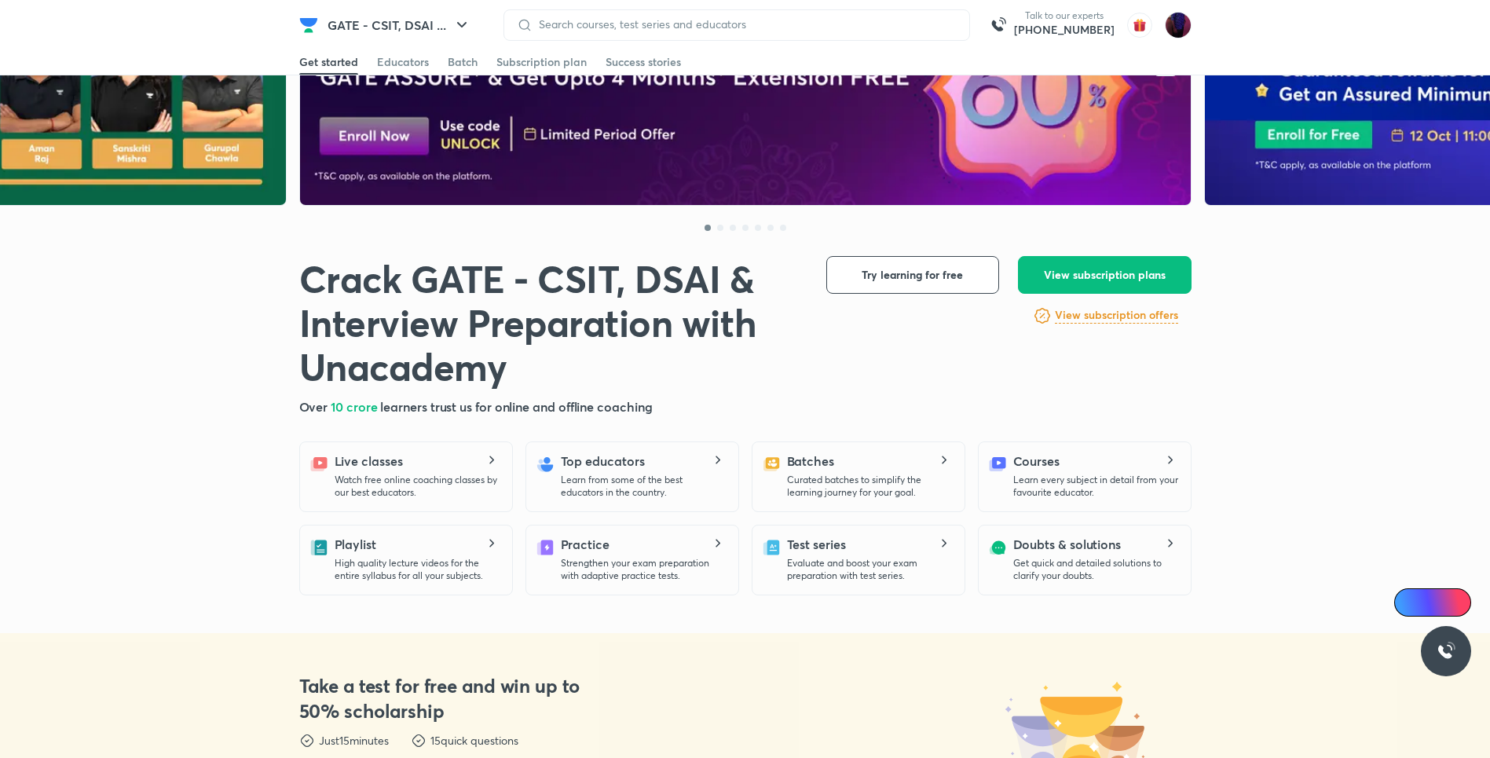
scroll to position [135, 0]
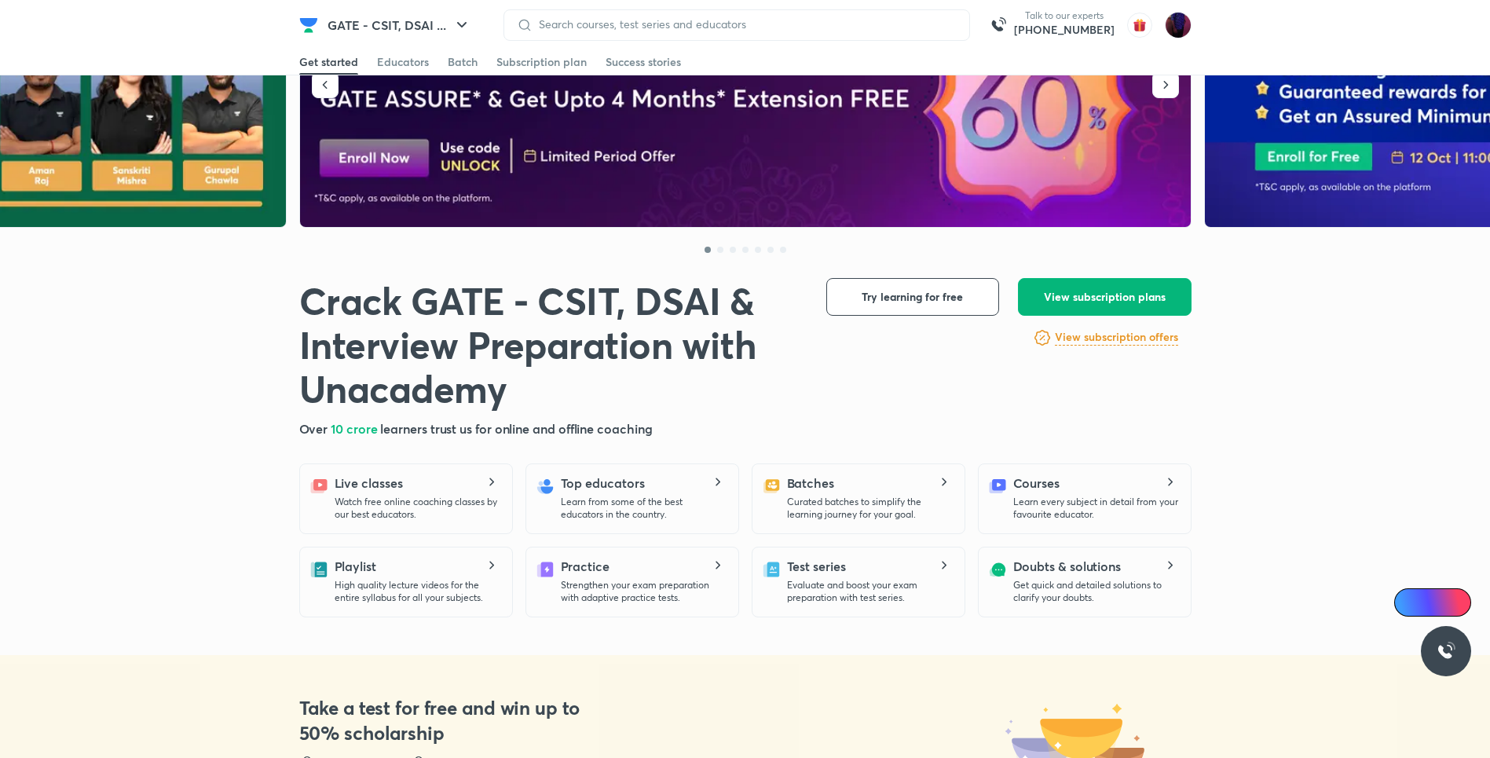
click at [1126, 294] on span "View subscription plans" at bounding box center [1105, 297] width 122 height 16
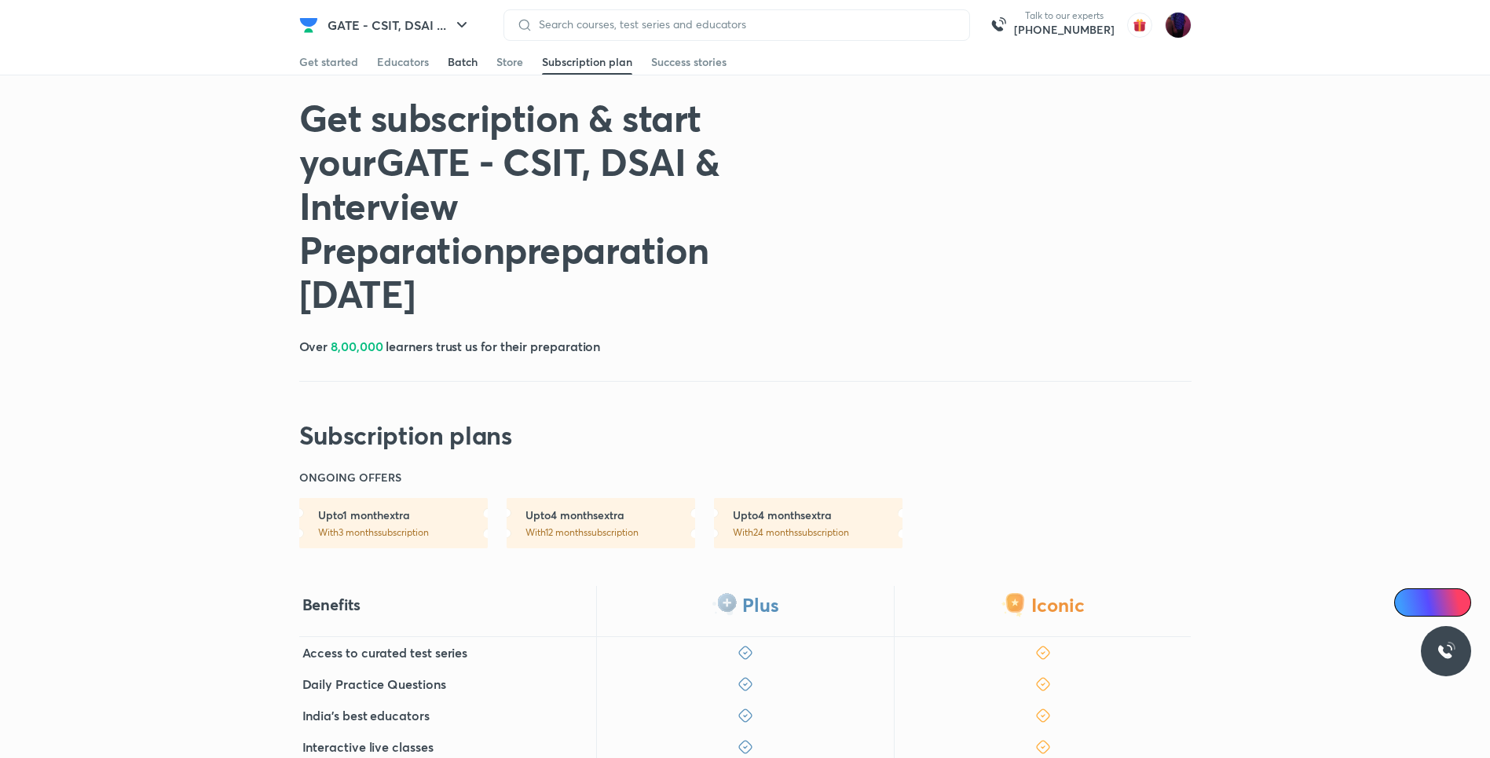
click at [452, 53] on link "Batch" at bounding box center [463, 61] width 30 height 25
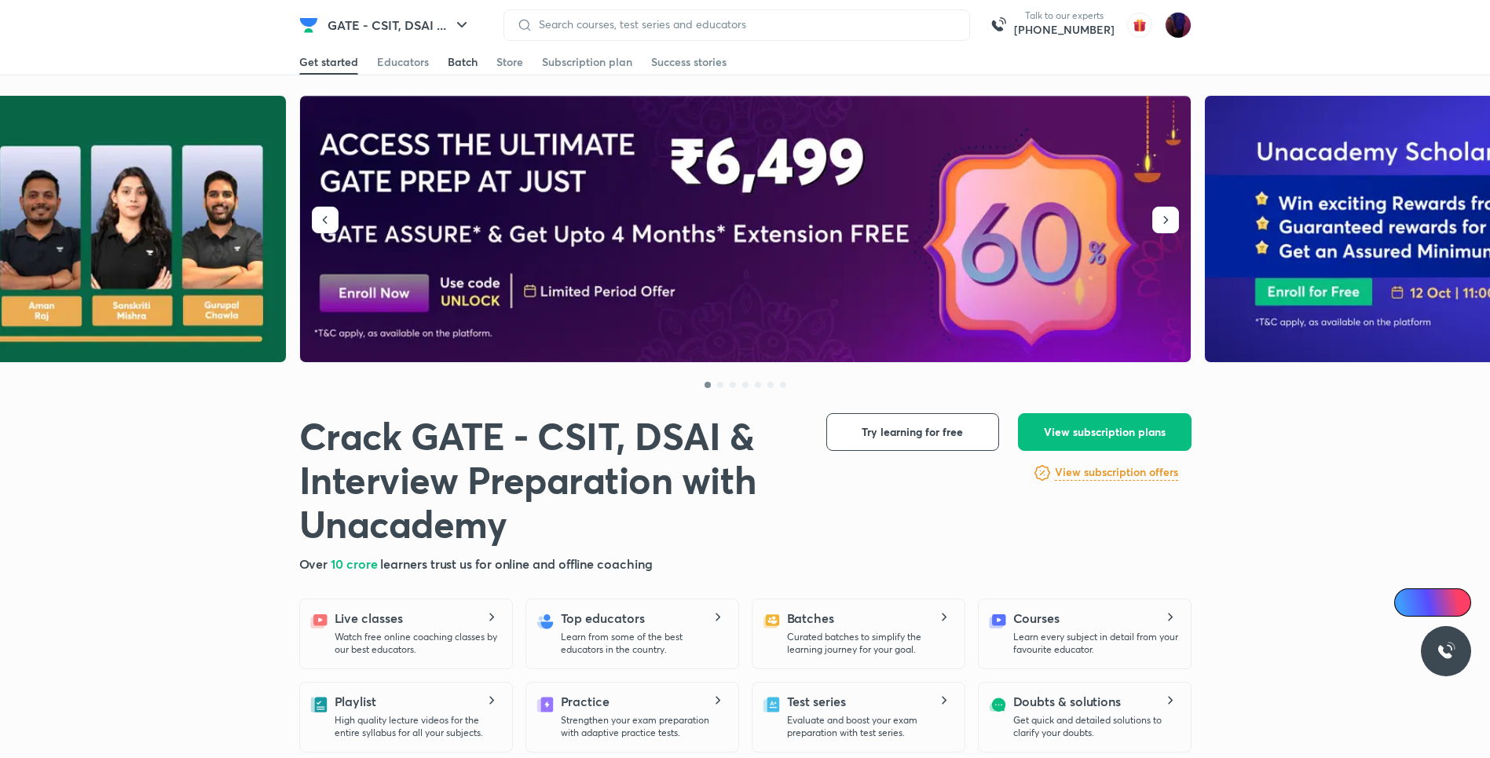
click at [451, 62] on div "Batch" at bounding box center [463, 62] width 30 height 16
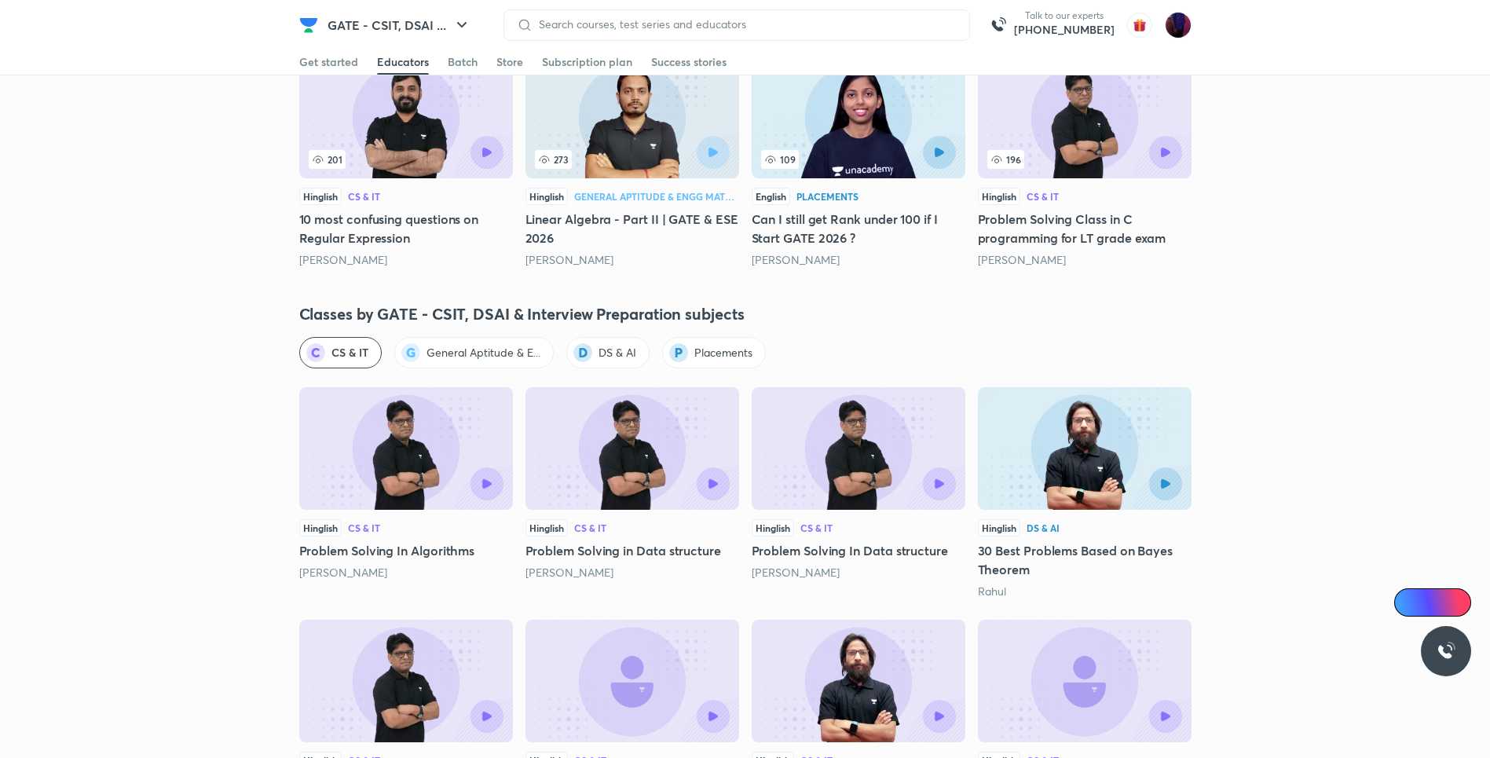
scroll to position [1738, 0]
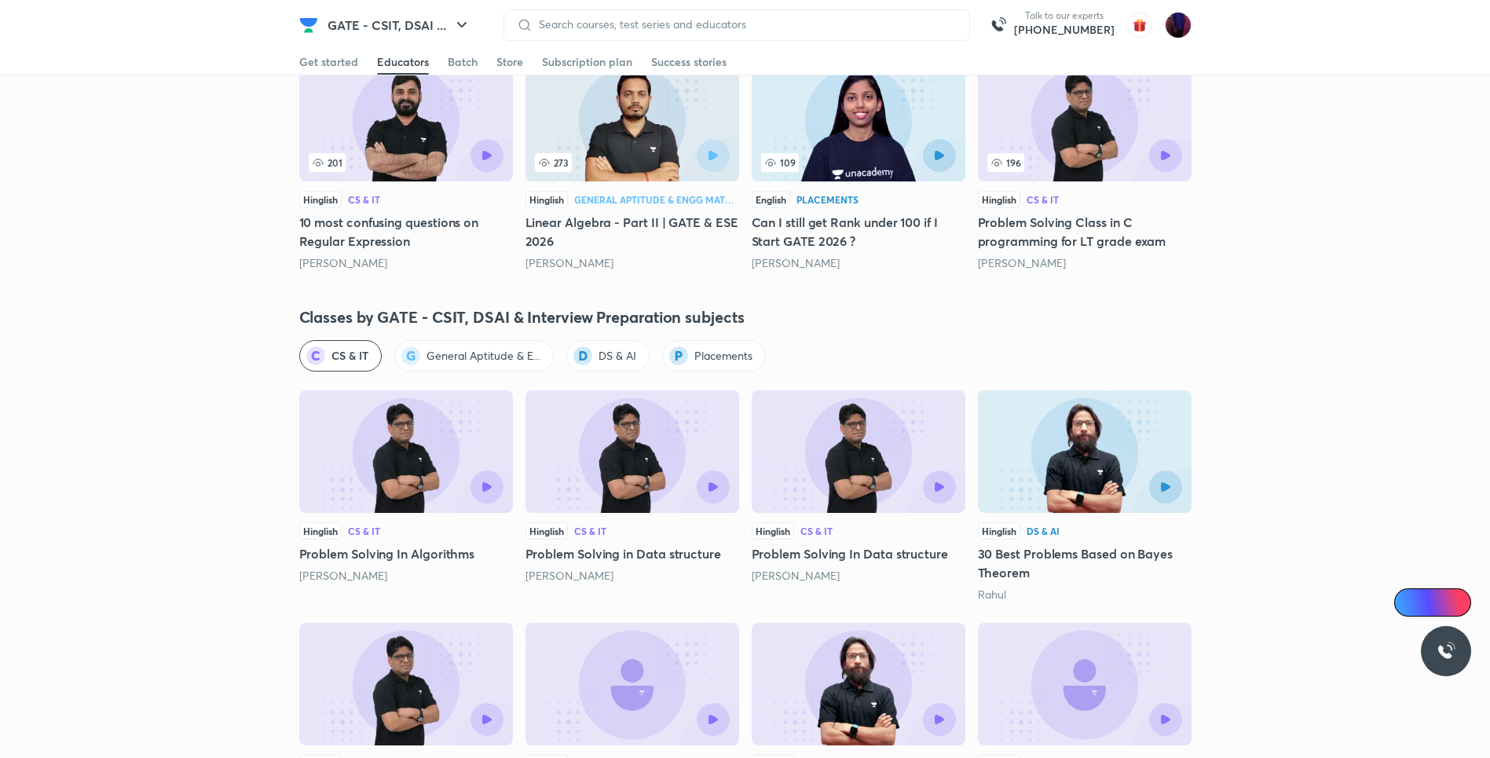
click at [762, 302] on div "Crack GATE - CSIT, DSAI & Interview Preparation with Unacademy Crack GATE - CSI…" at bounding box center [745, 686] width 1490 height 4659
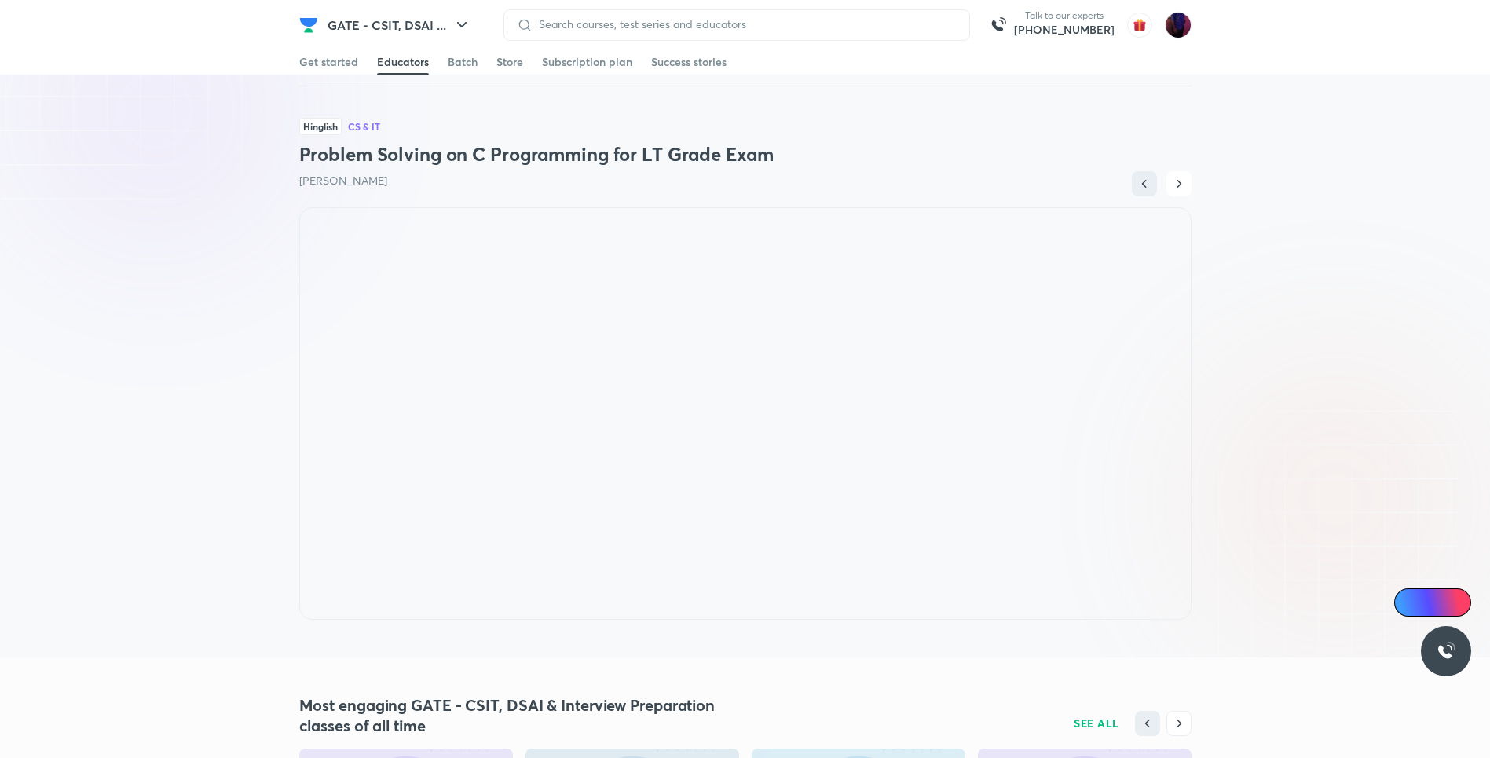
scroll to position [1036, 0]
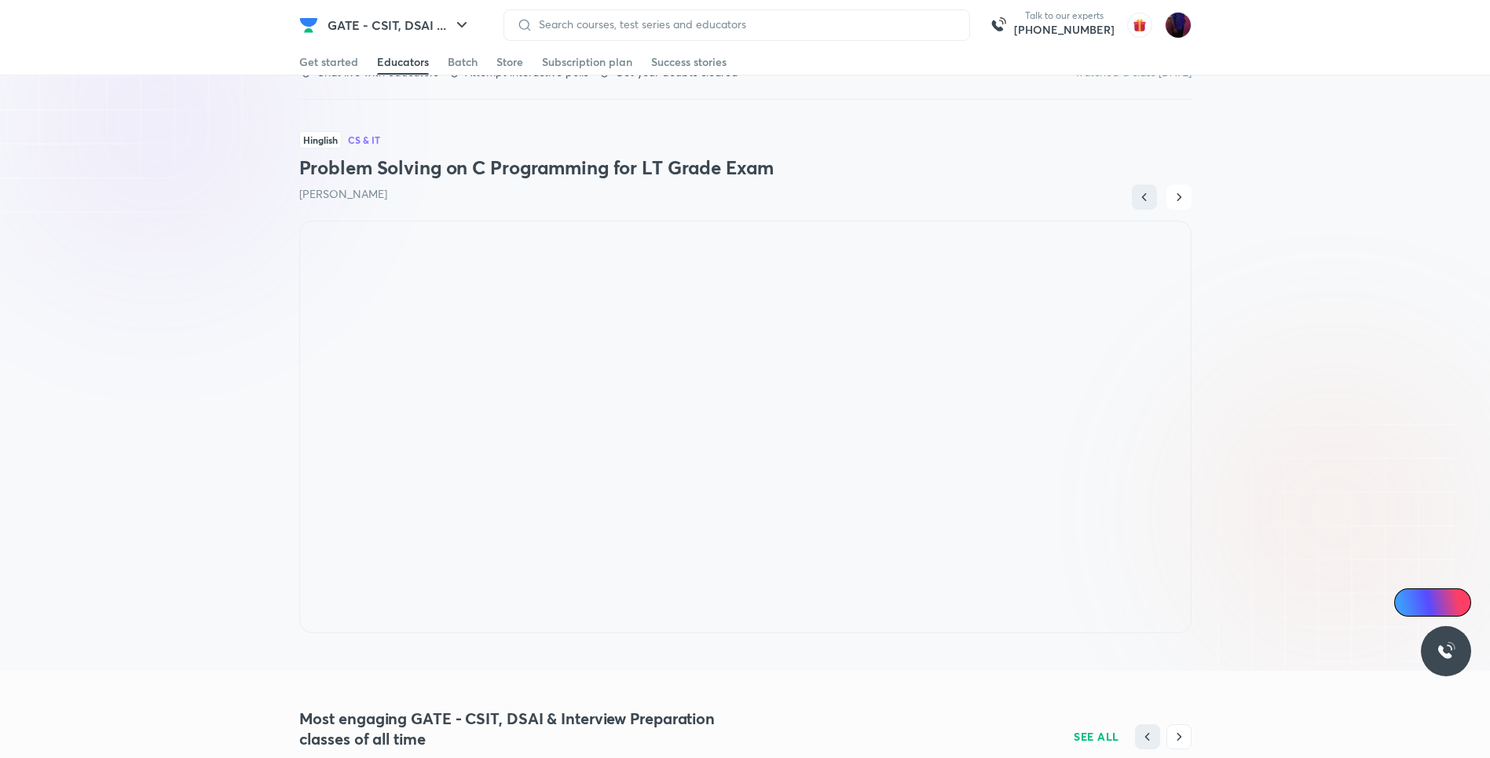
click at [237, 267] on div "Watch free online classes Chat live with educators Attempt interactive polls Ge…" at bounding box center [745, 319] width 1490 height 704
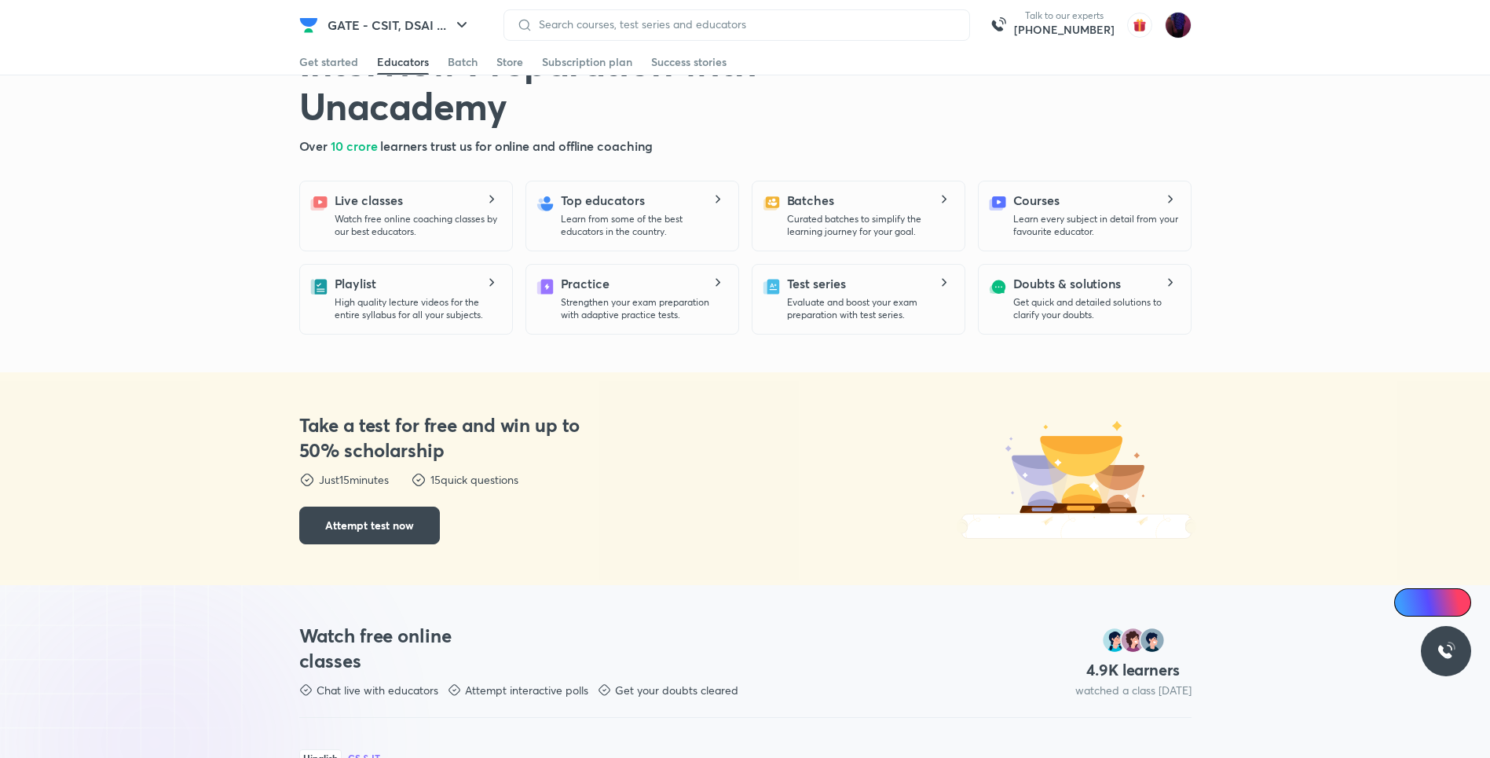
scroll to position [406, 0]
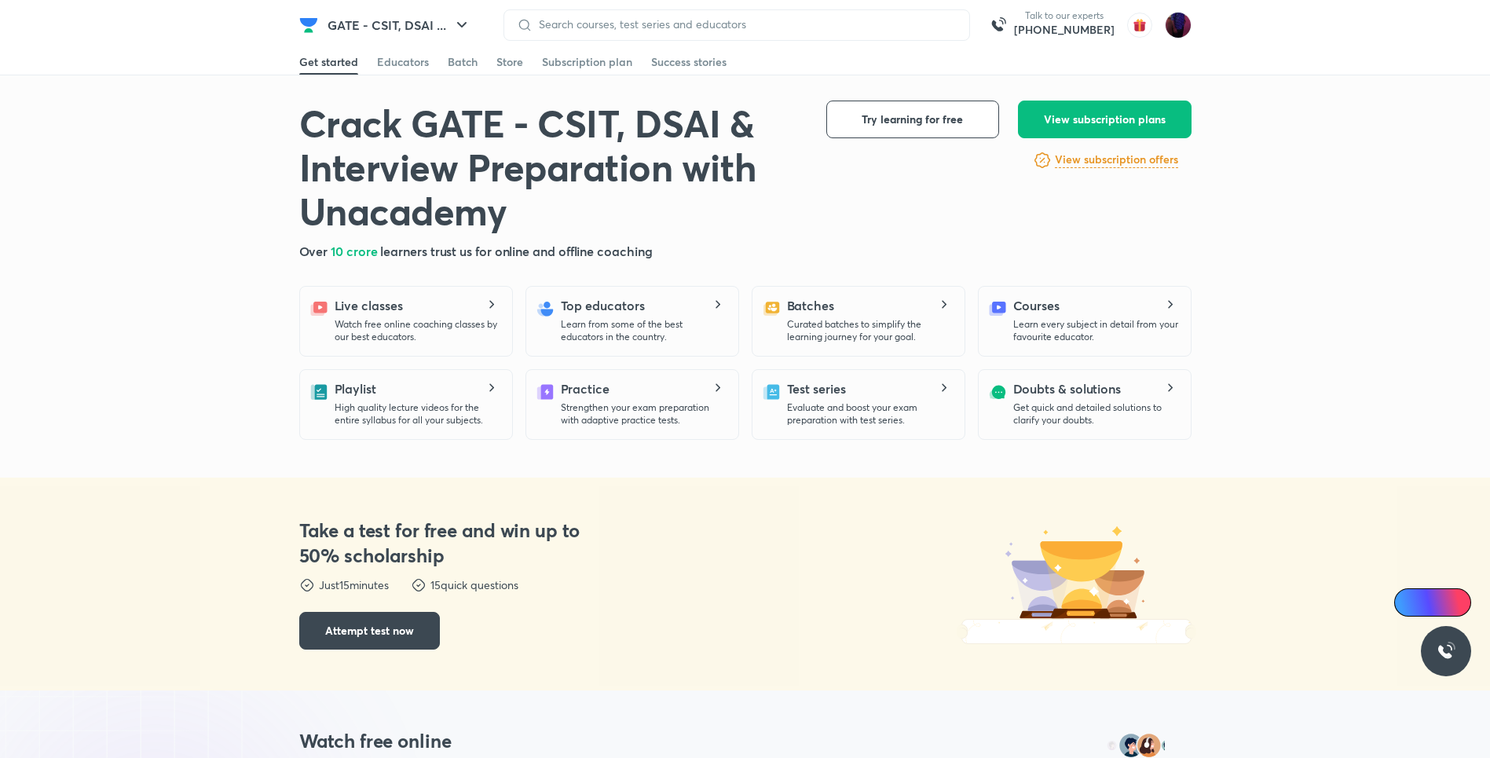
scroll to position [268, 0]
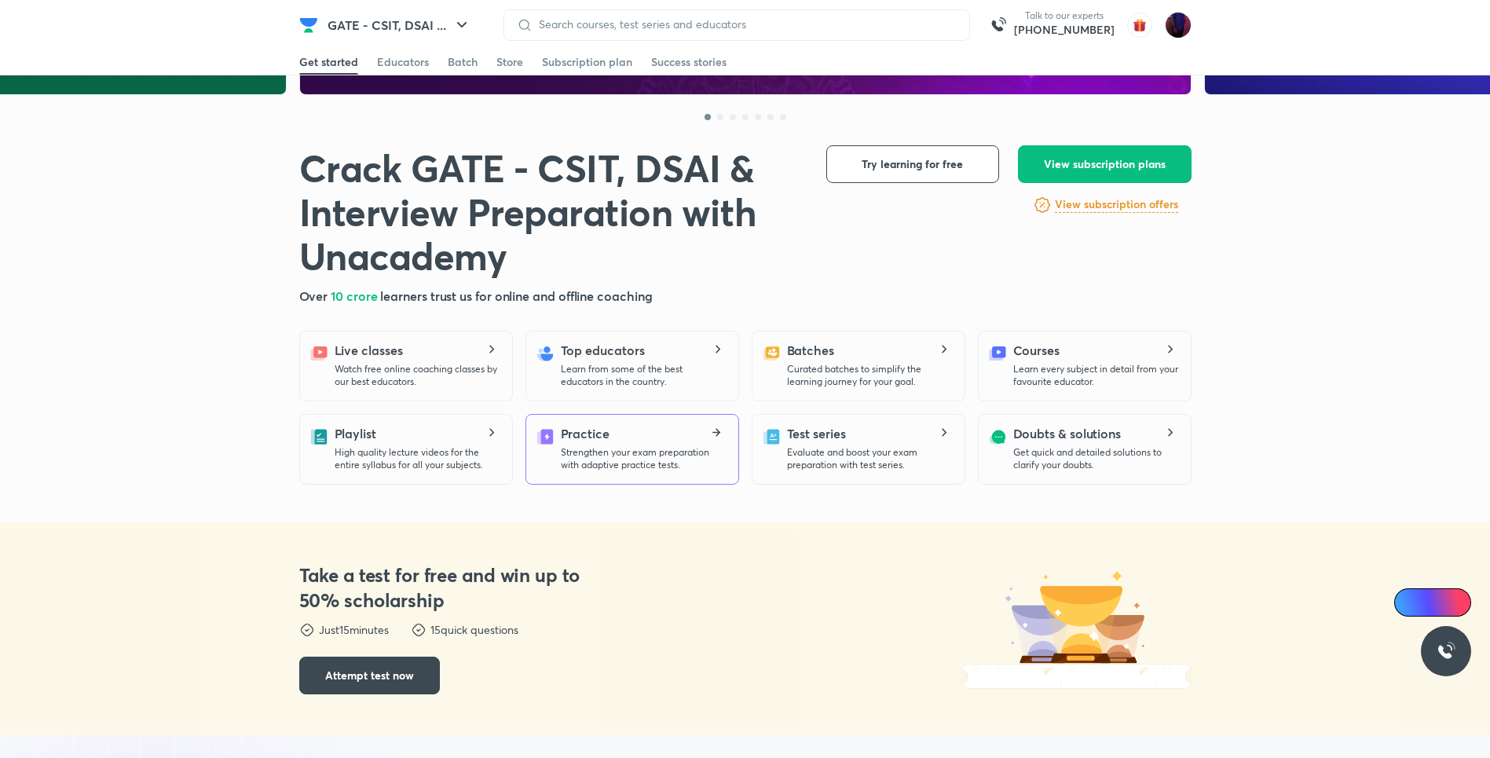
click at [678, 451] on p "Strengthen your exam preparation with adaptive practice tests." at bounding box center [643, 458] width 165 height 25
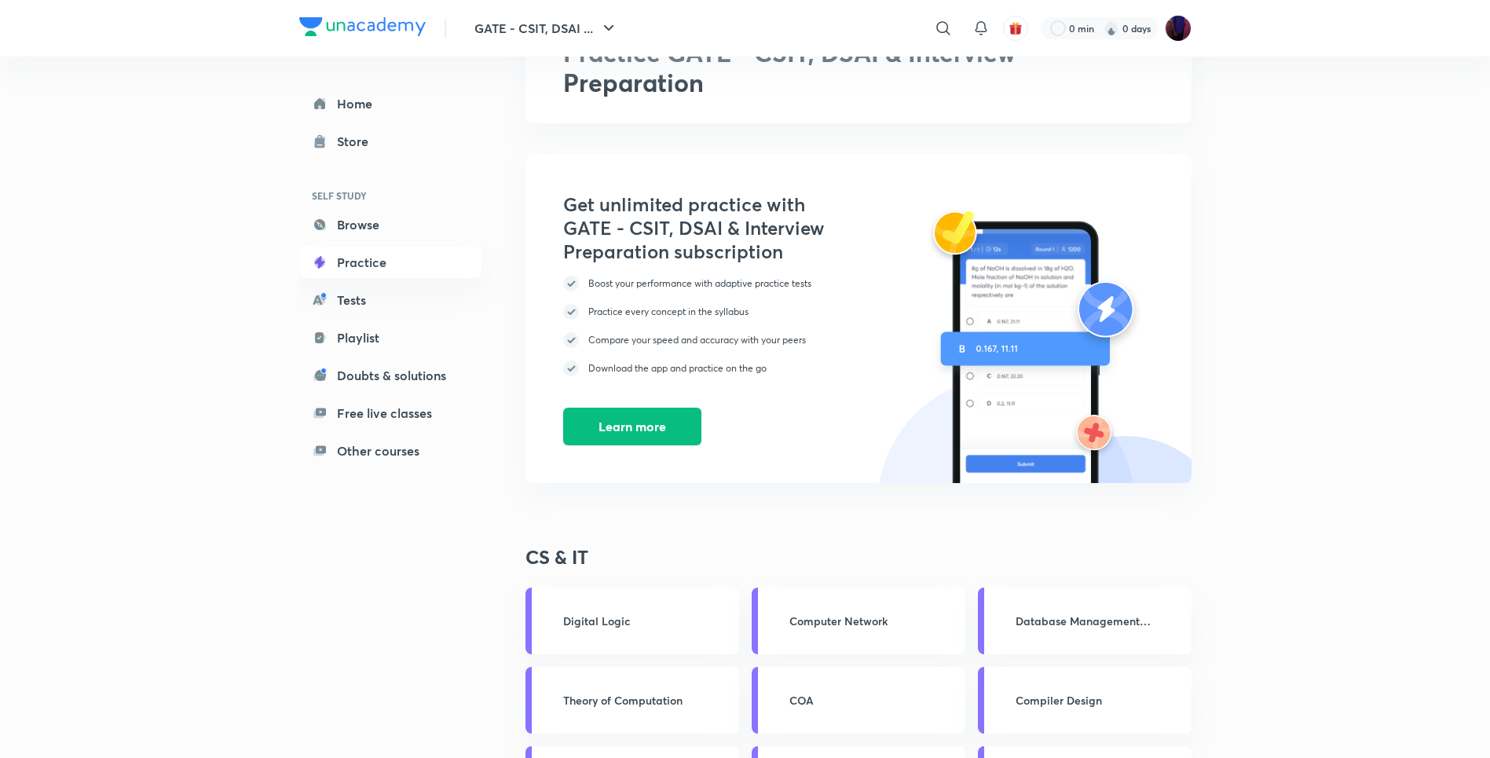
scroll to position [449, 0]
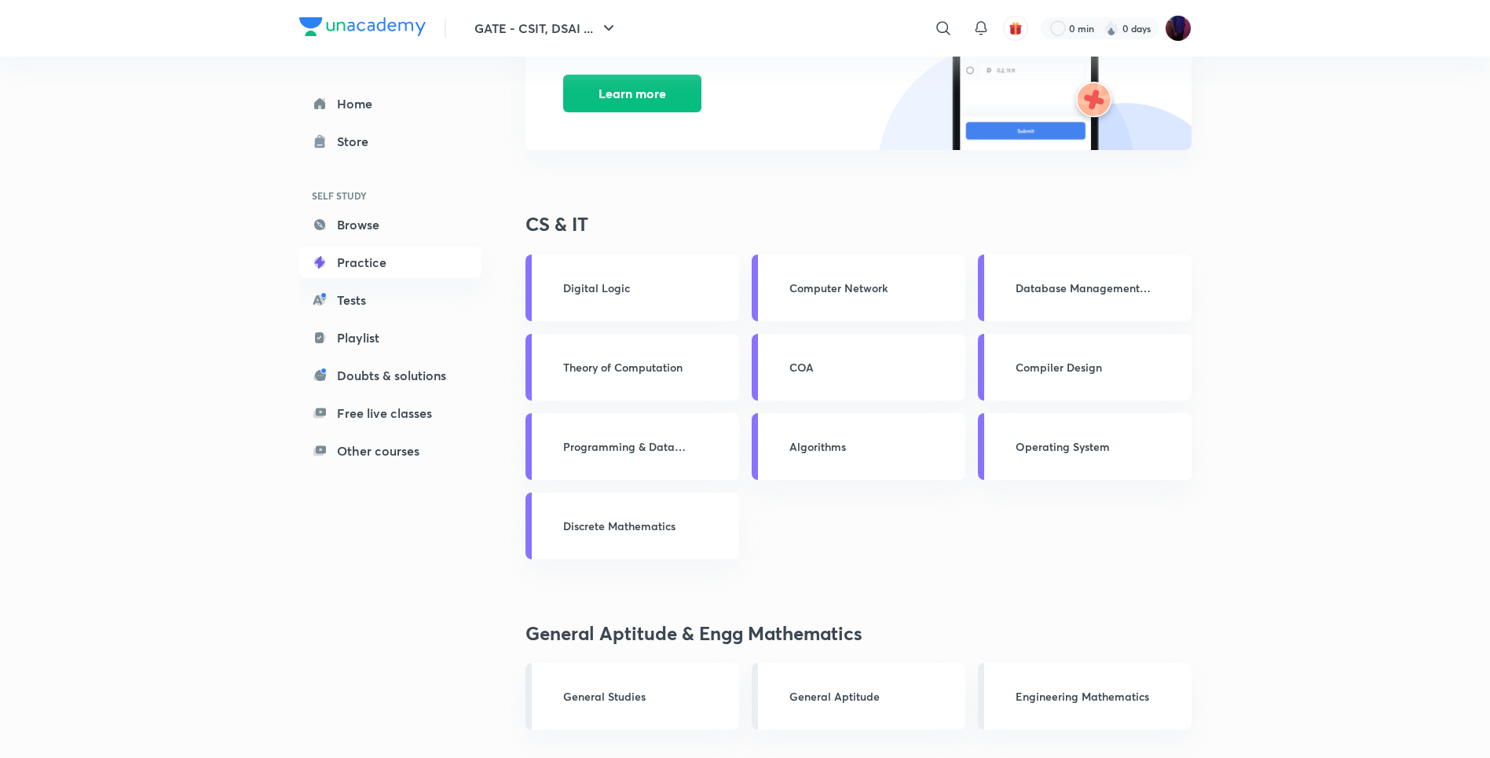
click at [926, 549] on div "Digital Logic Computer Network Database Management System Theory of Computation…" at bounding box center [858, 406] width 666 height 305
click at [886, 458] on div "Algorithms" at bounding box center [858, 446] width 214 height 67
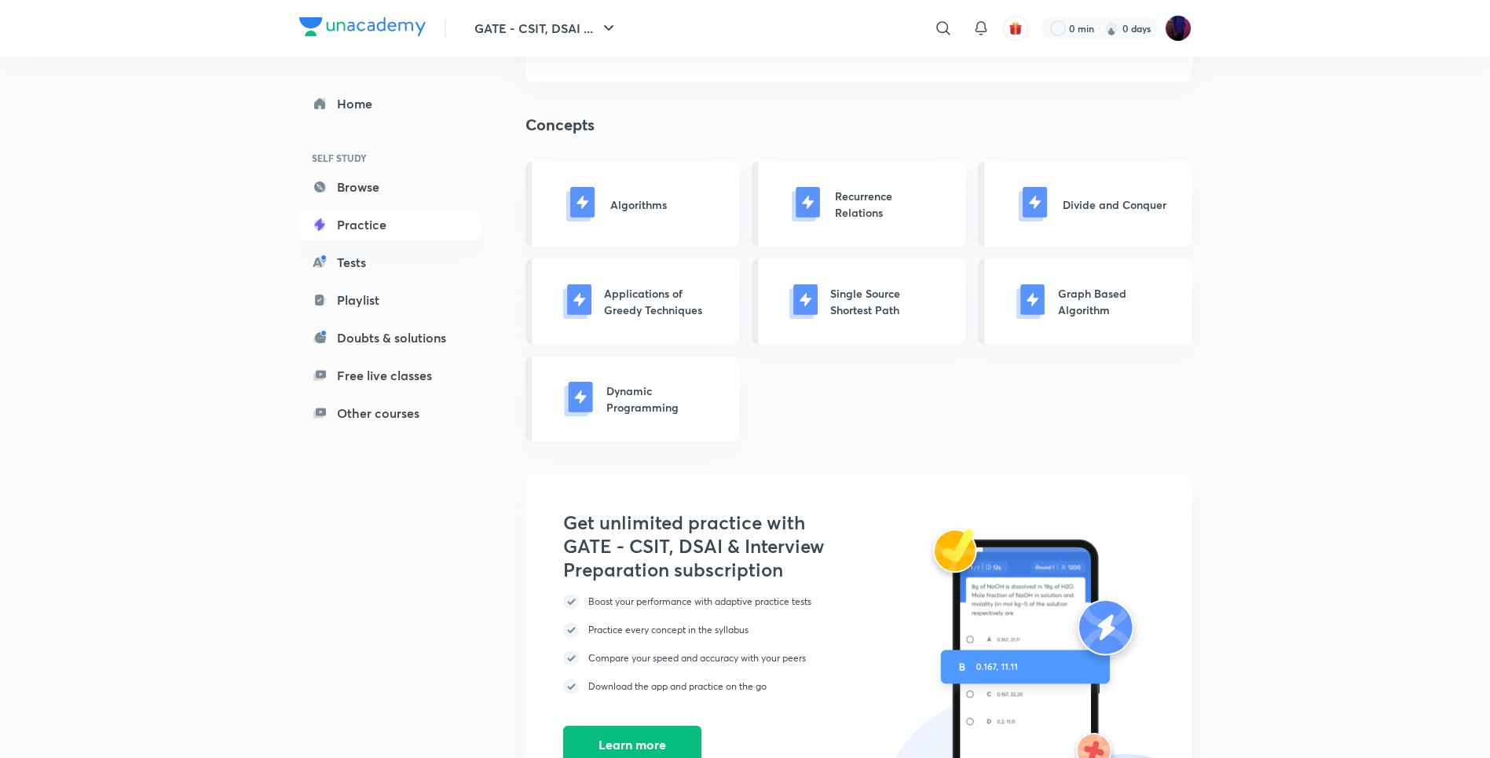
scroll to position [682, 0]
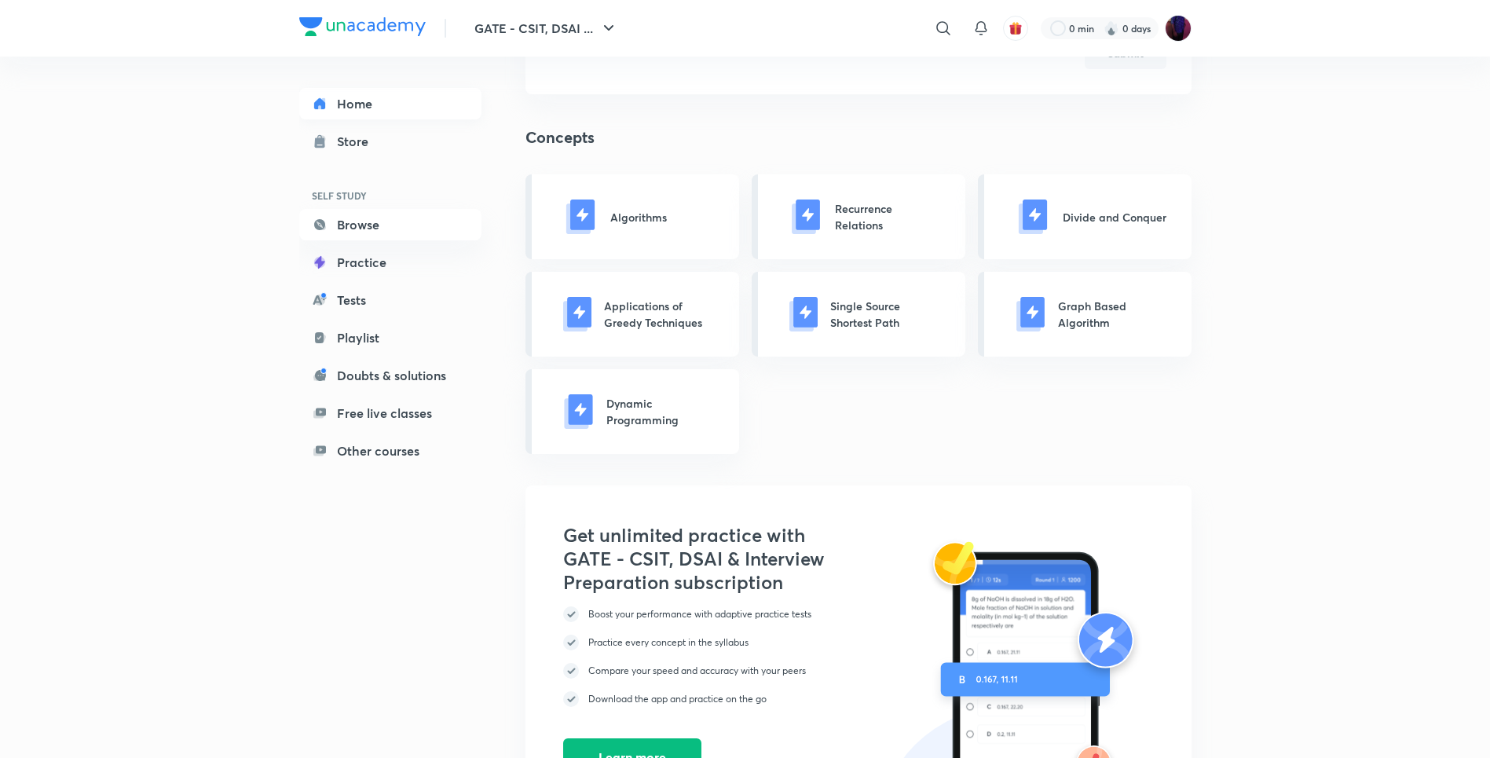
click at [332, 100] on link "Home" at bounding box center [390, 103] width 182 height 31
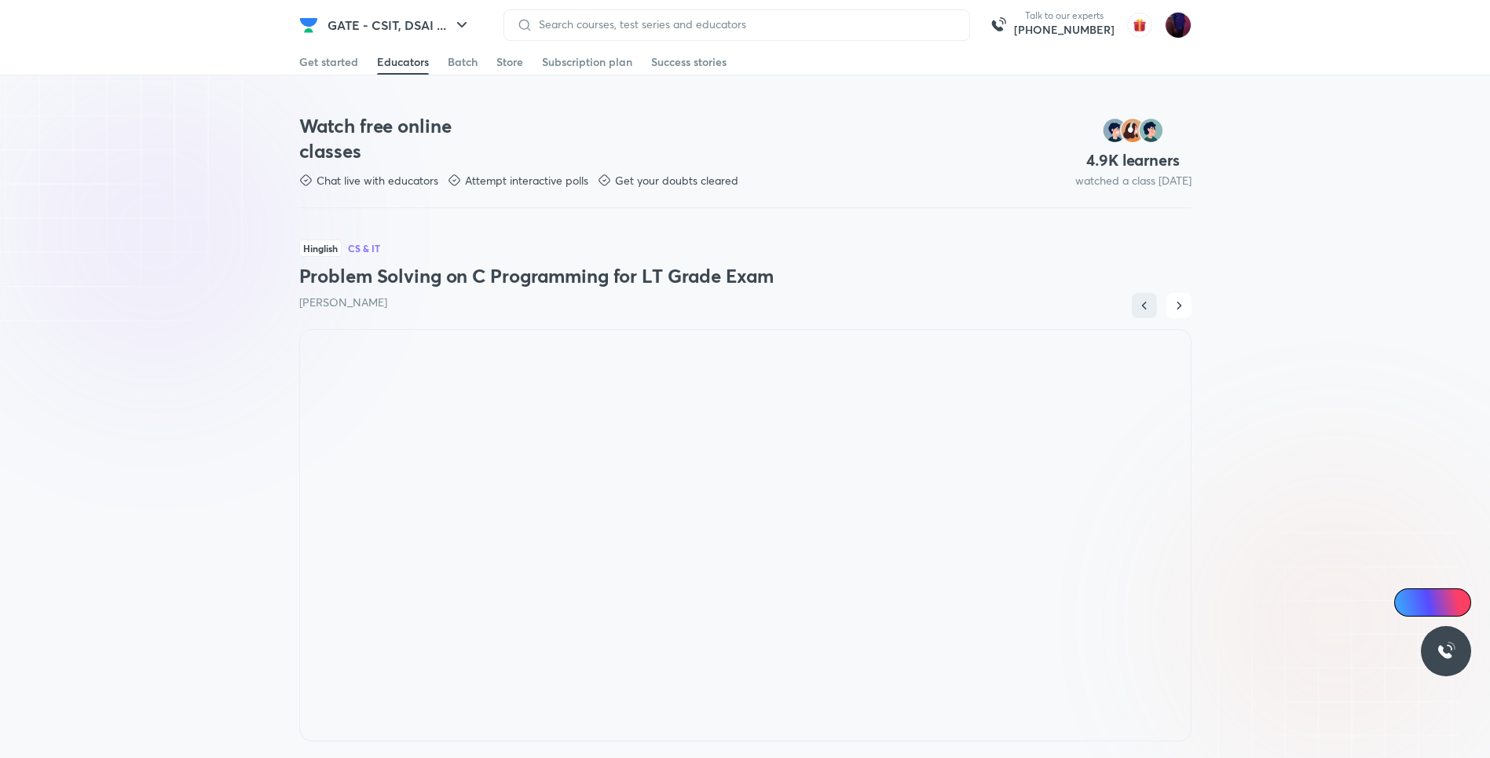
scroll to position [391, 0]
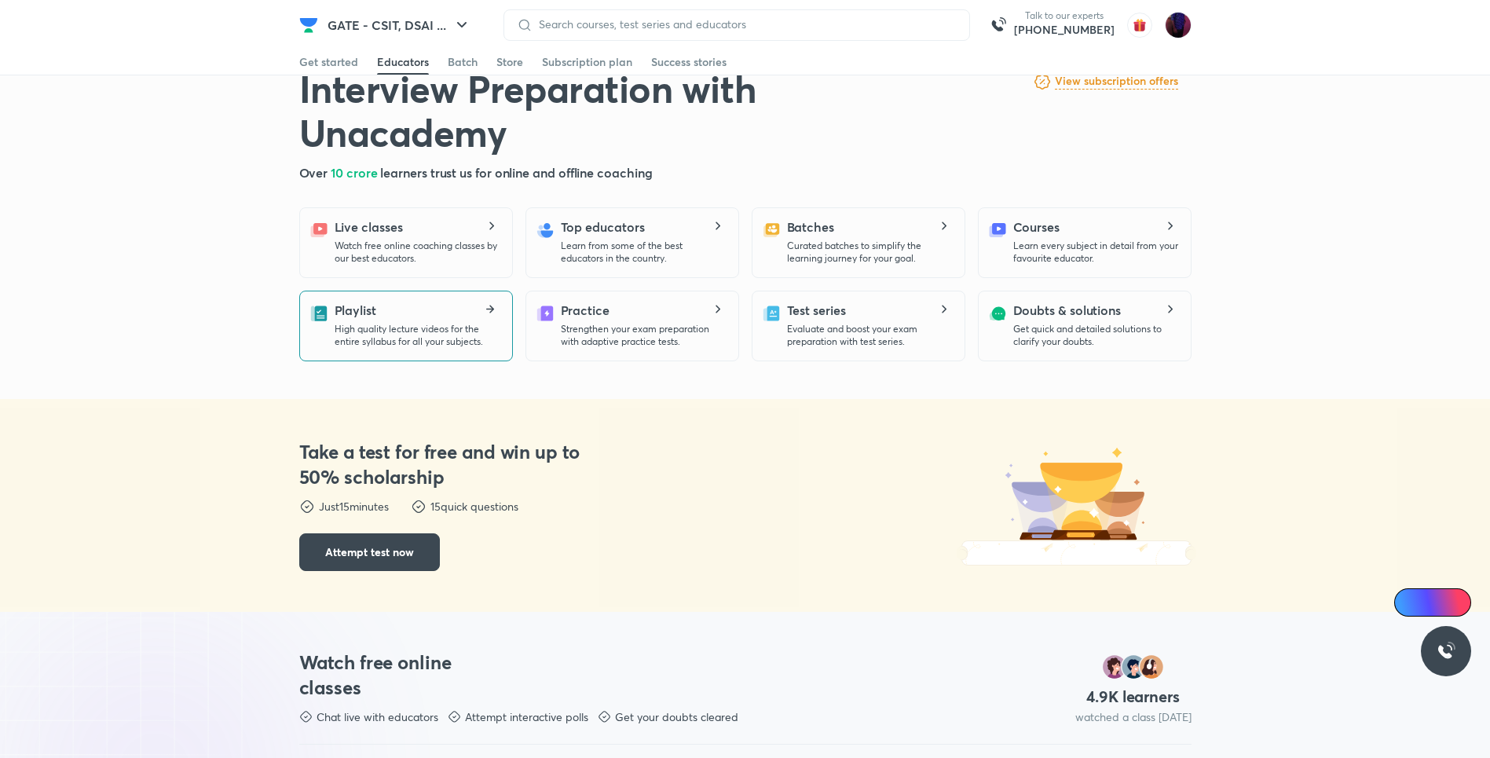
click at [391, 309] on div "Playlist High quality lecture videos for the entire syllabus for all your subje…" at bounding box center [416, 324] width 165 height 47
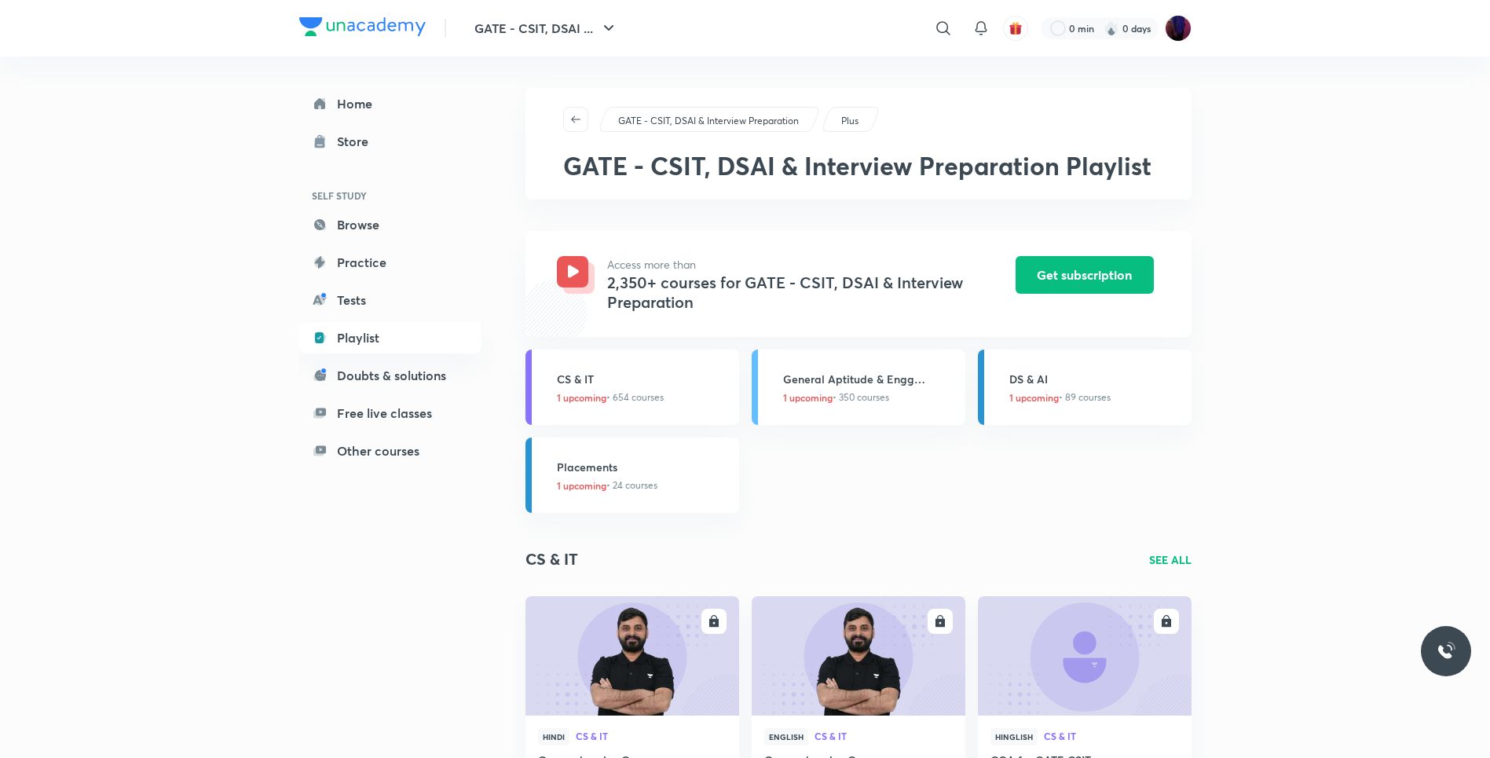
click at [667, 117] on p "GATE - CSIT, DSAI & Interview Preparation" at bounding box center [708, 121] width 181 height 14
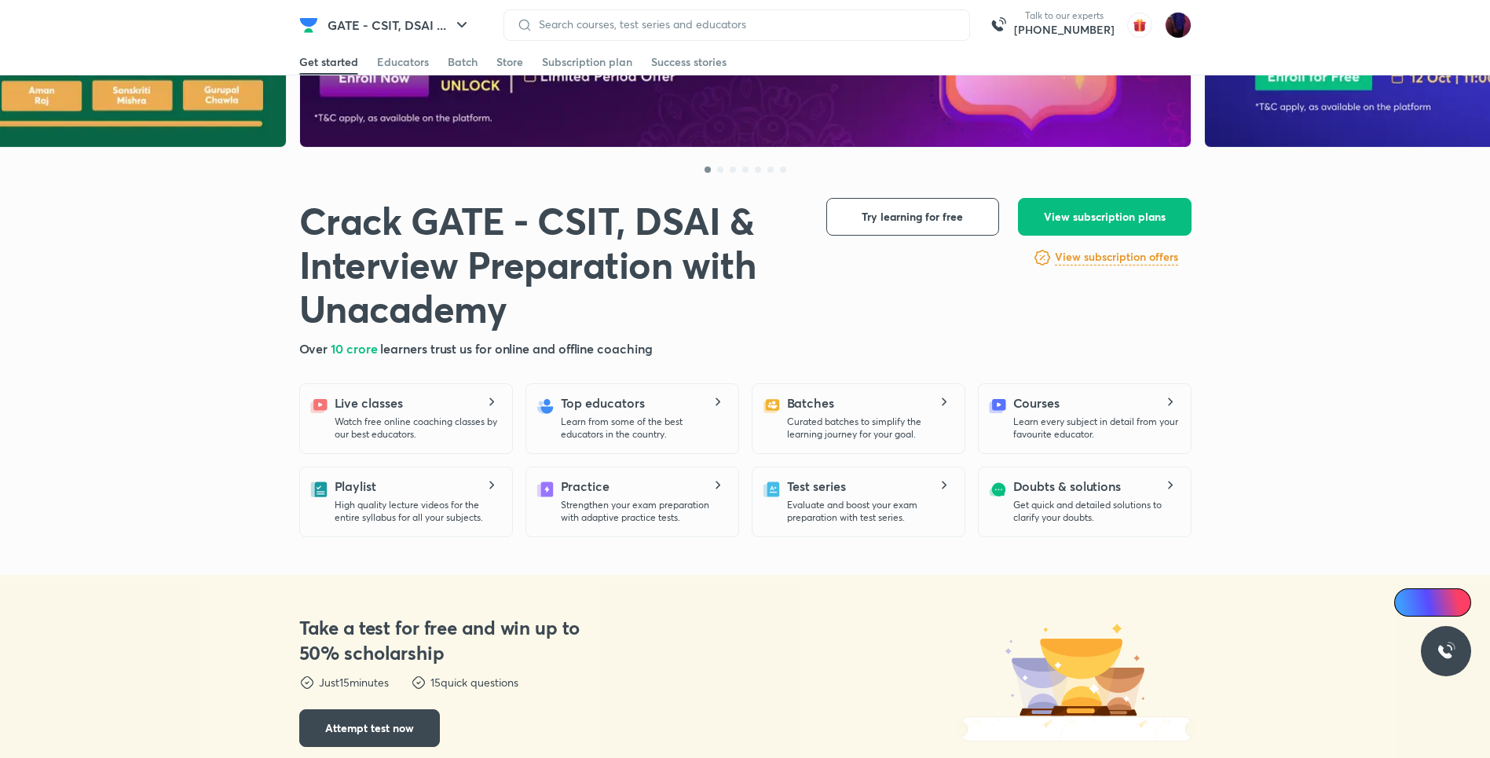
scroll to position [283, 0]
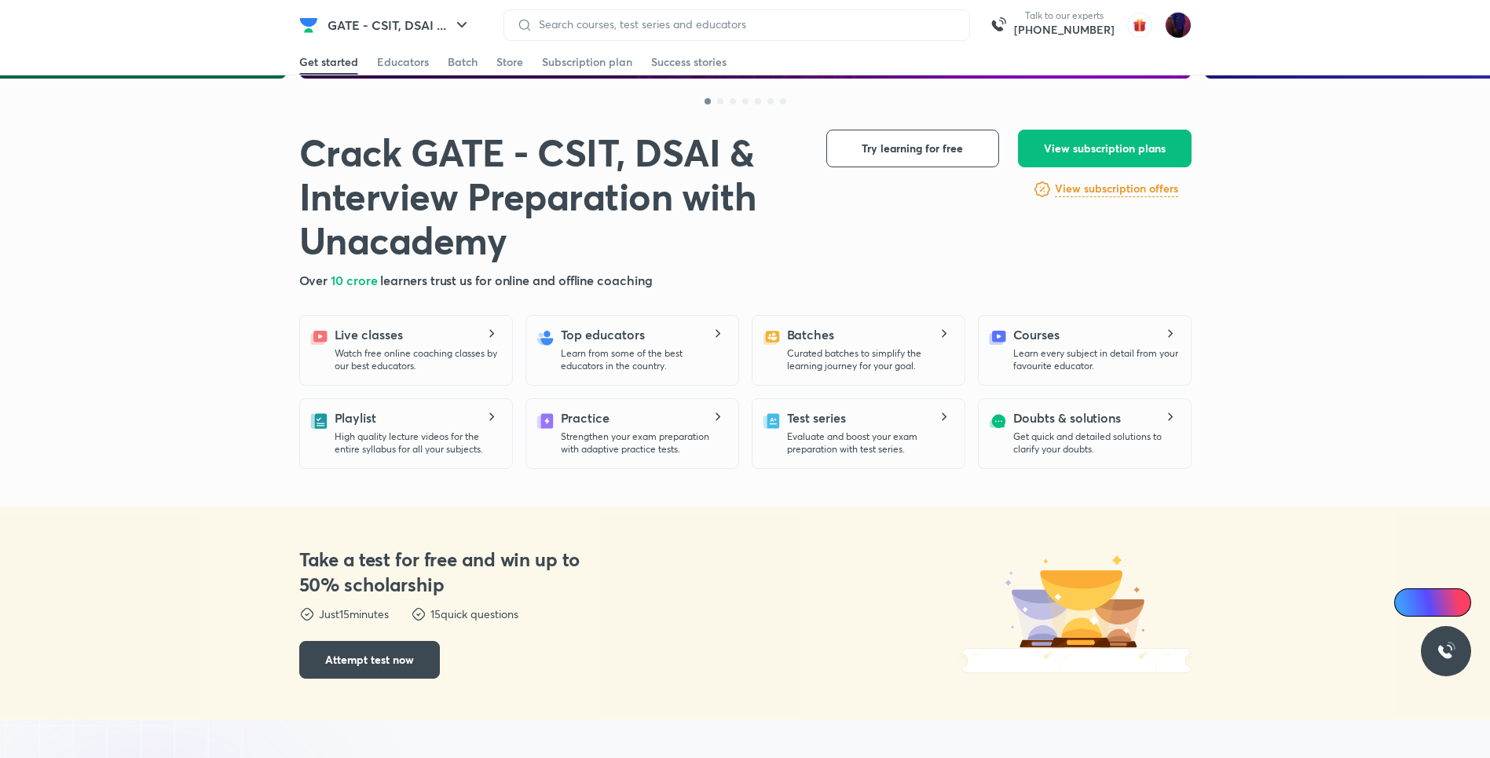
click at [813, 340] on h5 "Batches" at bounding box center [810, 334] width 47 height 19
